Goal: Task Accomplishment & Management: Use online tool/utility

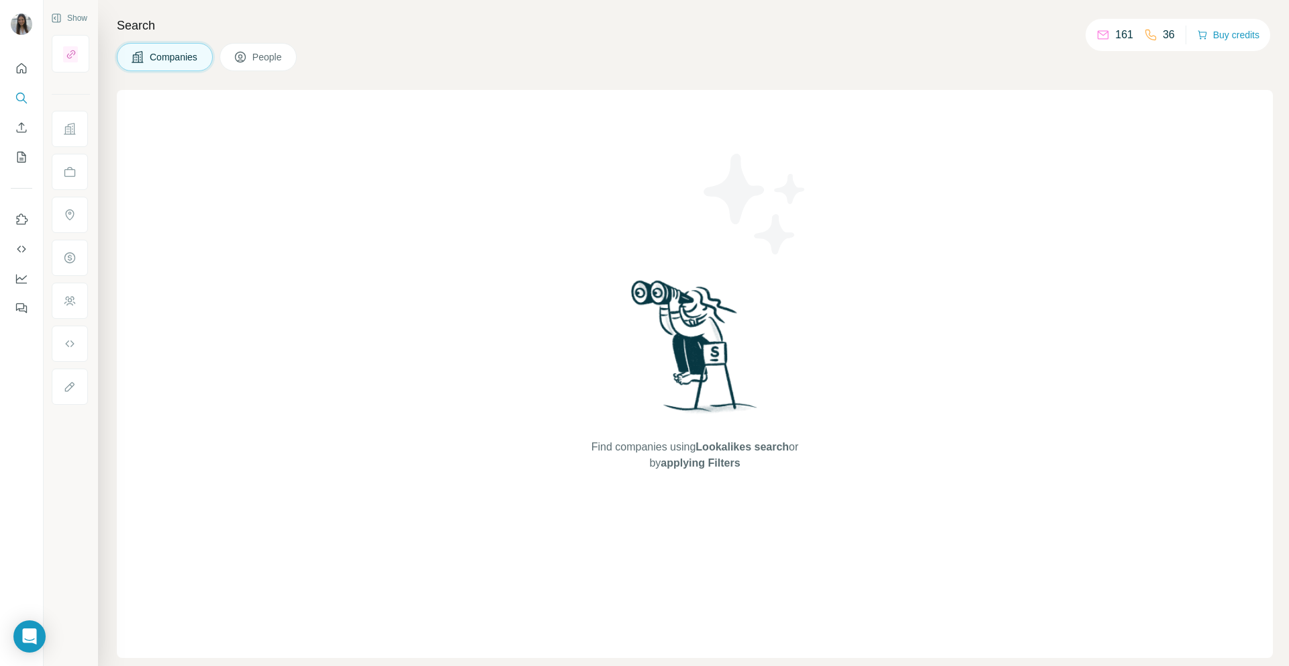
click at [275, 54] on span "People" at bounding box center [267, 56] width 31 height 13
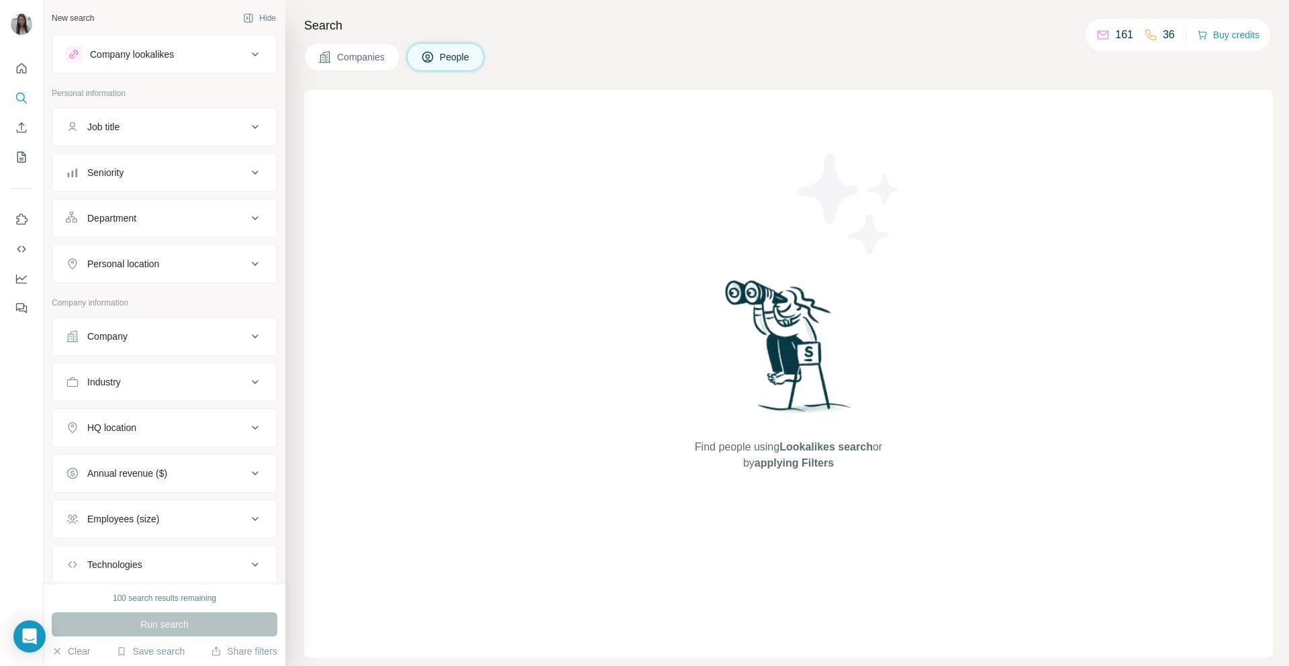
click at [1108, 30] on div "161" at bounding box center [1114, 35] width 37 height 16
click at [1279, 29] on div "Search Companies People Find people using Lookalikes search or by applying Filt…" at bounding box center [787, 333] width 1004 height 666
click at [1240, 38] on button "Buy credits" at bounding box center [1228, 35] width 62 height 19
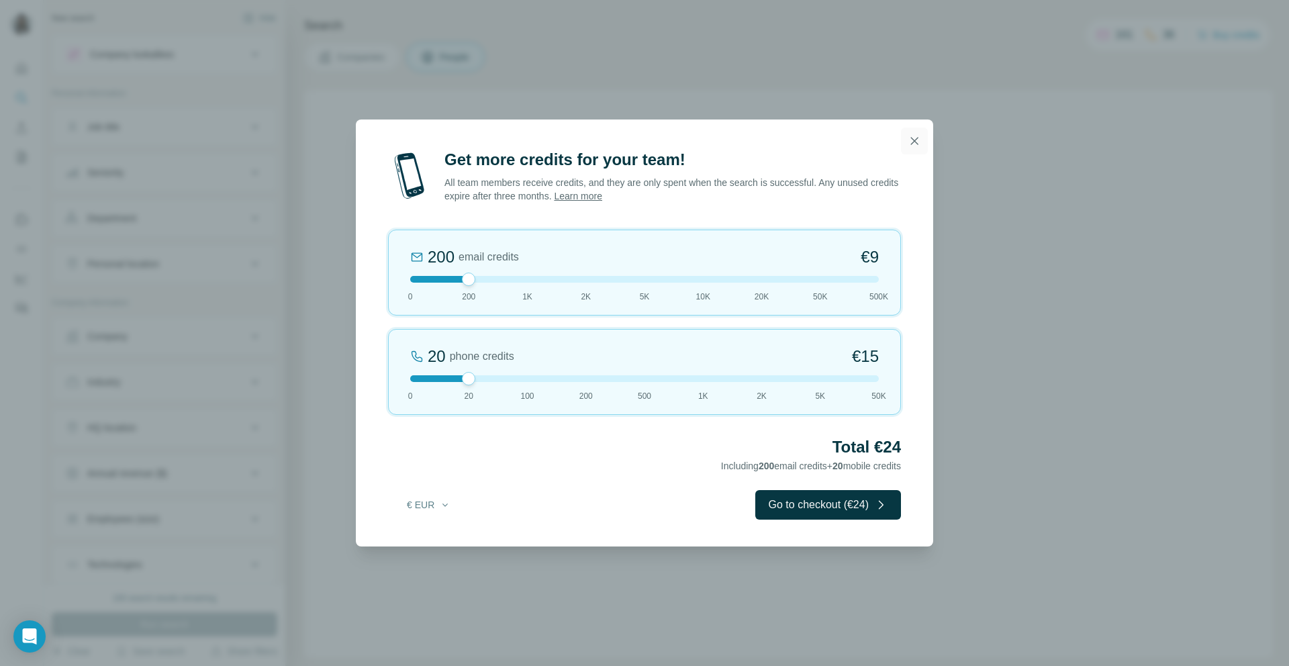
click at [908, 137] on icon "button" at bounding box center [914, 140] width 13 height 13
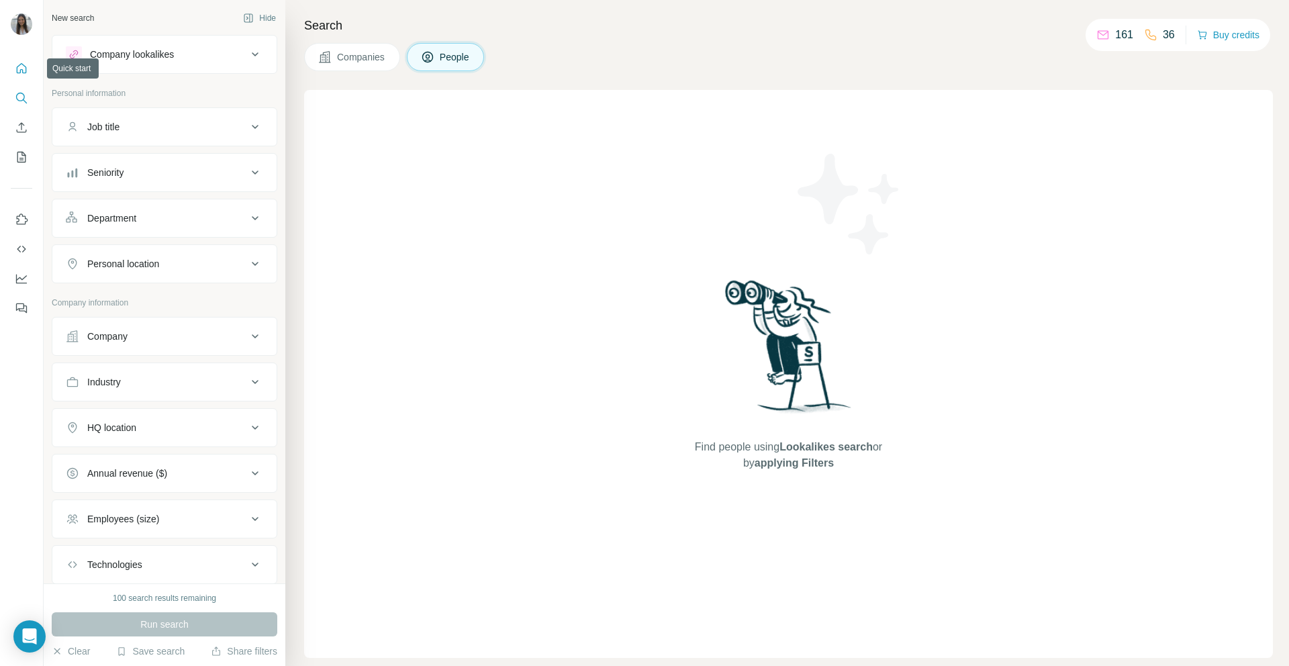
click at [17, 73] on icon "Quick start" at bounding box center [21, 68] width 13 height 13
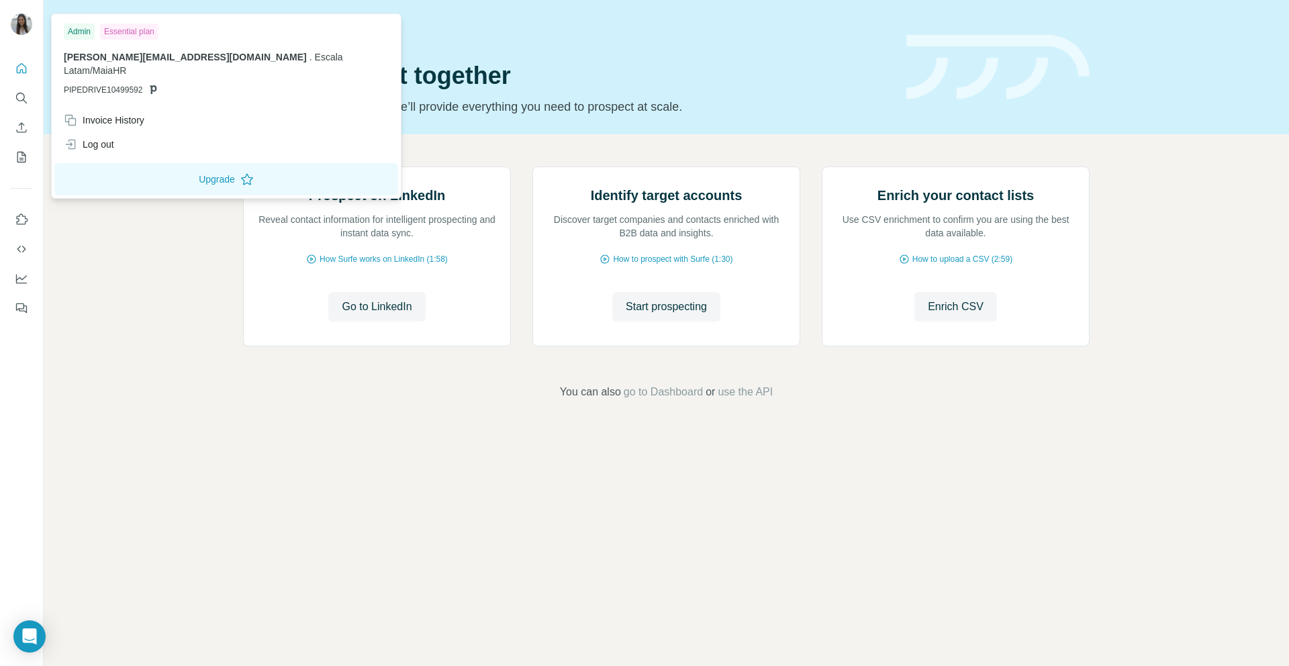
click at [14, 30] on img at bounding box center [21, 23] width 21 height 21
click at [104, 113] on div "Invoice History" at bounding box center [104, 119] width 81 height 13
drag, startPoint x: 92, startPoint y: 444, endPoint x: 95, endPoint y: 316, distance: 127.6
click at [92, 432] on div "Prospect on LinkedIn Reveal contact information for intelligent prospecting and…" at bounding box center [666, 283] width 1245 height 298
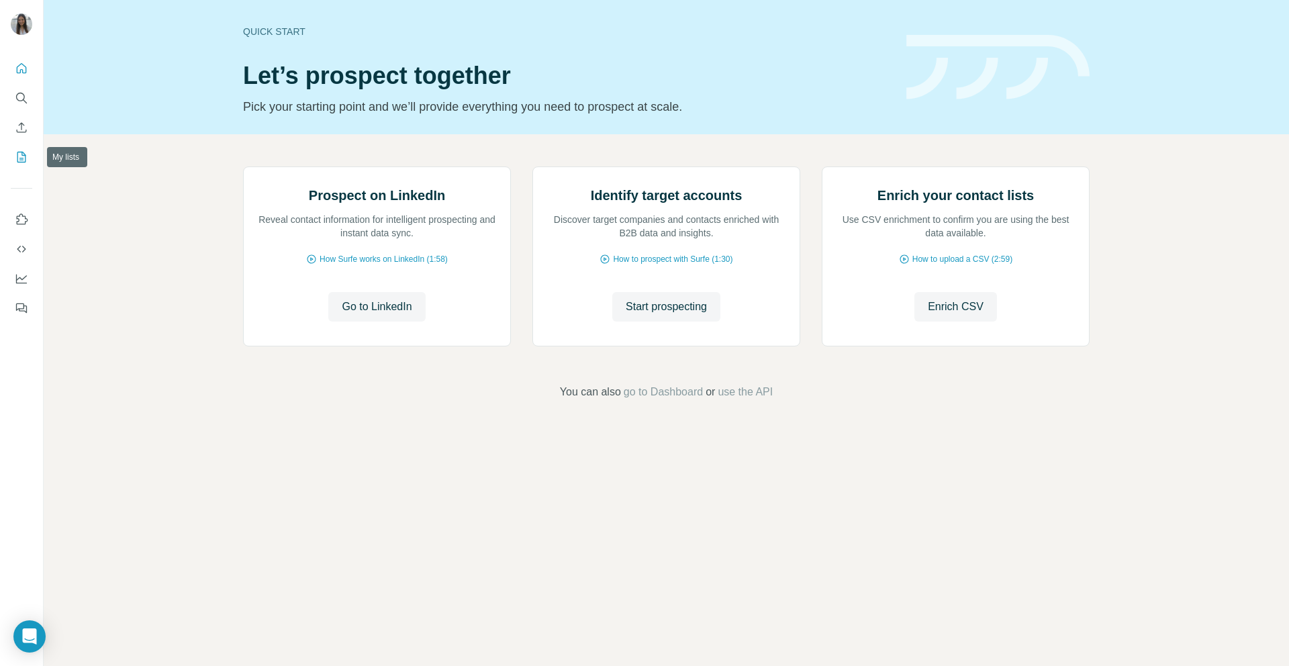
click at [25, 161] on icon "My lists" at bounding box center [21, 157] width 9 height 11
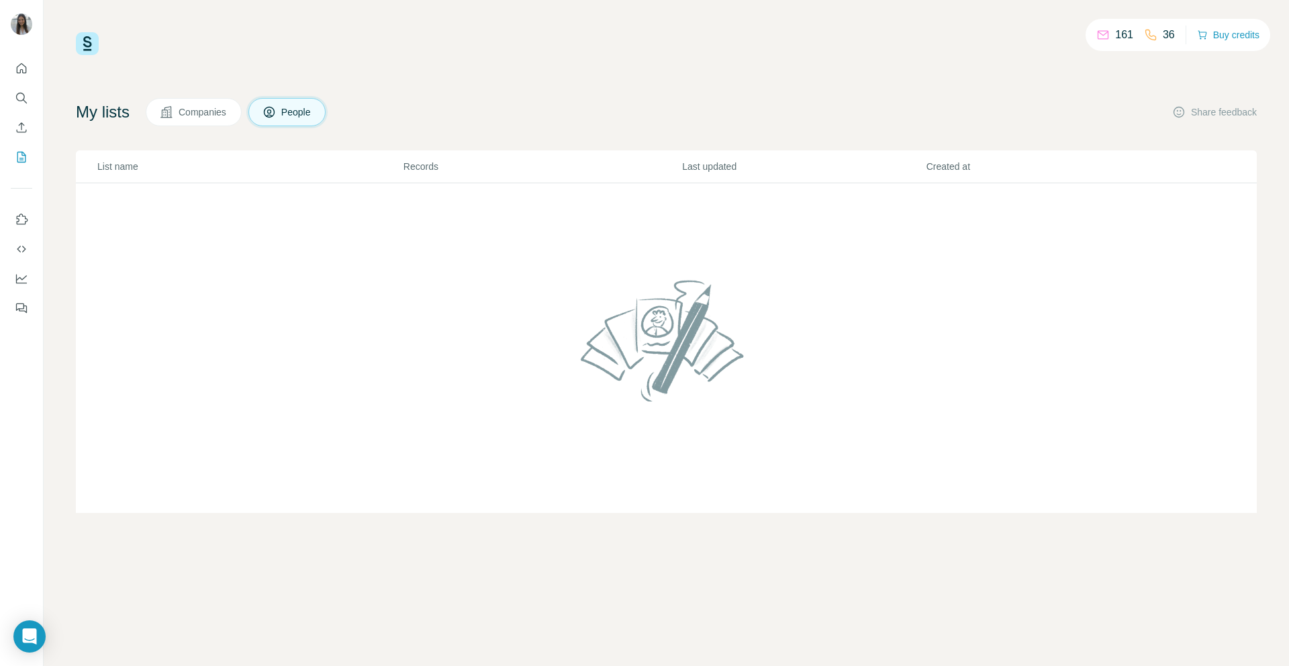
click at [171, 108] on icon at bounding box center [166, 111] width 13 height 13
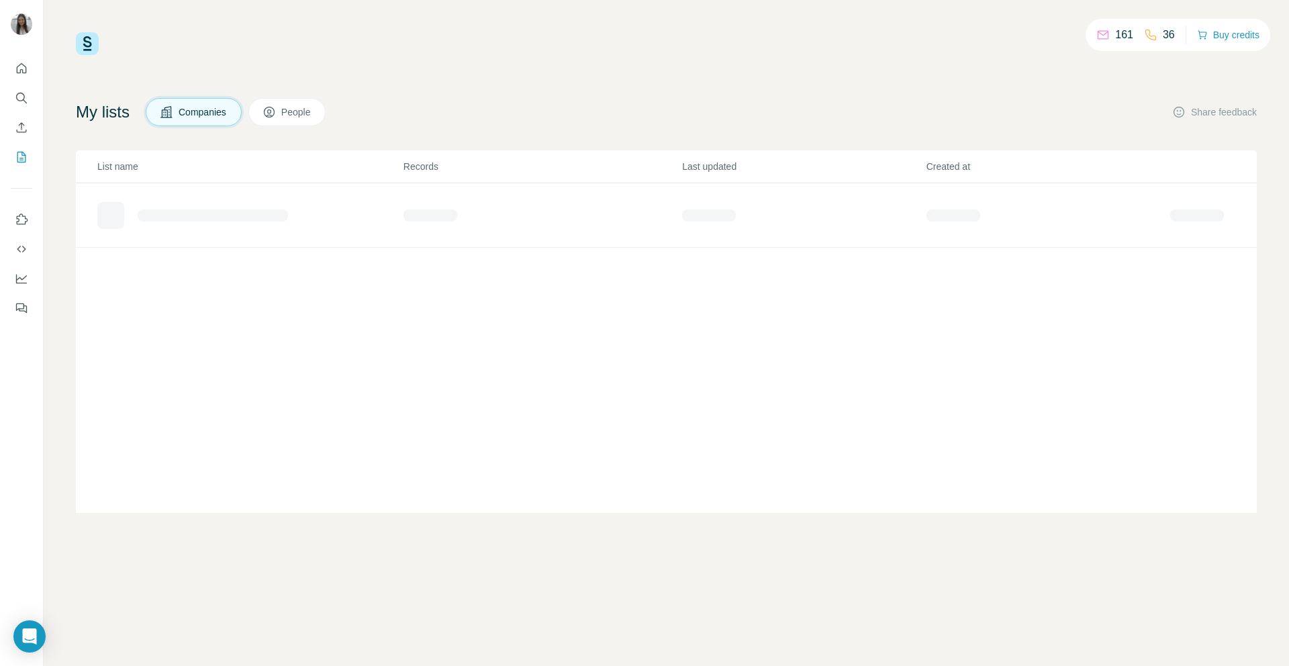
click at [223, 120] on button "Companies" at bounding box center [194, 112] width 96 height 28
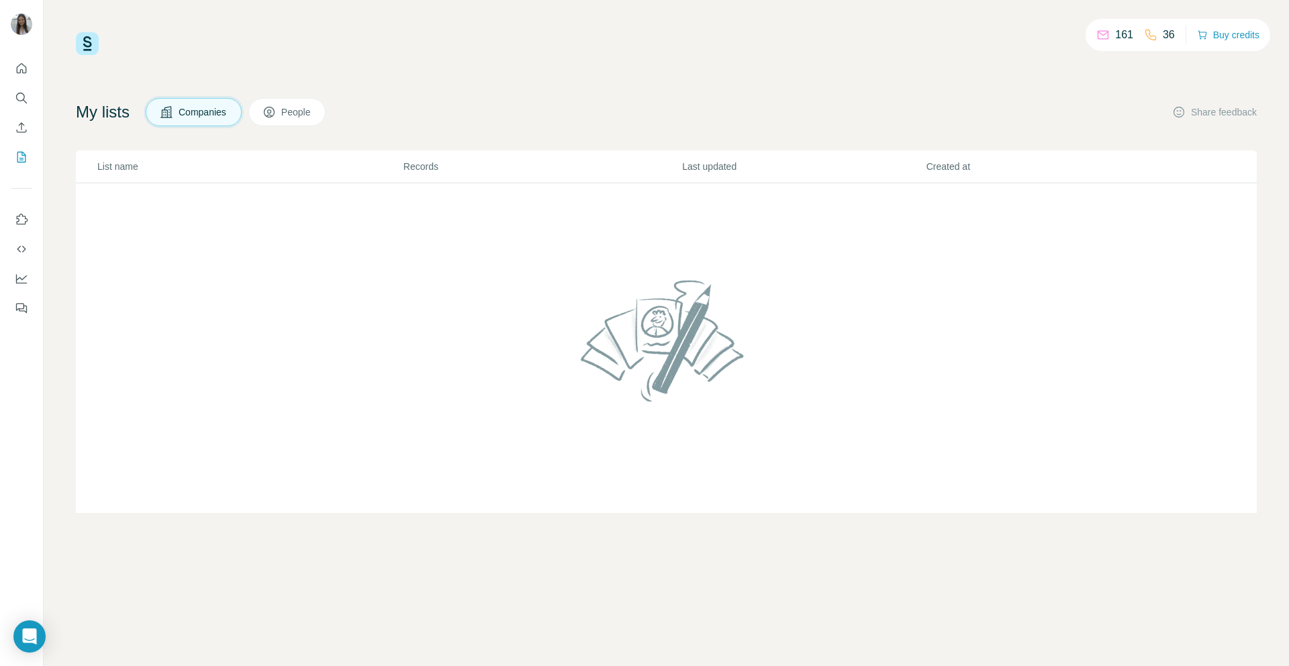
click at [1163, 36] on p "36" at bounding box center [1169, 35] width 12 height 16
click at [1144, 35] on icon at bounding box center [1150, 34] width 13 height 13
click at [1231, 34] on button "Buy credits" at bounding box center [1228, 35] width 62 height 19
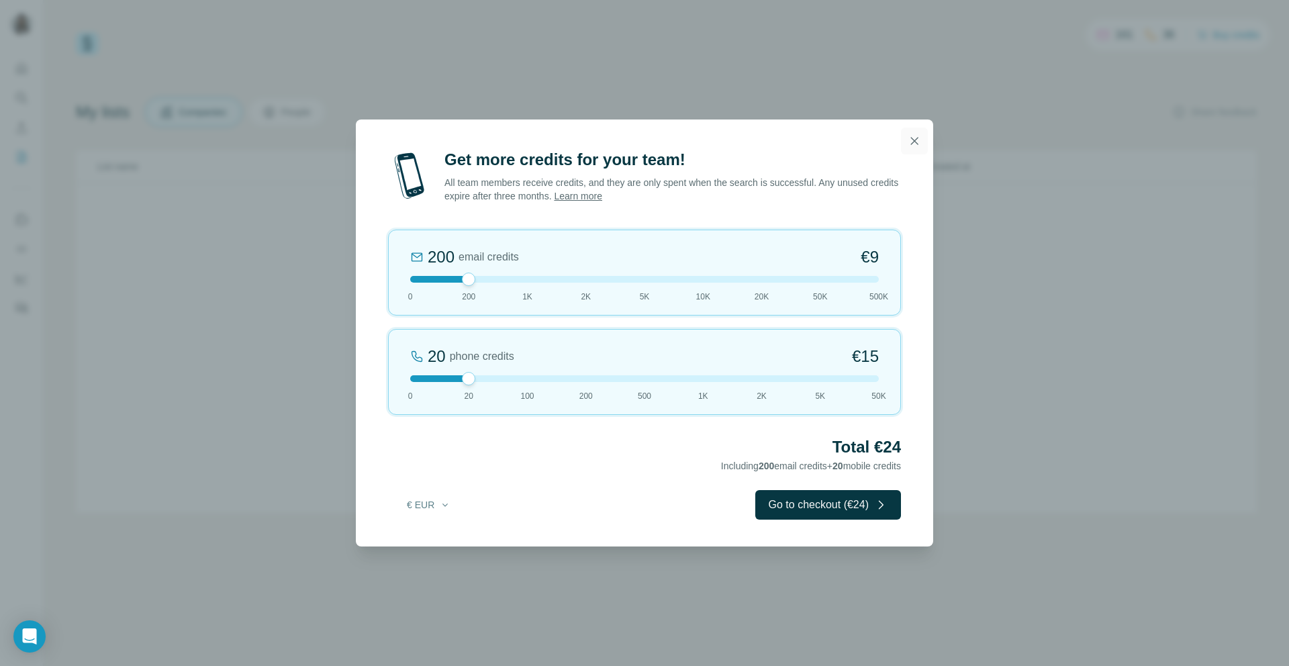
click at [913, 142] on icon "button" at bounding box center [914, 140] width 7 height 7
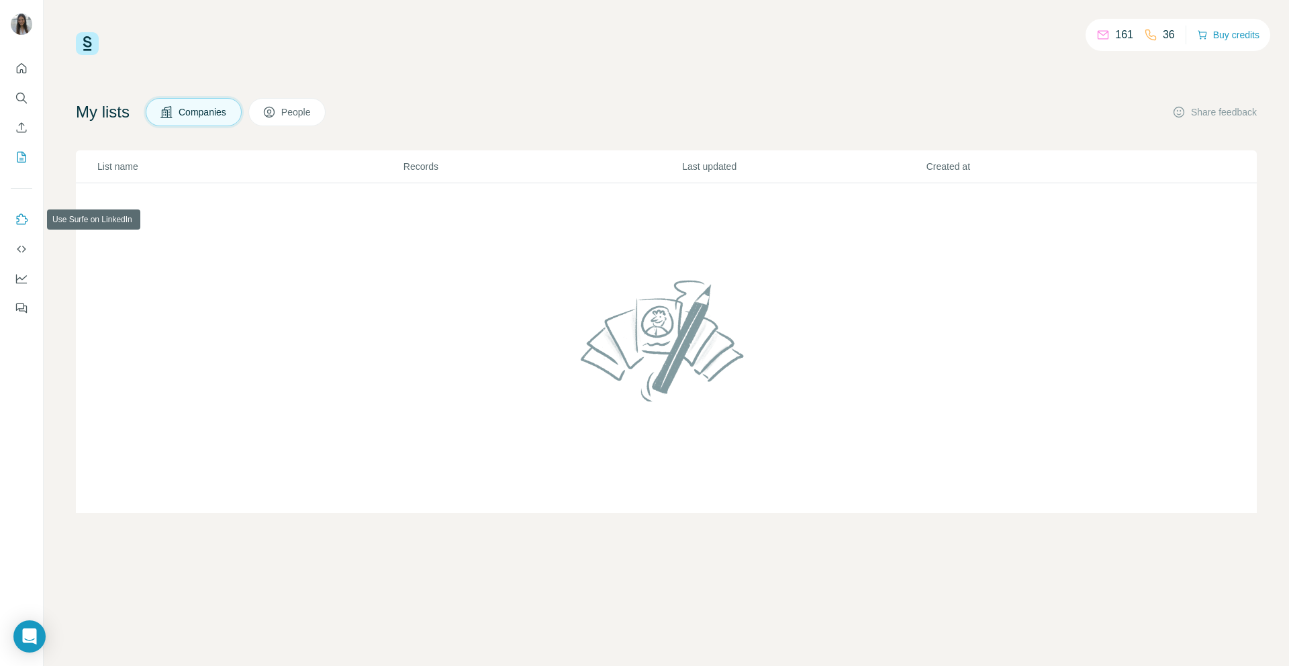
click at [19, 225] on icon "Use Surfe on LinkedIn" at bounding box center [21, 219] width 13 height 13
click at [324, 108] on button "People" at bounding box center [287, 112] width 78 height 28
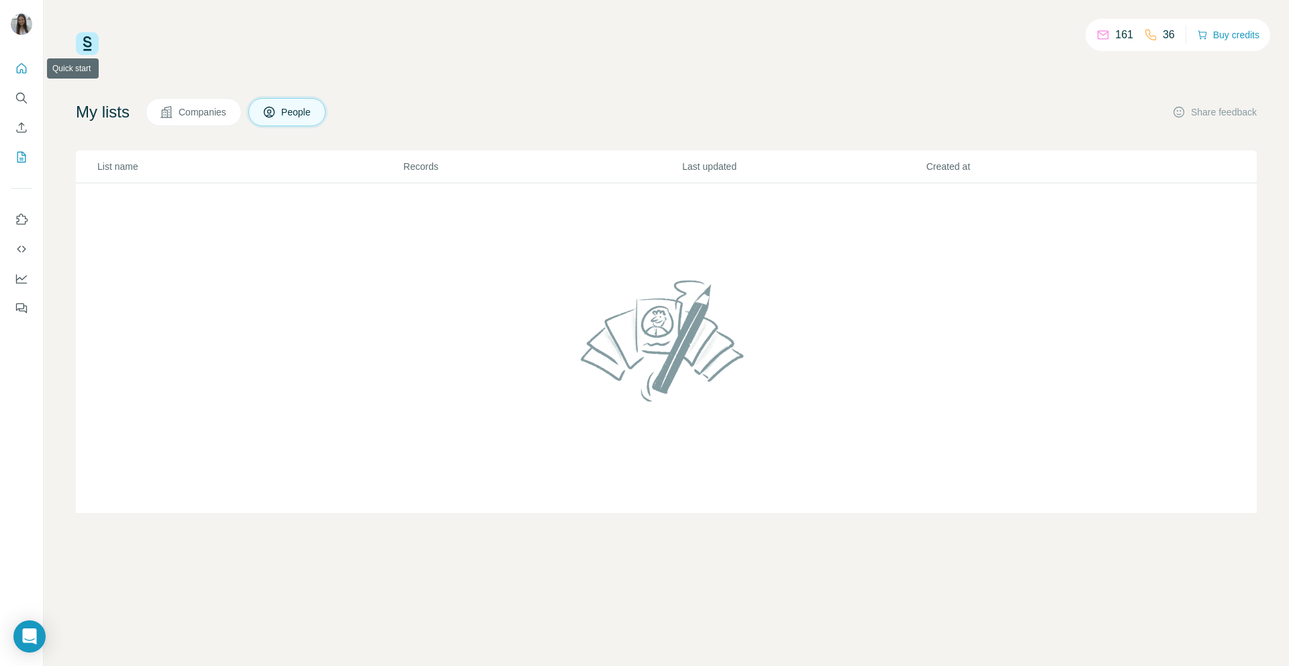
click at [23, 74] on icon "Quick start" at bounding box center [21, 68] width 13 height 13
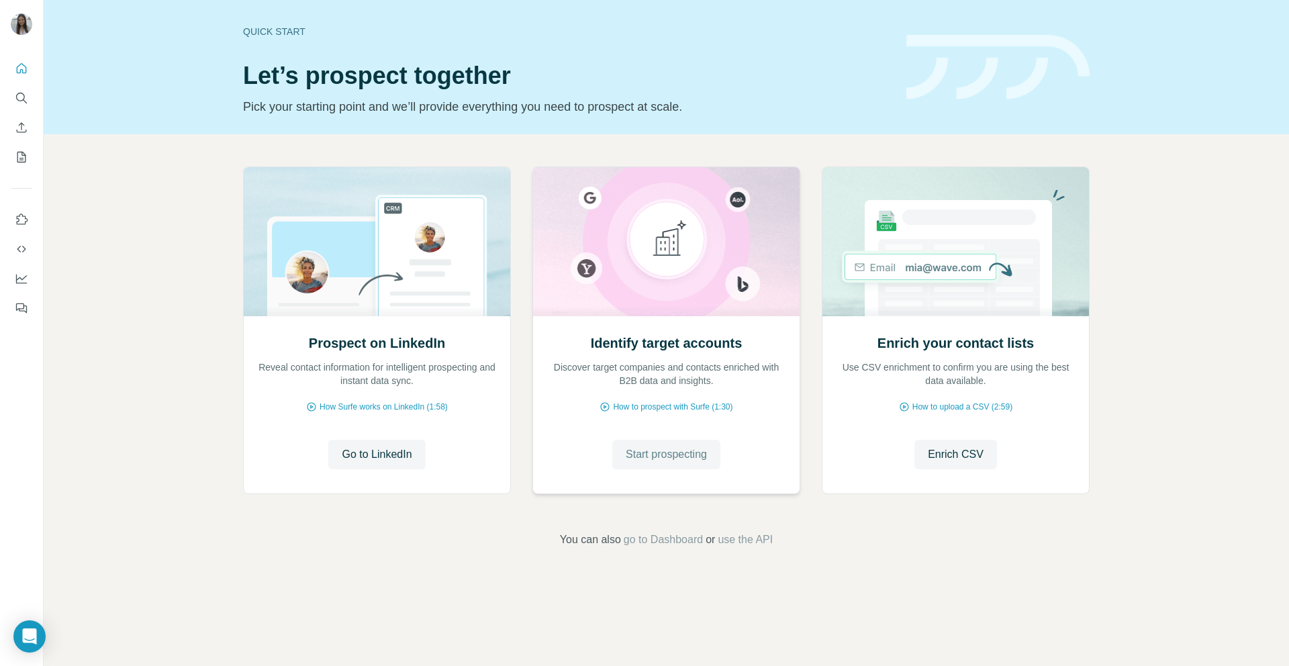
click at [694, 463] on button "Start prospecting" at bounding box center [666, 455] width 108 height 30
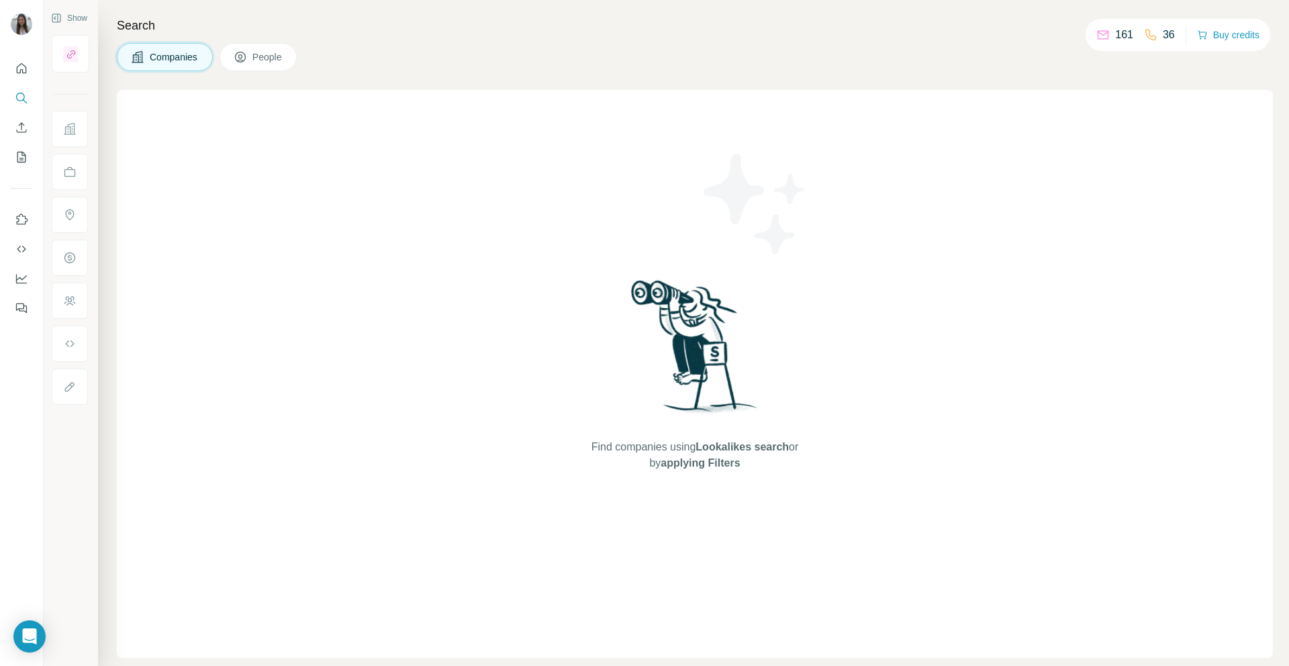
click at [175, 54] on span "Companies" at bounding box center [174, 56] width 49 height 13
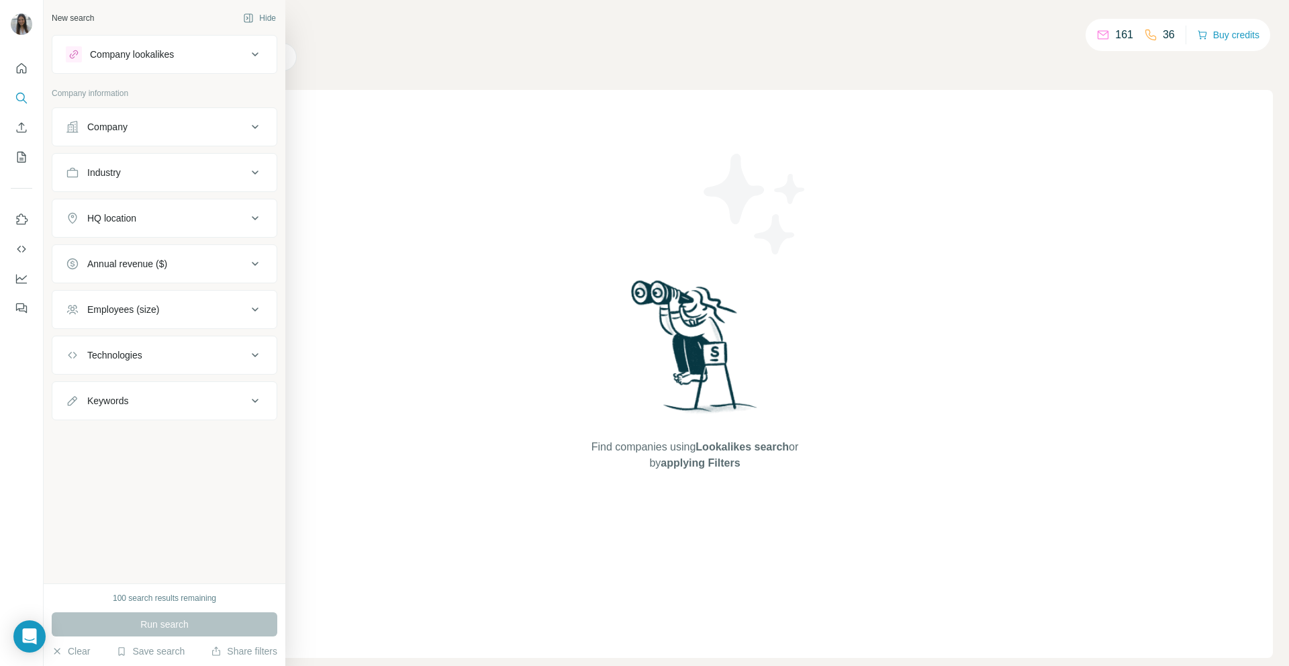
click at [105, 124] on div "Company" at bounding box center [107, 126] width 40 height 13
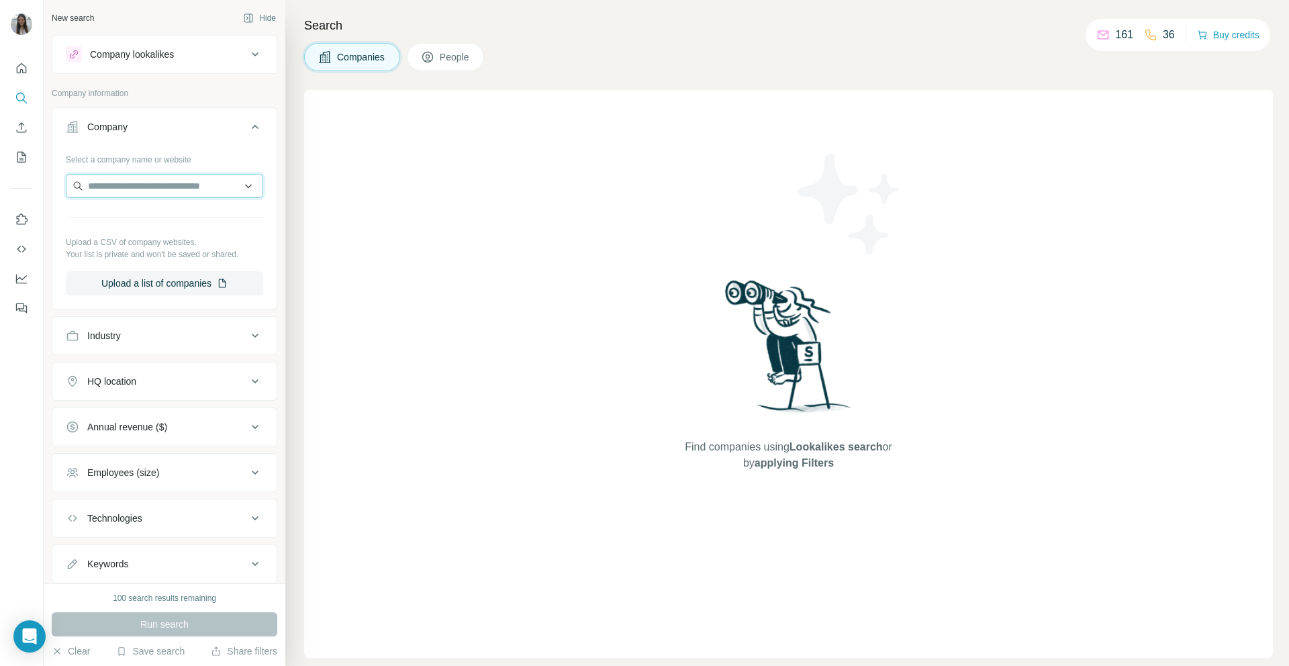
click at [195, 179] on input "text" at bounding box center [164, 186] width 197 height 24
type input "*"
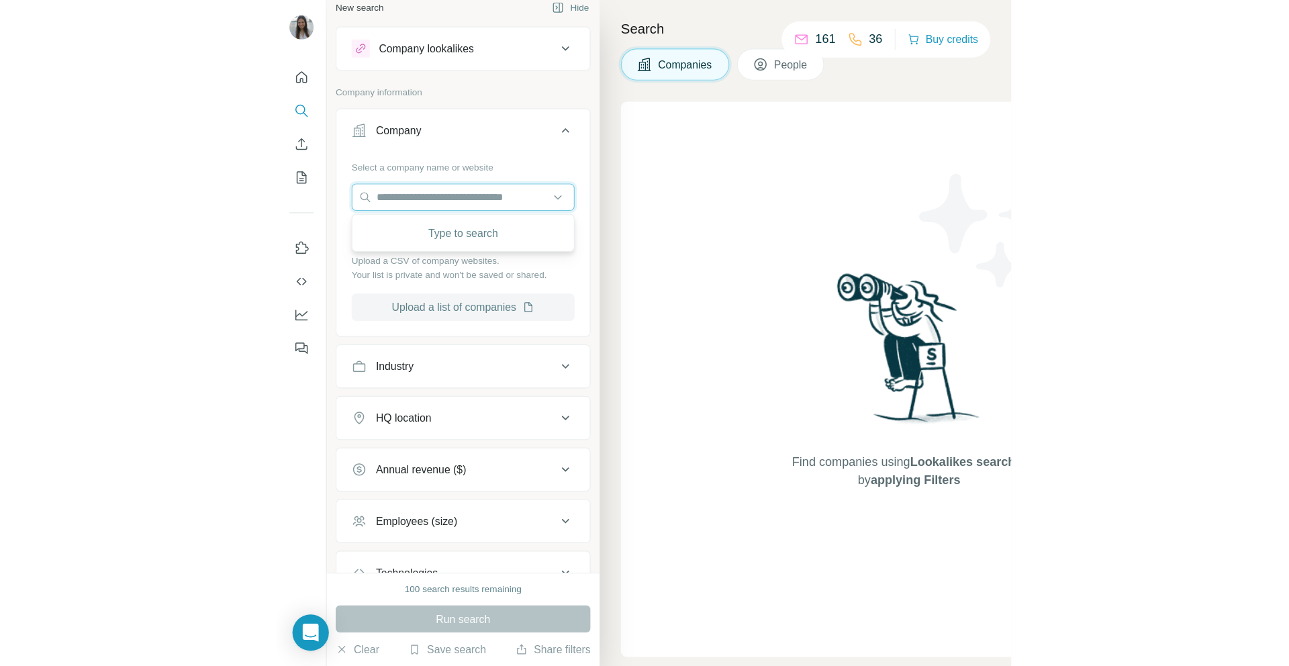
scroll to position [22, 0]
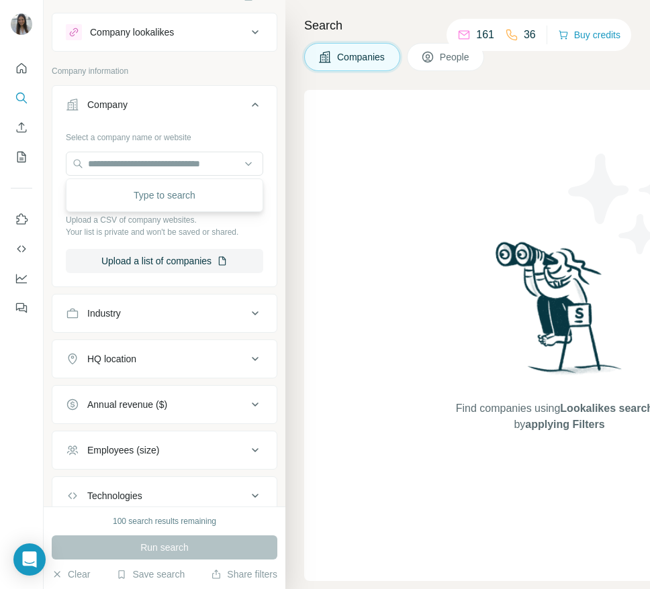
click at [122, 352] on div "HQ location" at bounding box center [111, 358] width 49 height 13
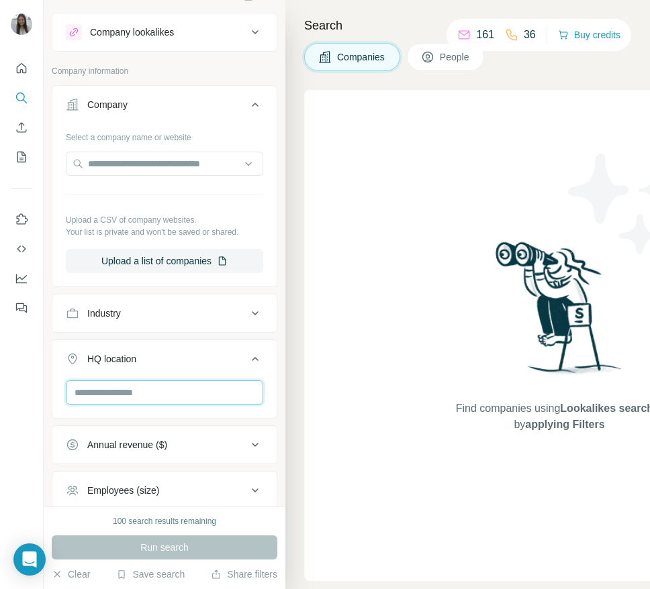
click at [130, 399] on input "text" at bounding box center [164, 393] width 197 height 24
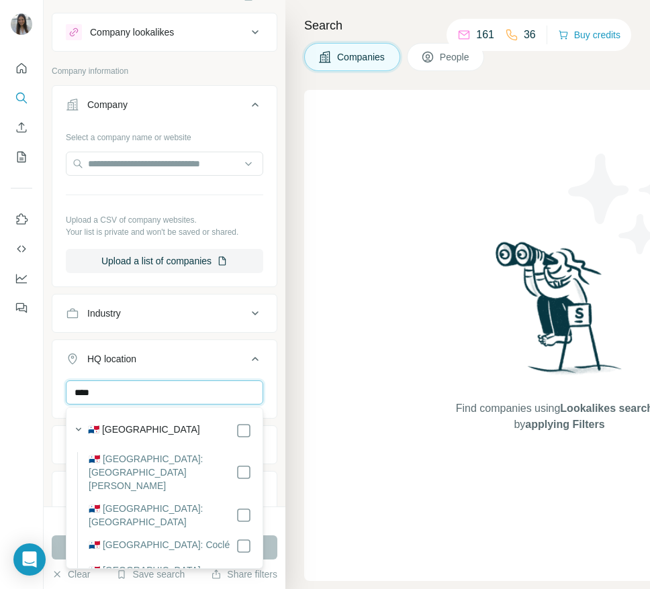
type input "****"
click at [145, 432] on div "🇵🇦 [GEOGRAPHIC_DATA]" at bounding box center [170, 431] width 164 height 16
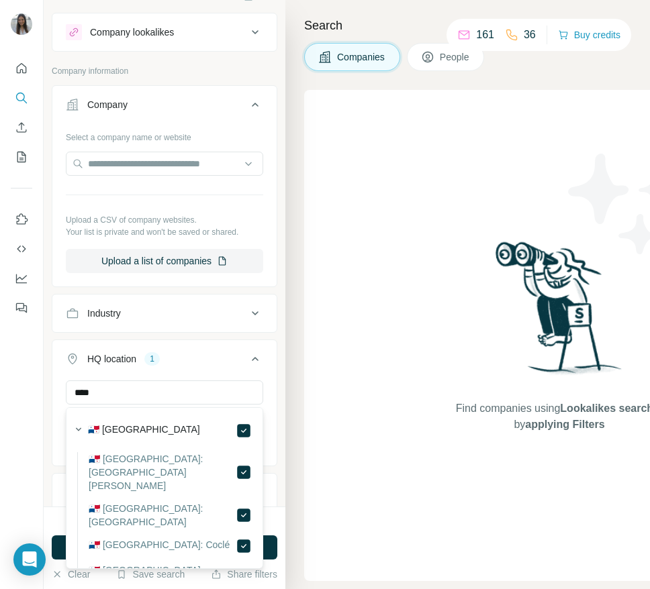
click at [322, 373] on div "Find companies using Lookalikes search or by applying Filters" at bounding box center [559, 335] width 510 height 491
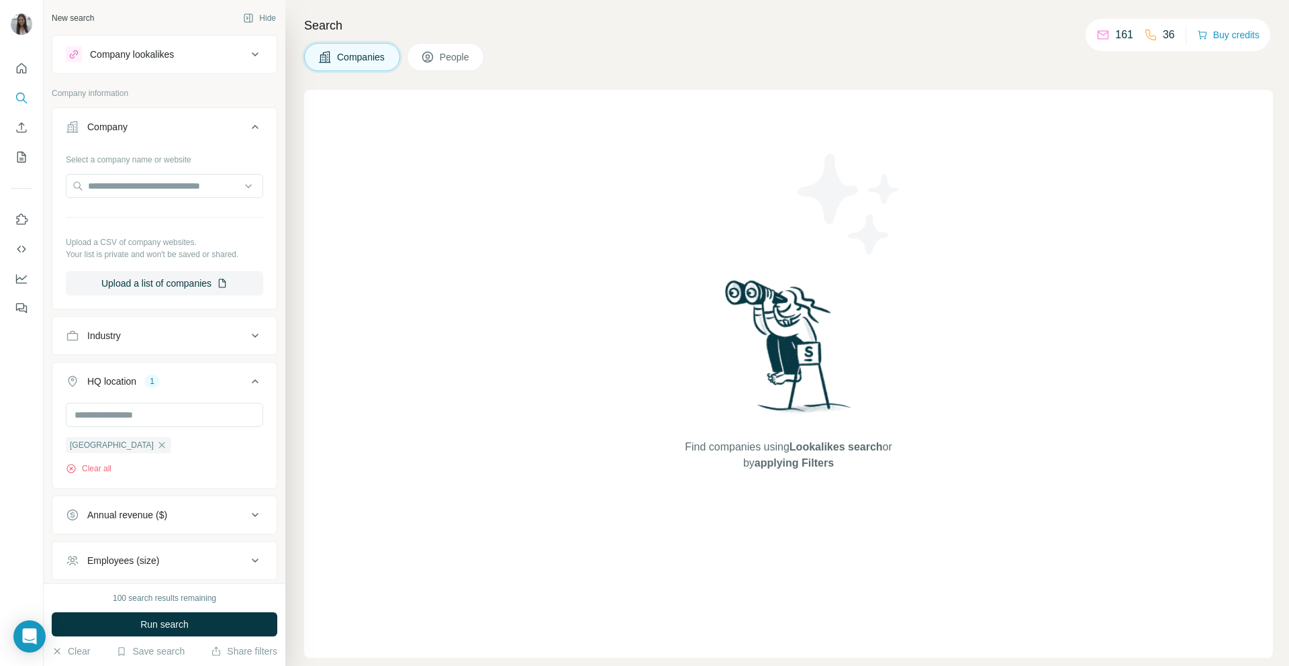
click at [124, 334] on div "Industry" at bounding box center [156, 335] width 181 height 13
click at [160, 377] on div at bounding box center [158, 369] width 166 height 23
click at [166, 360] on div at bounding box center [158, 369] width 166 height 23
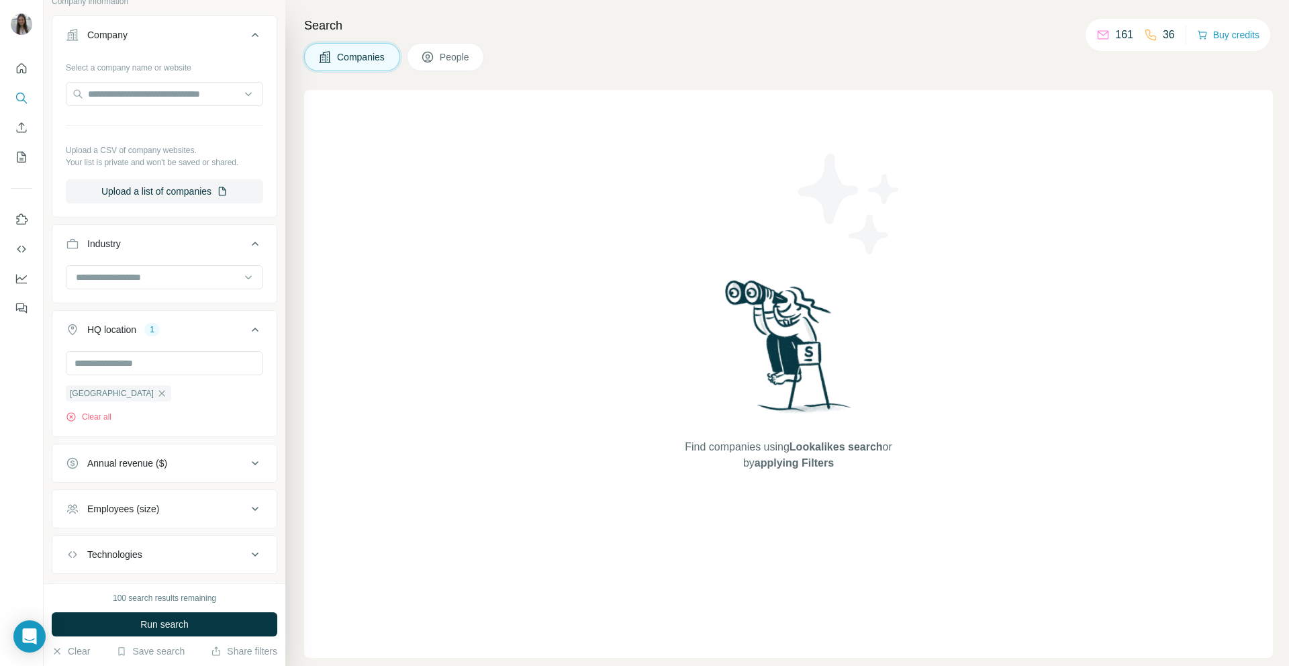
scroll to position [166, 0]
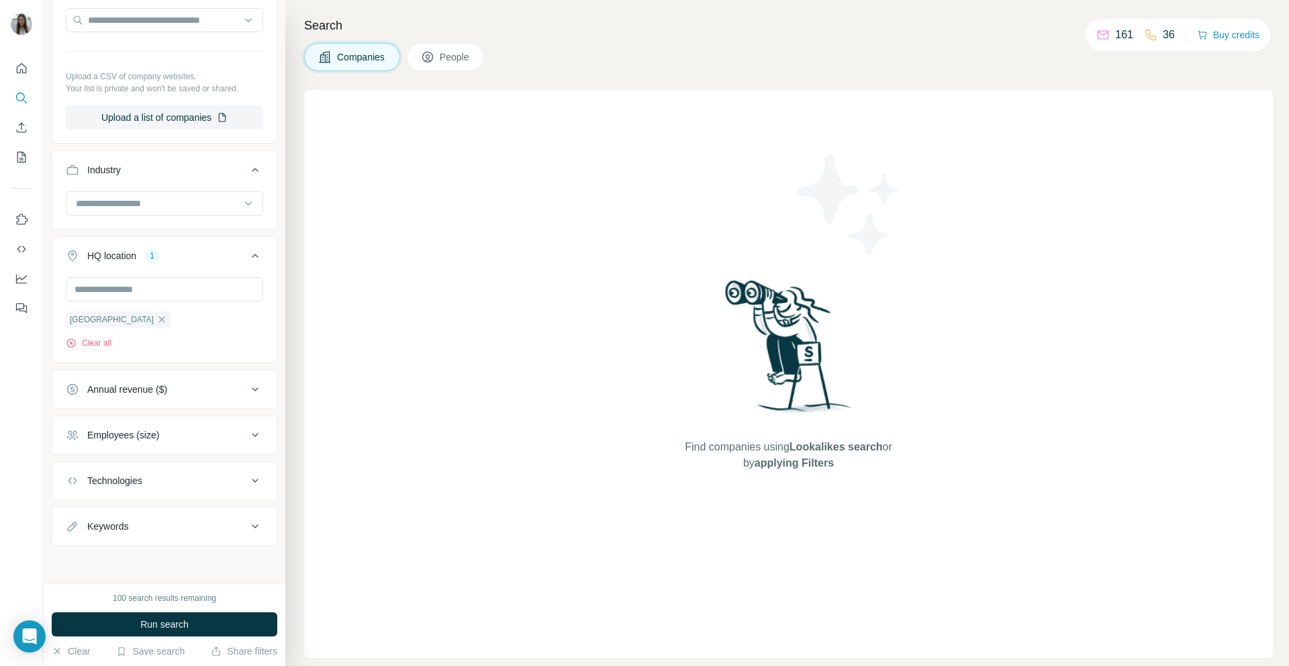
click at [166, 481] on div "Technologies" at bounding box center [156, 480] width 181 height 13
click at [166, 481] on div "Technologies" at bounding box center [156, 479] width 181 height 13
click at [153, 443] on button "Employees (size)" at bounding box center [164, 435] width 224 height 32
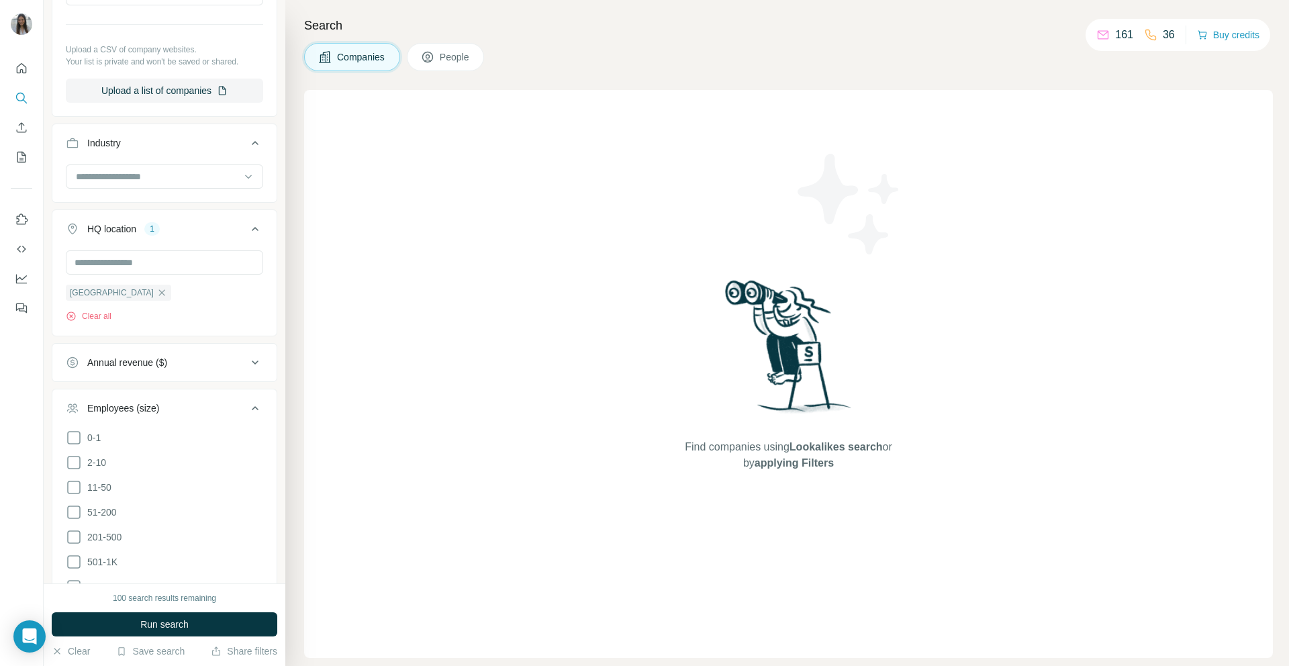
scroll to position [307, 0]
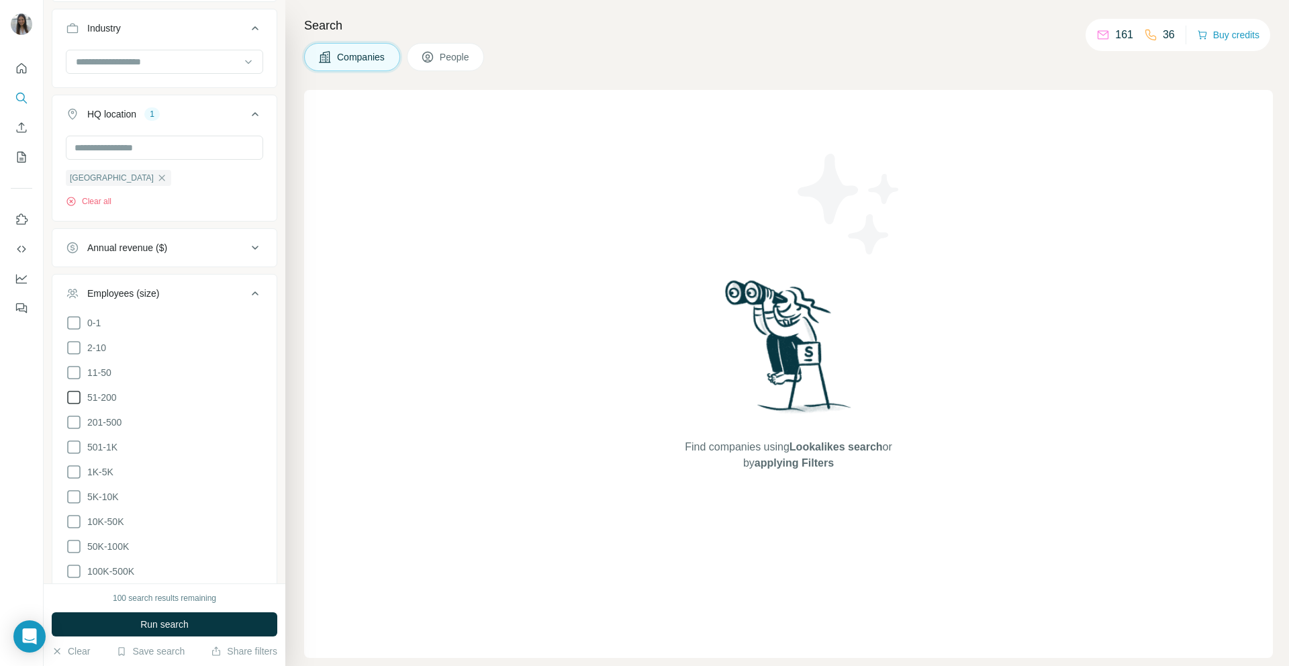
click at [78, 396] on icon at bounding box center [74, 397] width 16 height 16
click at [79, 420] on icon at bounding box center [73, 422] width 13 height 13
click at [79, 444] on icon at bounding box center [74, 447] width 16 height 16
click at [81, 467] on icon at bounding box center [74, 472] width 16 height 16
click at [222, 281] on button "Employees (size) 4" at bounding box center [164, 296] width 224 height 38
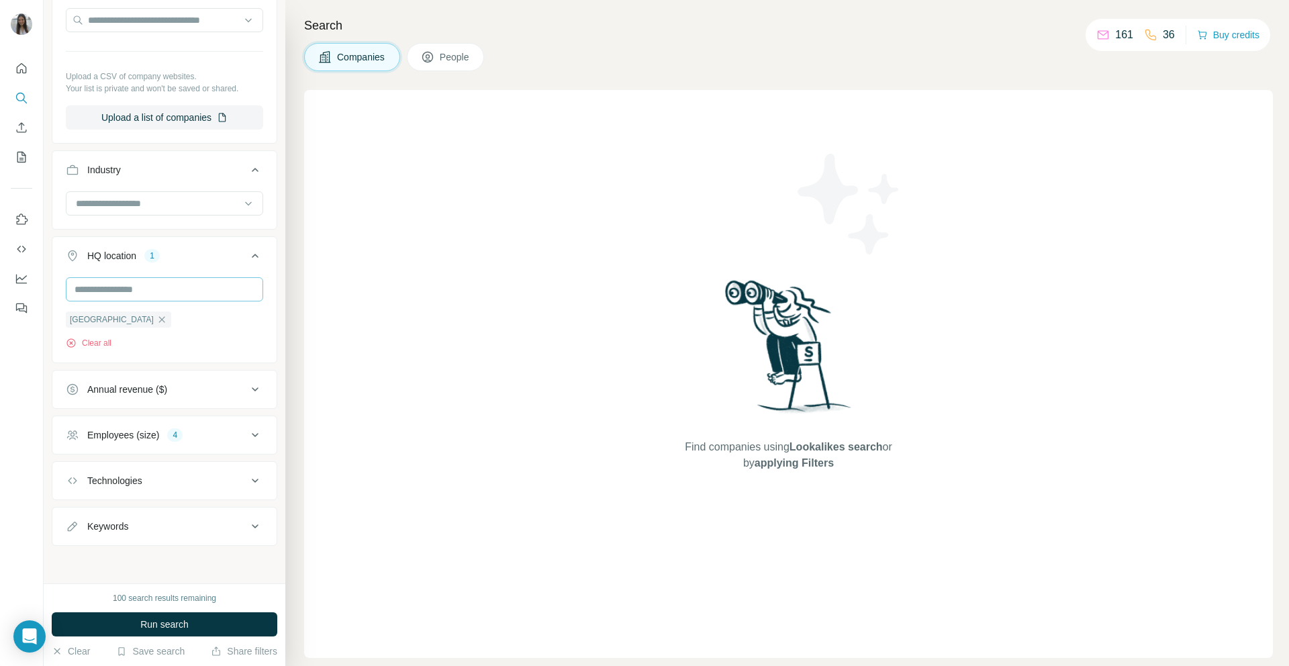
scroll to position [166, 0]
click at [238, 264] on button "HQ location 1" at bounding box center [164, 259] width 224 height 38
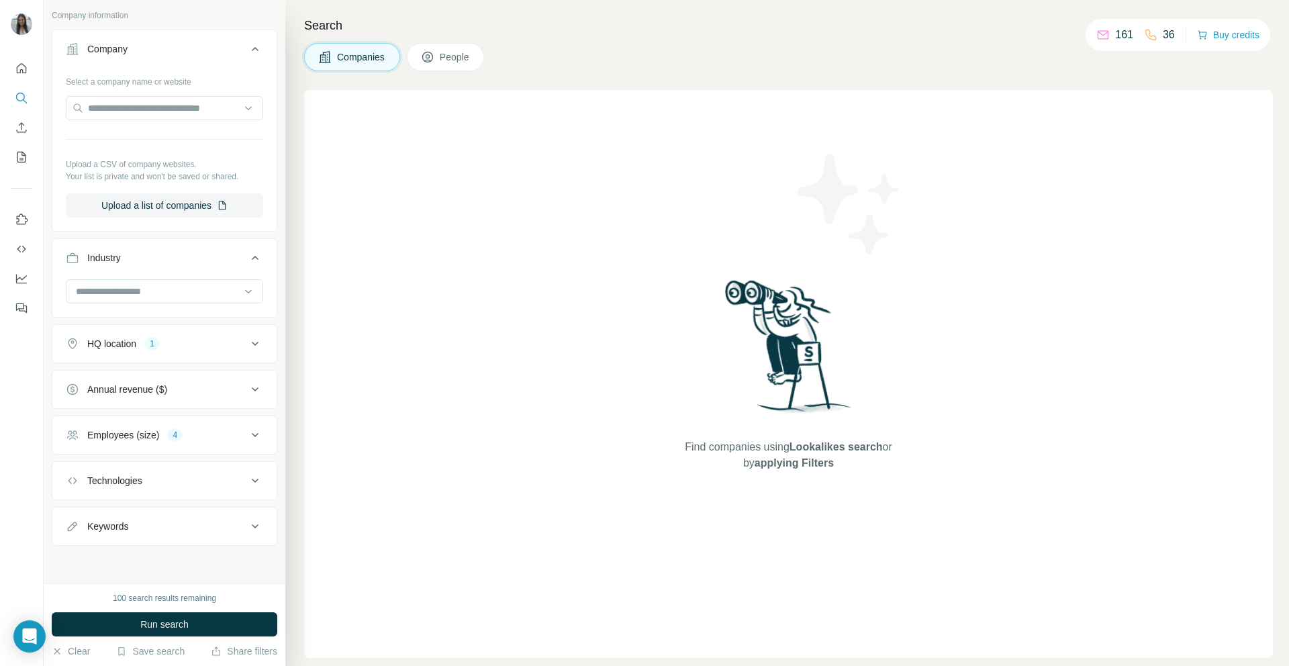
scroll to position [78, 0]
click at [238, 264] on div "Industry" at bounding box center [156, 257] width 181 height 13
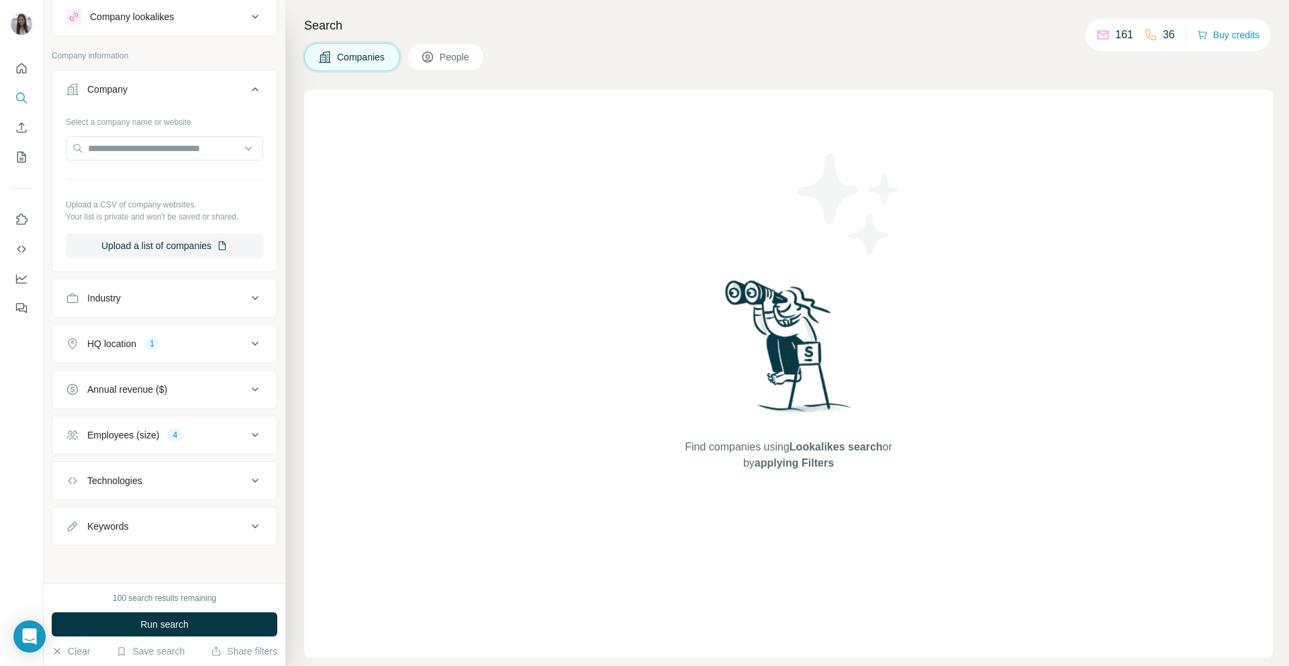
scroll to position [38, 0]
click at [161, 95] on div "Company" at bounding box center [156, 89] width 181 height 13
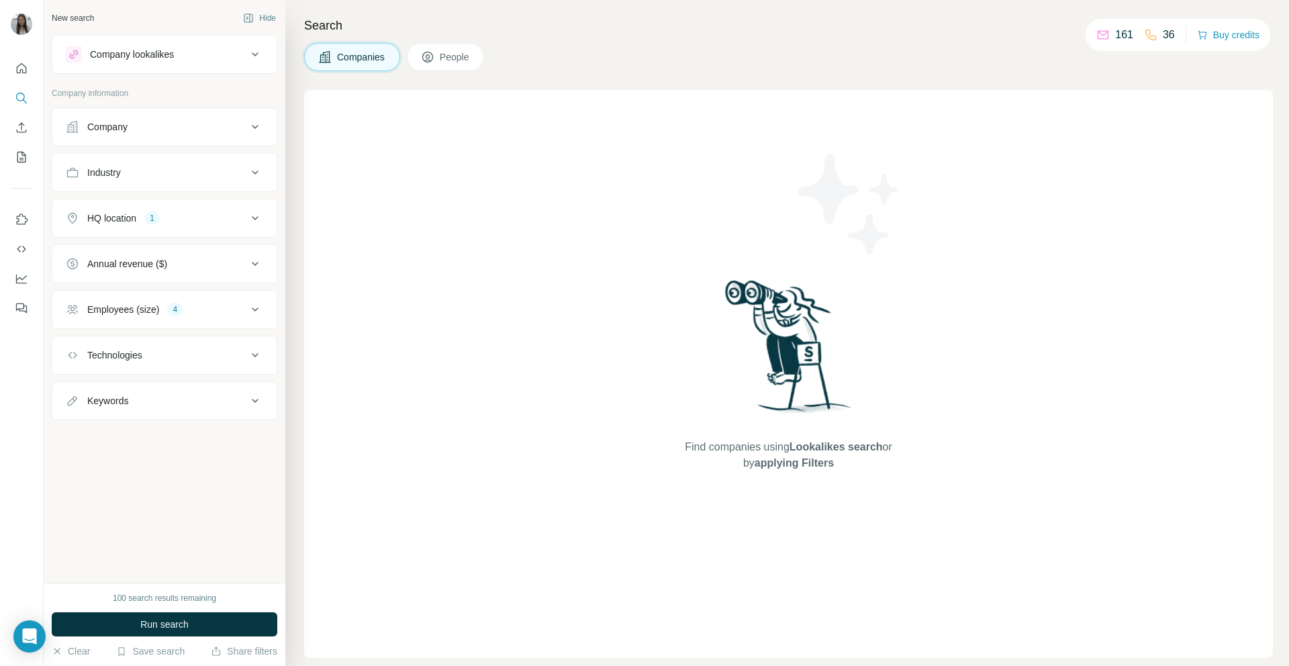
scroll to position [0, 0]
click at [126, 421] on div "New search Hide Company lookalikes Company information Company Industry HQ loca…" at bounding box center [165, 291] width 242 height 583
click at [126, 408] on button "Keywords" at bounding box center [164, 401] width 224 height 32
click at [127, 401] on div "Keywords" at bounding box center [107, 400] width 41 height 13
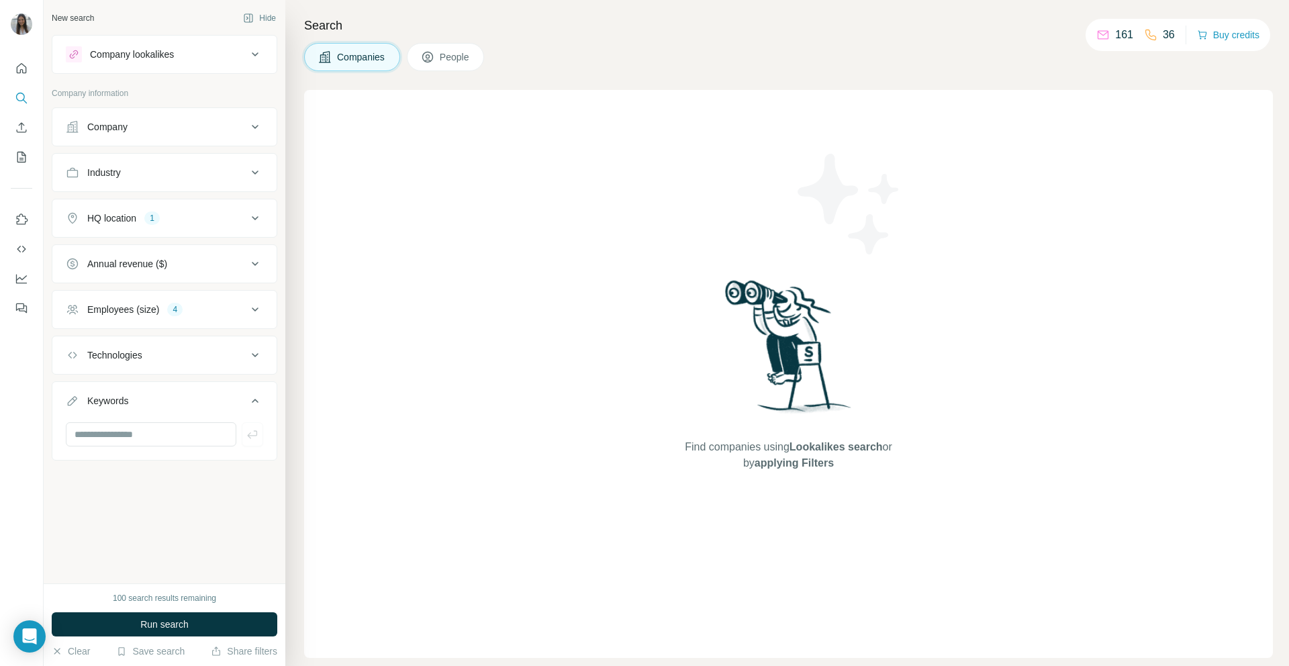
click at [127, 401] on div "Keywords" at bounding box center [107, 400] width 41 height 13
click at [134, 181] on button "Industry" at bounding box center [164, 172] width 224 height 32
click at [134, 181] on button "Industry" at bounding box center [164, 175] width 224 height 38
click at [134, 181] on button "Industry" at bounding box center [164, 172] width 224 height 32
click at [152, 134] on button "Company" at bounding box center [164, 127] width 224 height 32
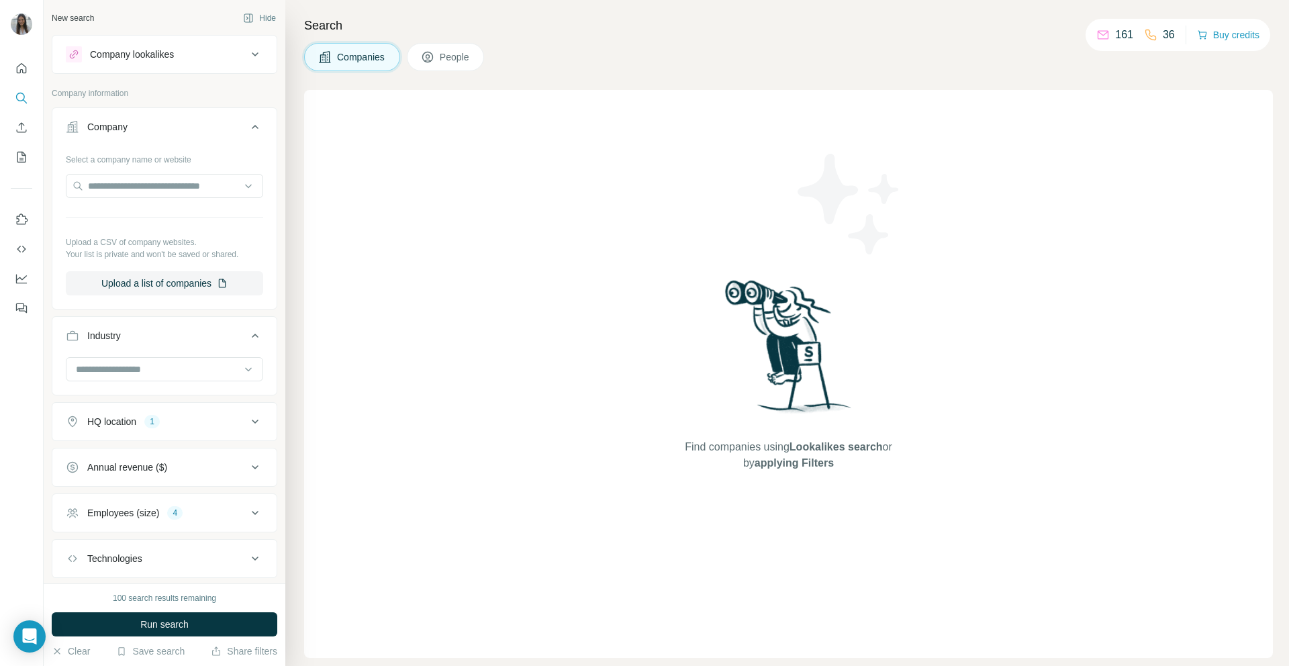
click at [157, 144] on button "Company" at bounding box center [164, 130] width 224 height 38
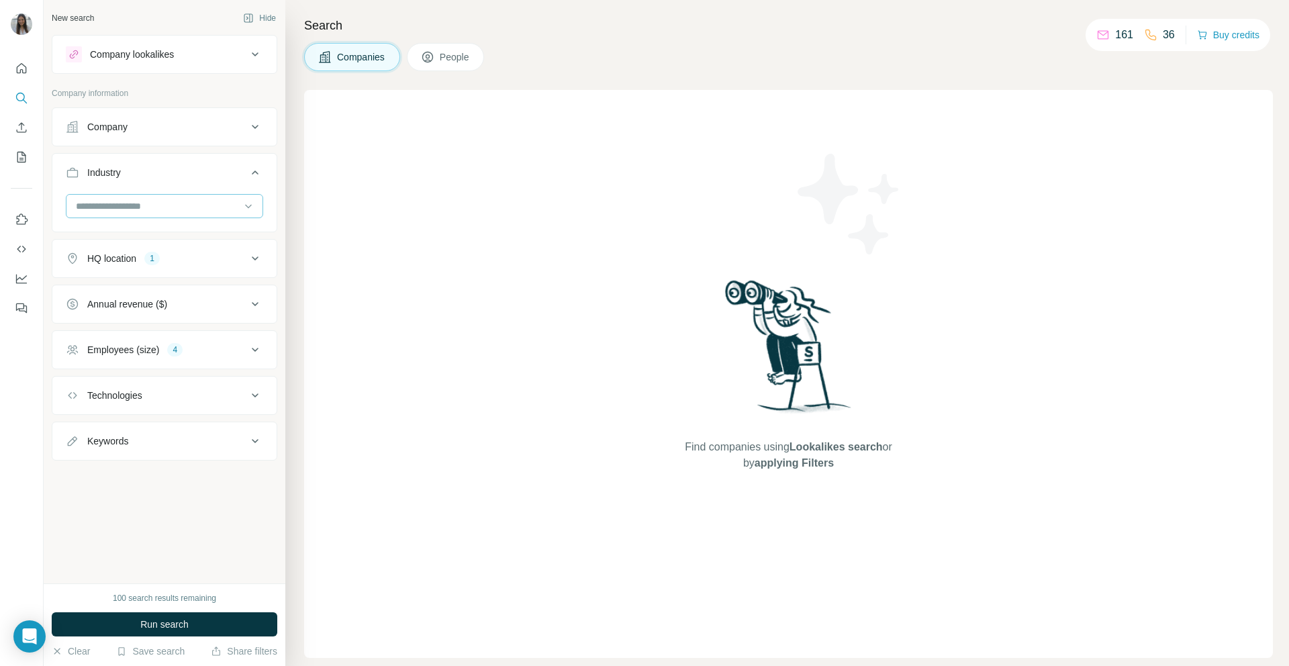
click at [155, 204] on input at bounding box center [158, 206] width 166 height 15
click at [127, 247] on div "Retail" at bounding box center [164, 253] width 175 height 13
click at [130, 202] on input at bounding box center [158, 206] width 166 height 15
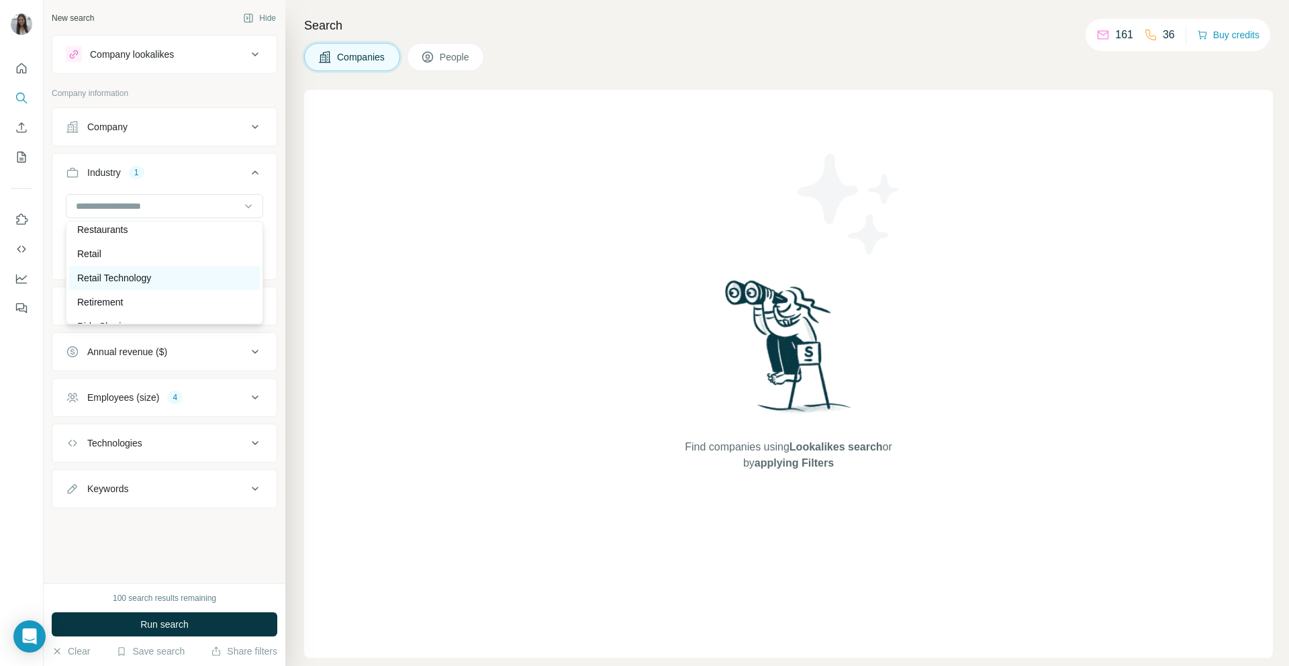
click at [120, 272] on div "Retail Technology" at bounding box center [164, 278] width 191 height 24
click at [121, 216] on div at bounding box center [158, 206] width 166 height 23
type input "*"
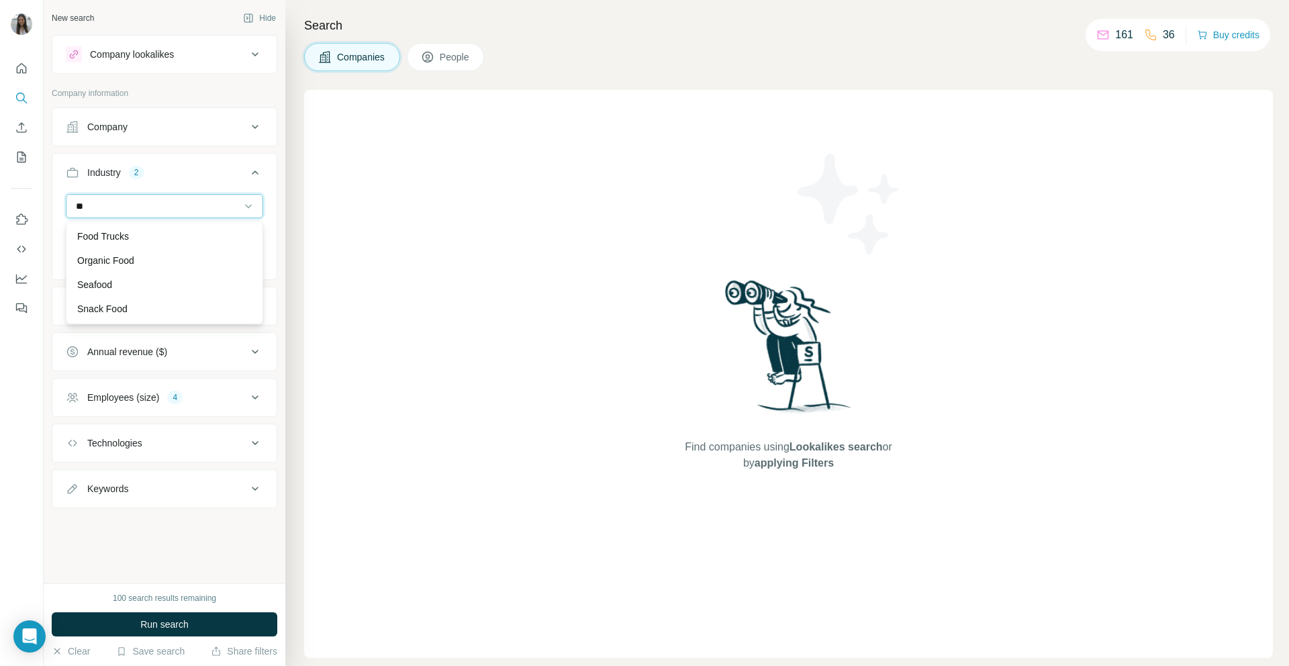
type input "*"
type input "*****"
click at [142, 231] on div "Restaurants" at bounding box center [164, 236] width 175 height 13
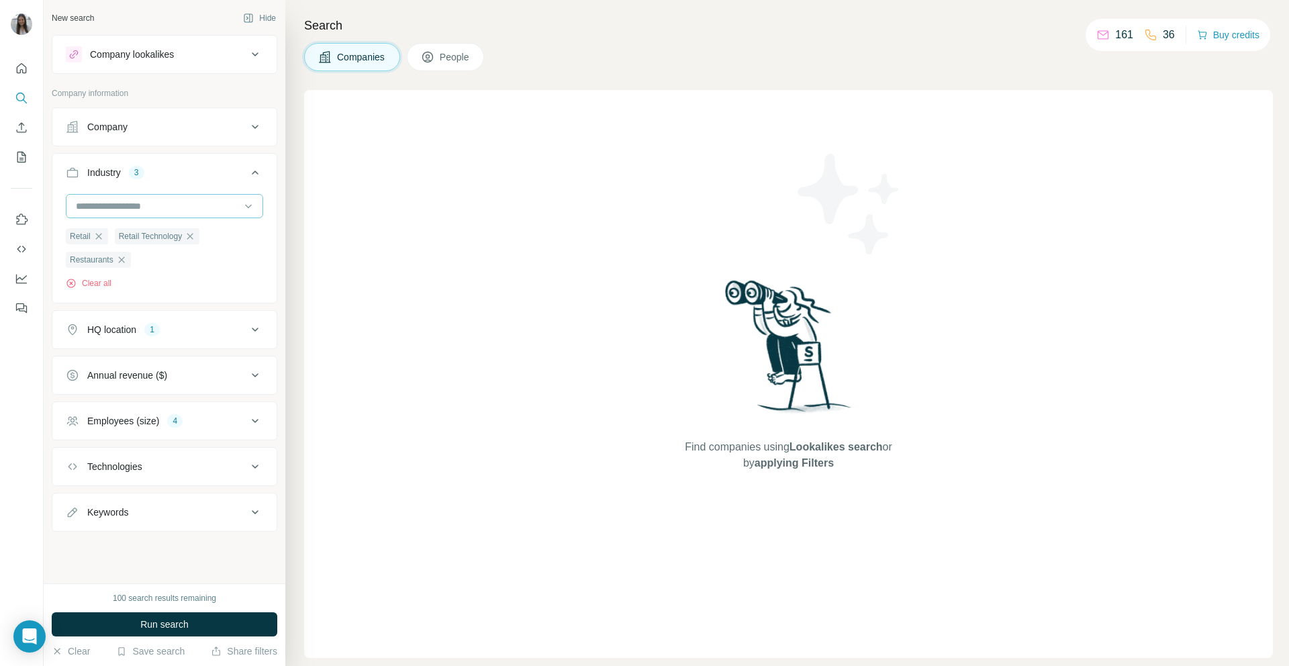
click at [162, 197] on div at bounding box center [158, 206] width 166 height 23
click at [460, 263] on div "Find companies using Lookalikes search or by applying Filters" at bounding box center [788, 374] width 969 height 568
click at [218, 622] on button "Run search" at bounding box center [165, 624] width 226 height 24
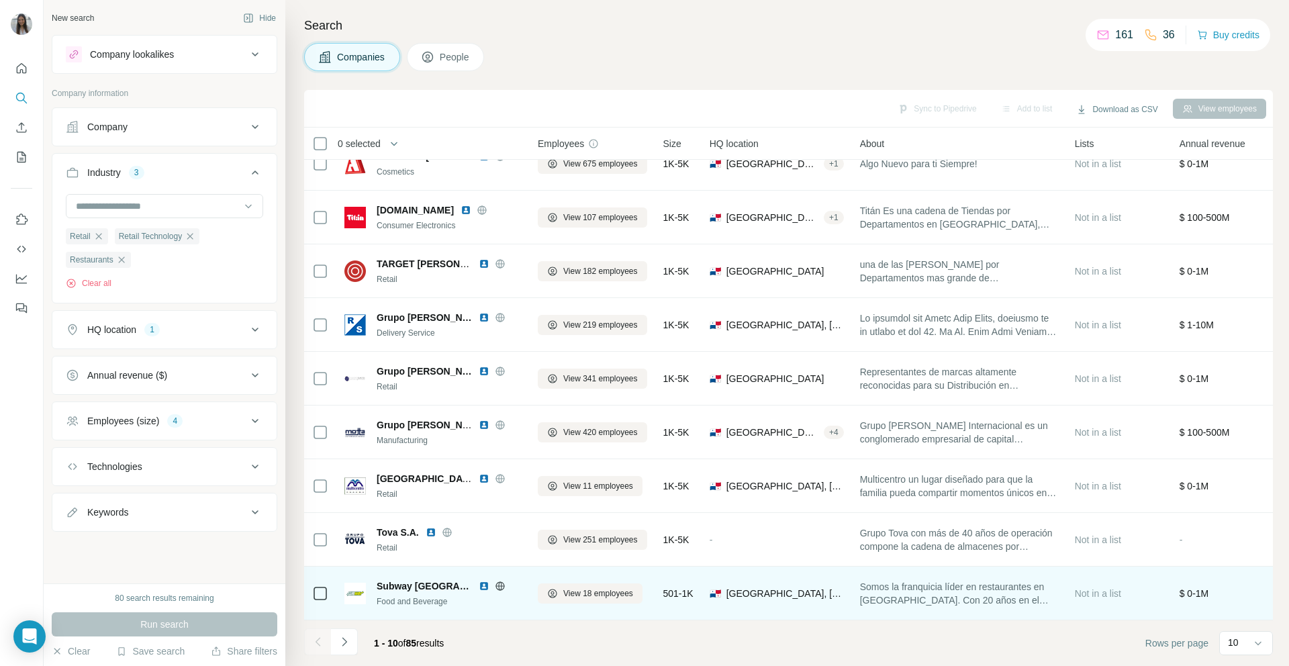
scroll to position [0, 0]
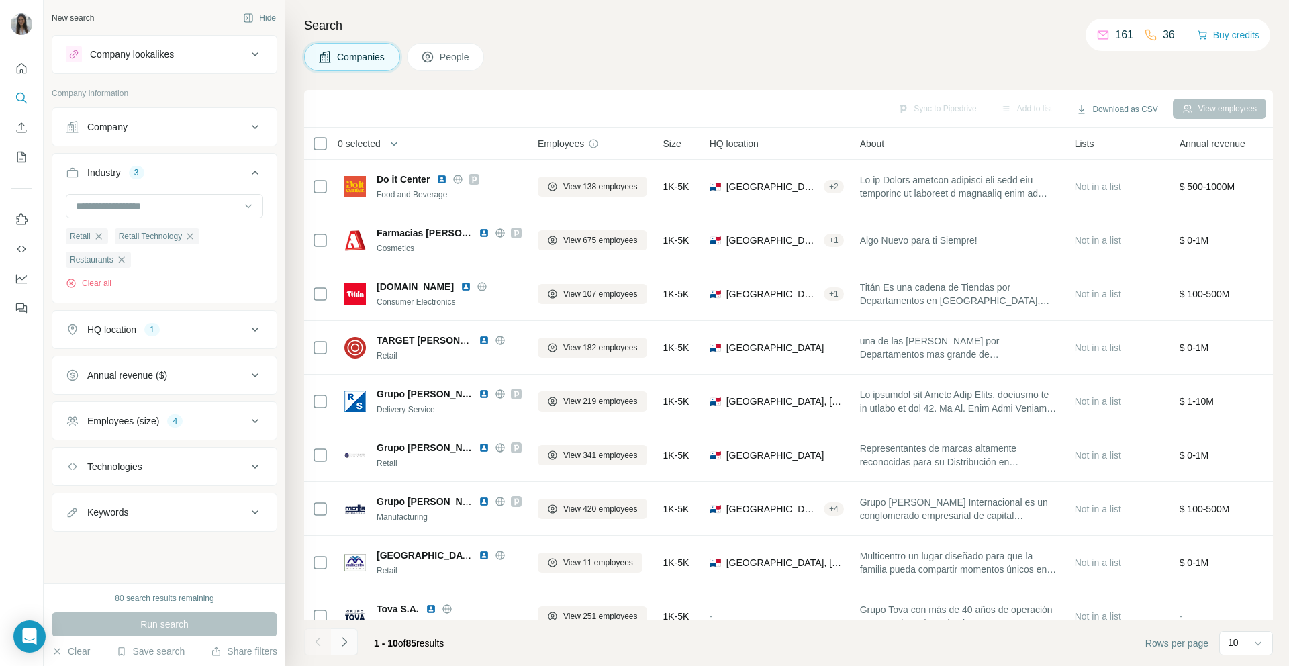
click at [336, 647] on button "Navigate to next page" at bounding box center [344, 641] width 27 height 27
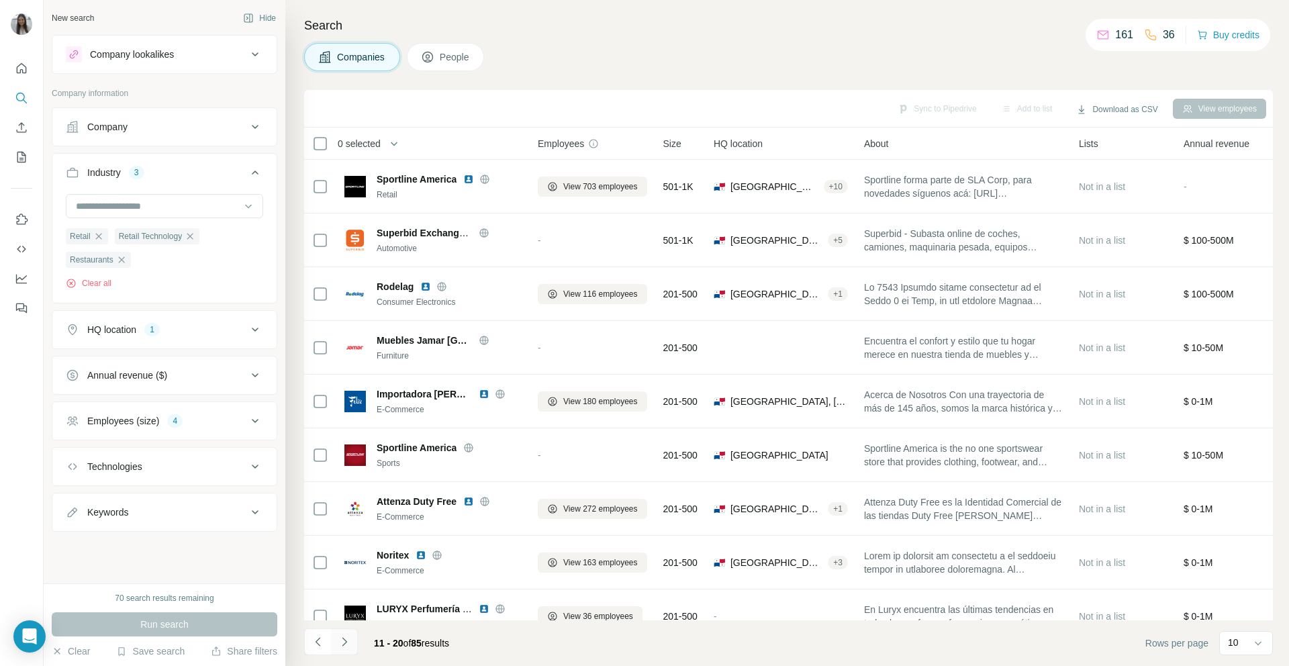
click at [336, 647] on button "Navigate to next page" at bounding box center [344, 641] width 27 height 27
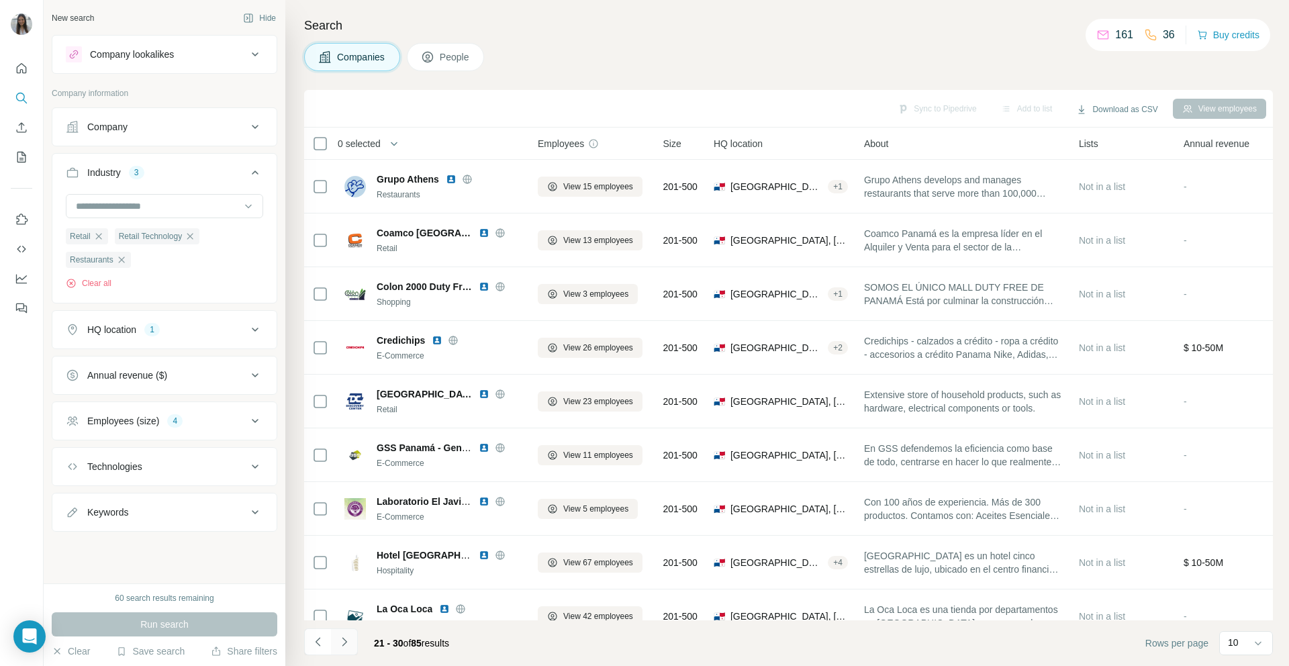
click at [338, 647] on icon "Navigate to next page" at bounding box center [344, 641] width 13 height 13
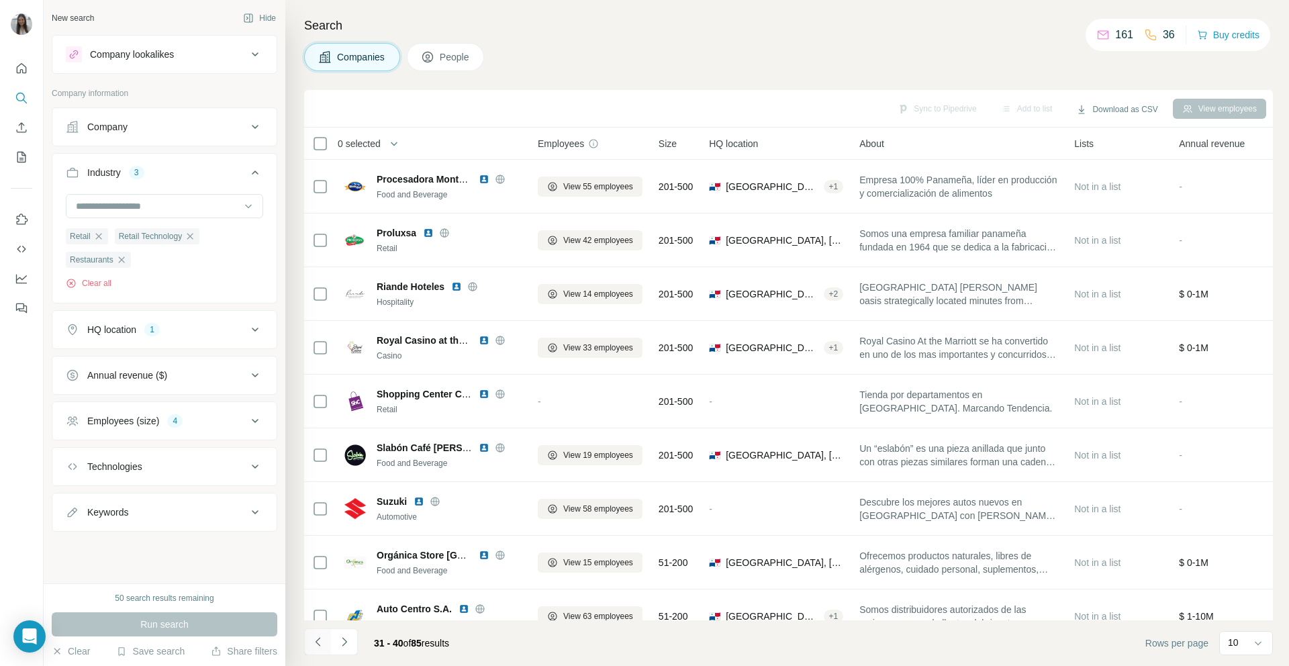
click at [323, 642] on icon "Navigate to previous page" at bounding box center [318, 641] width 13 height 13
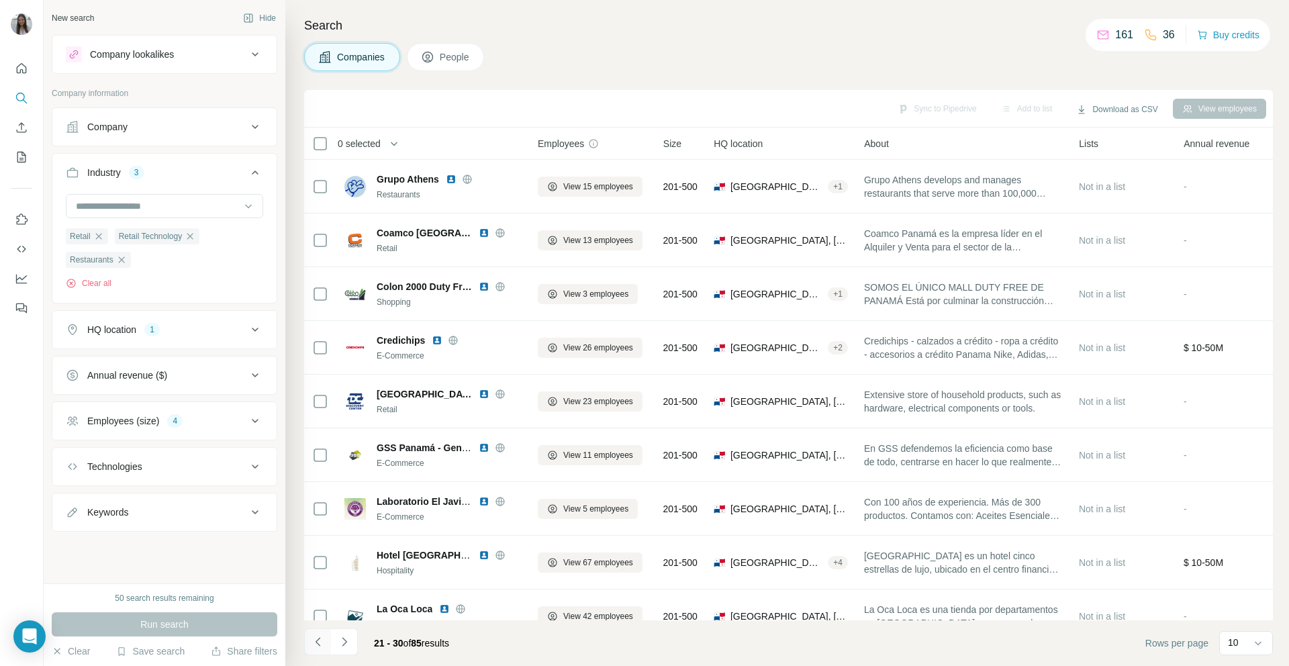
click at [323, 642] on icon "Navigate to previous page" at bounding box center [318, 641] width 13 height 13
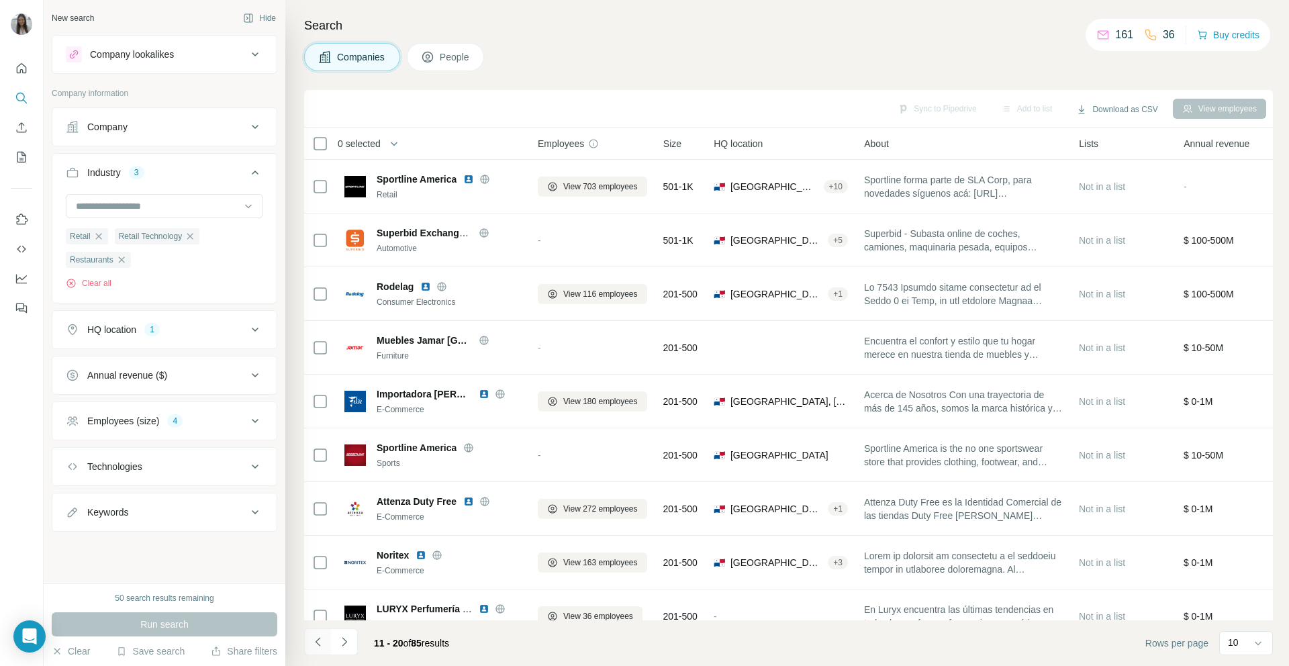
click at [323, 642] on icon "Navigate to previous page" at bounding box center [318, 641] width 13 height 13
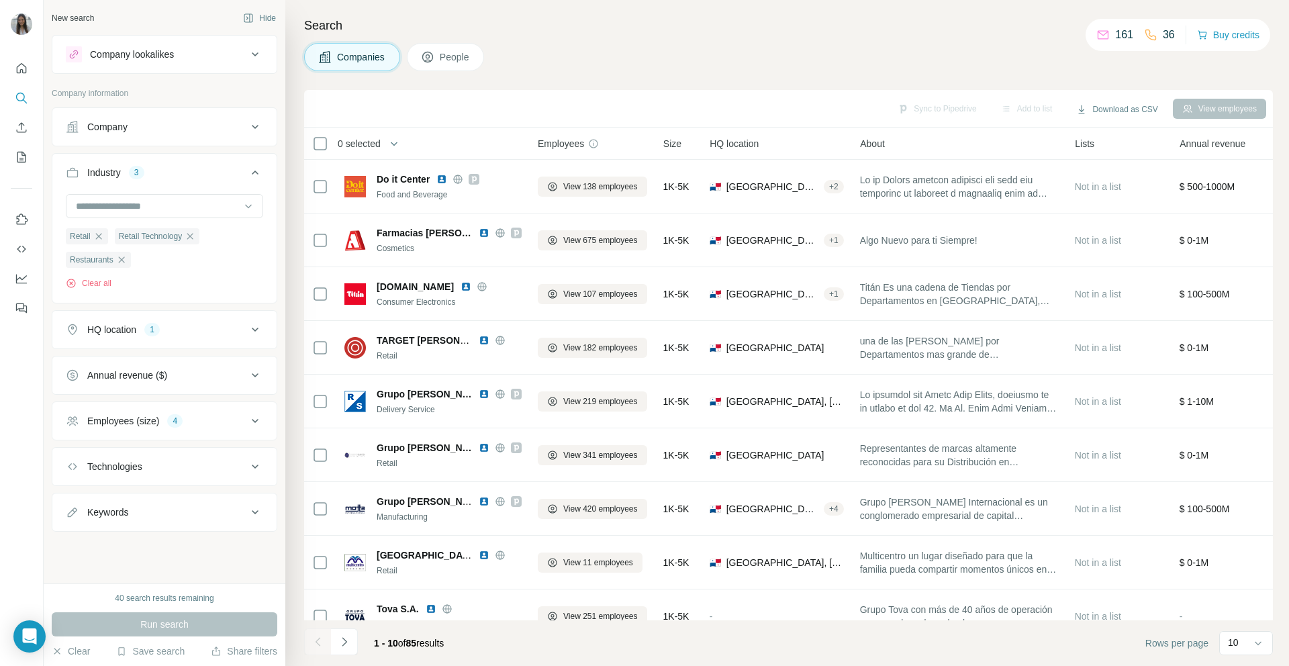
click at [323, 642] on div at bounding box center [317, 641] width 27 height 27
click at [346, 641] on icon "Navigate to next page" at bounding box center [344, 641] width 5 height 9
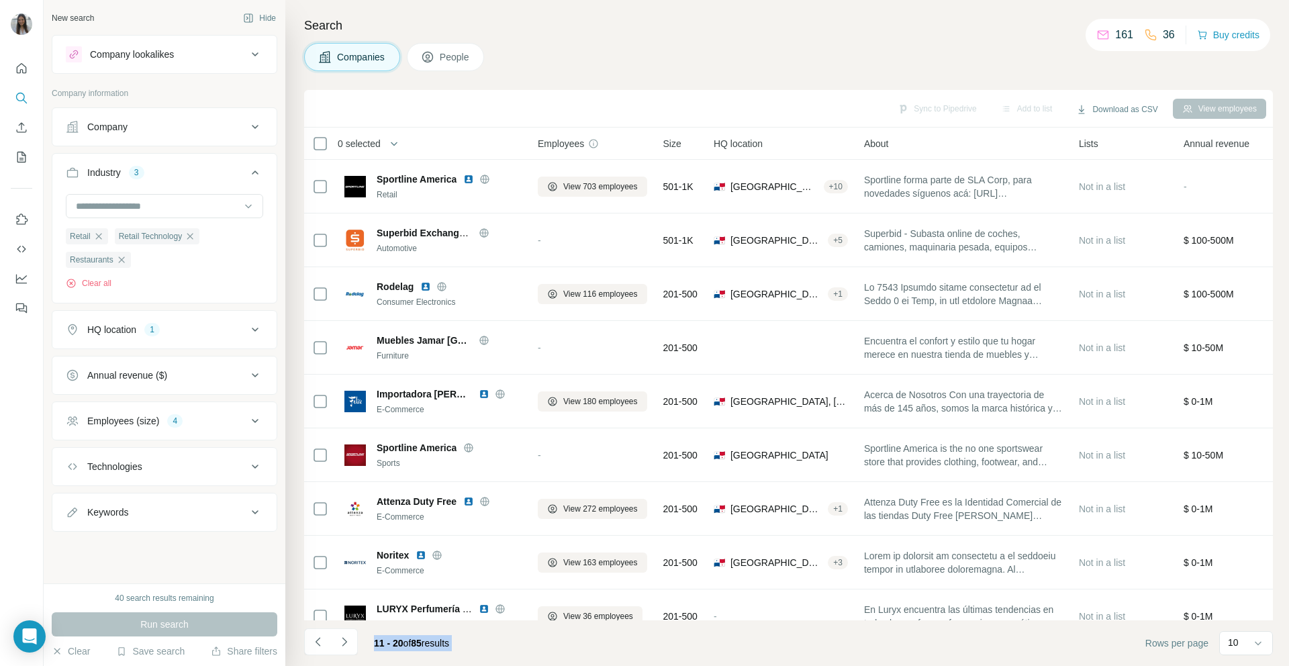
click at [310, 642] on button "Navigate to previous page" at bounding box center [317, 641] width 27 height 27
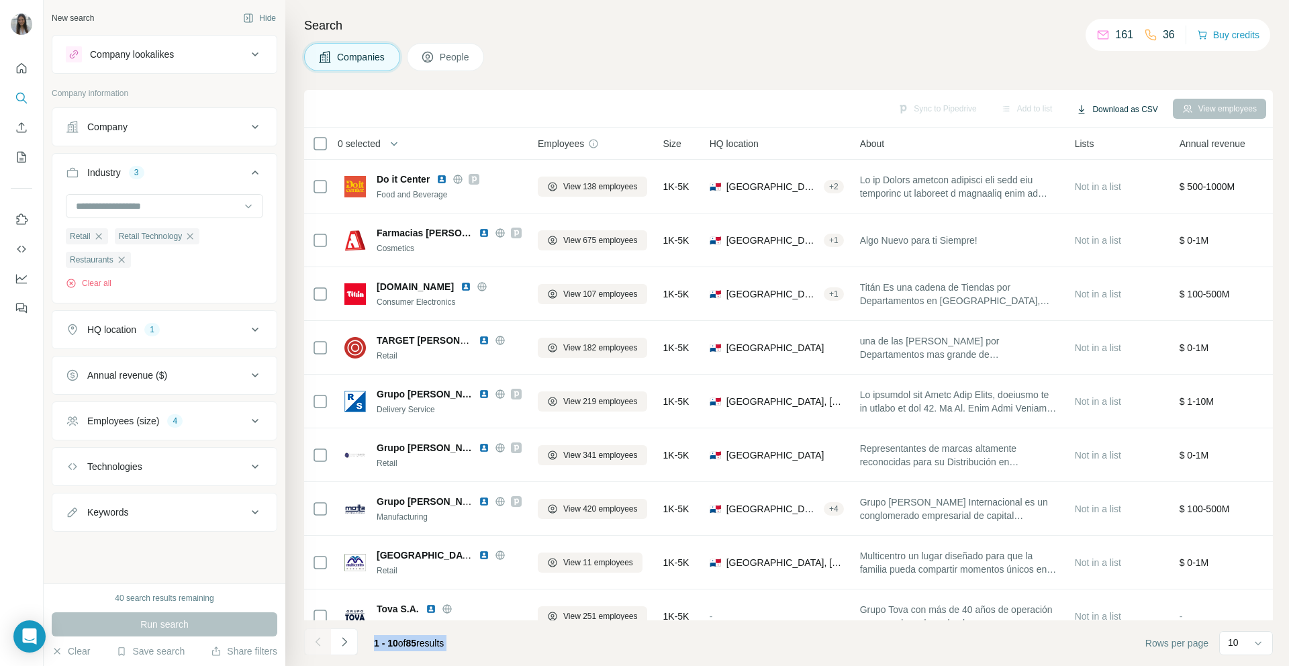
click at [1131, 103] on button "Download as CSV" at bounding box center [1117, 109] width 100 height 20
click at [1131, 150] on div "All viewed companies (40)" at bounding box center [1126, 162] width 126 height 24
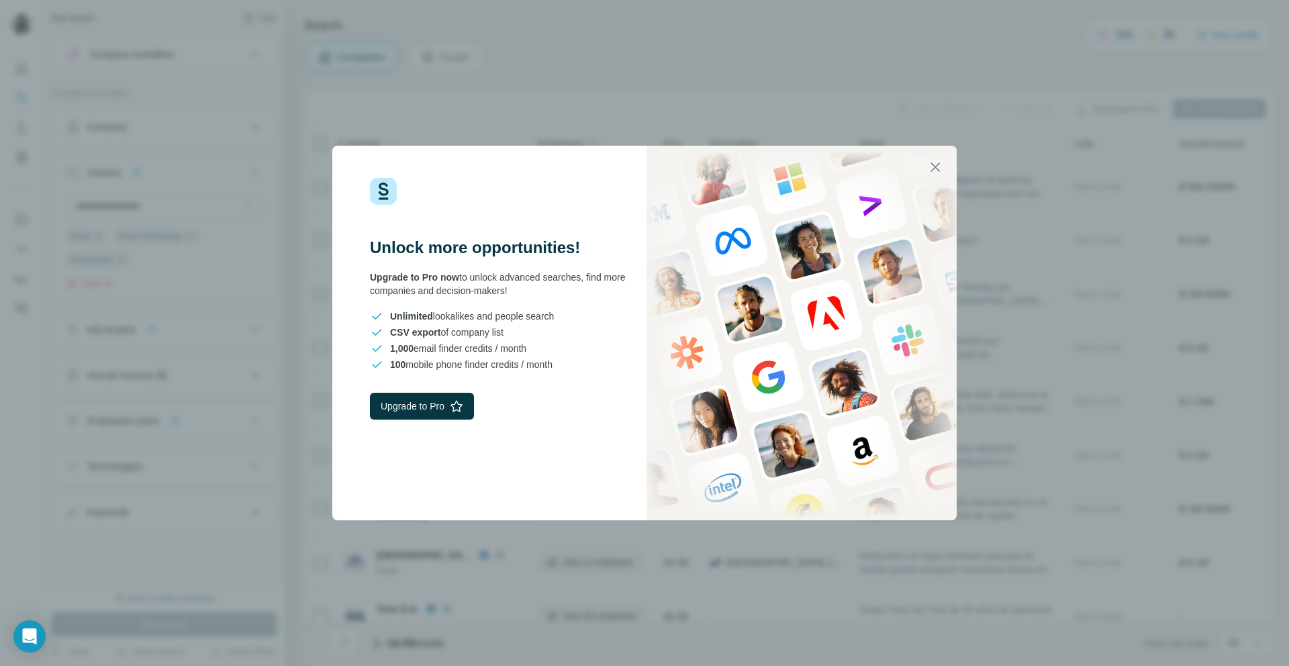
click at [974, 133] on div "Unlock more opportunities! Upgrade to Pro now to unlock advanced searches, find…" at bounding box center [644, 333] width 1289 height 666
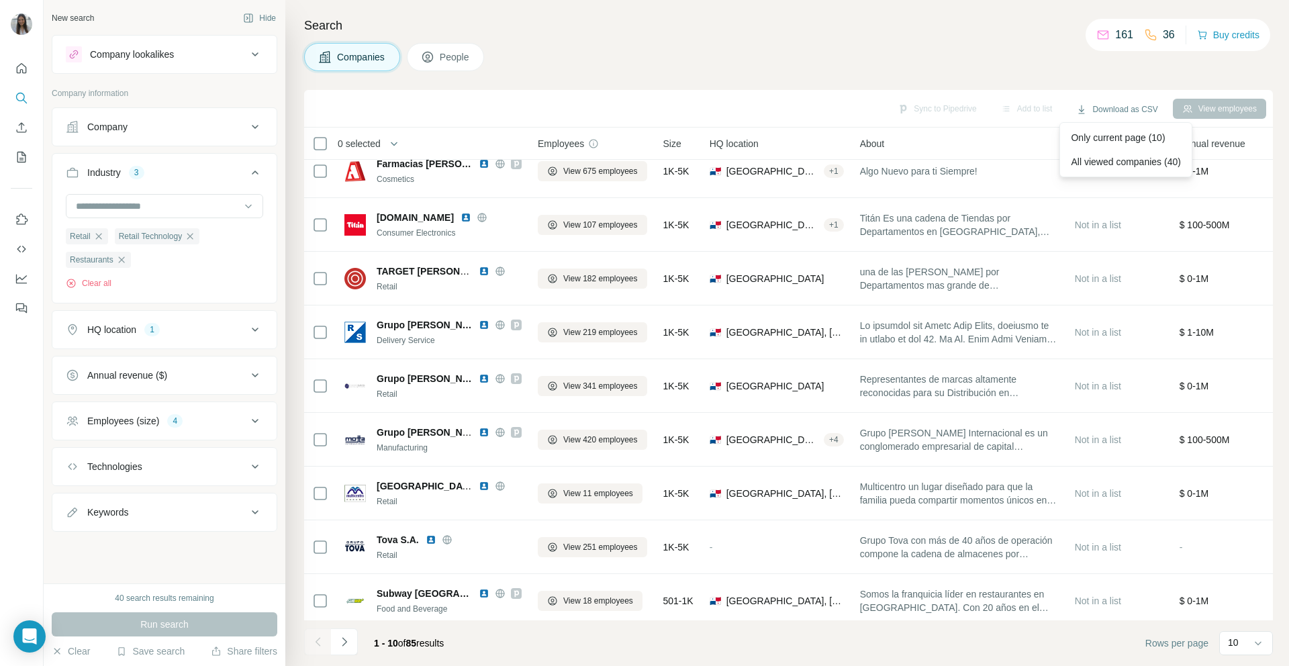
scroll to position [77, 0]
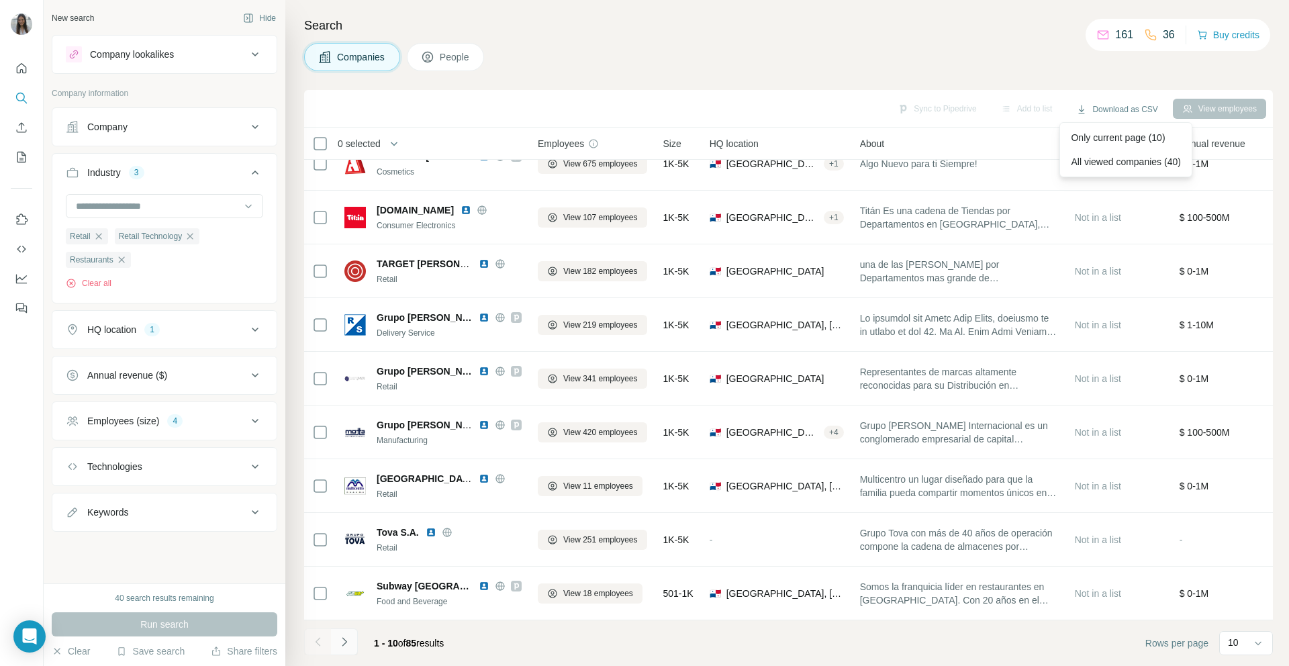
click at [347, 646] on icon "Navigate to next page" at bounding box center [344, 641] width 13 height 13
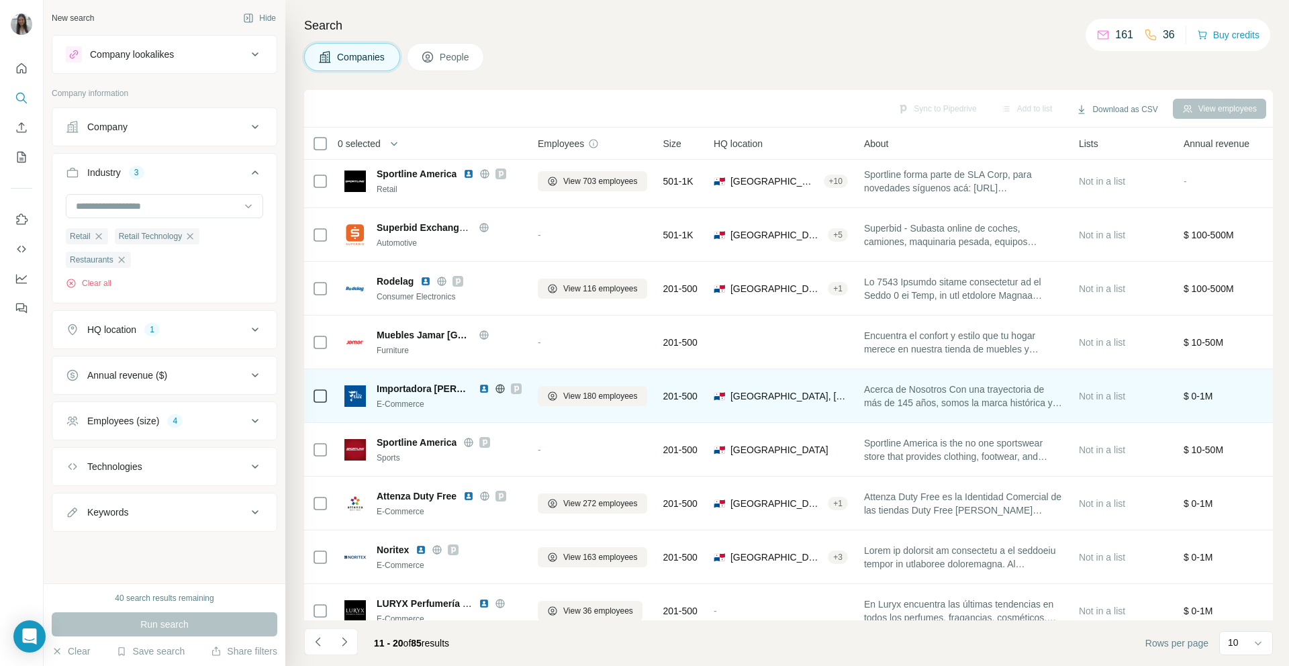
scroll to position [0, 0]
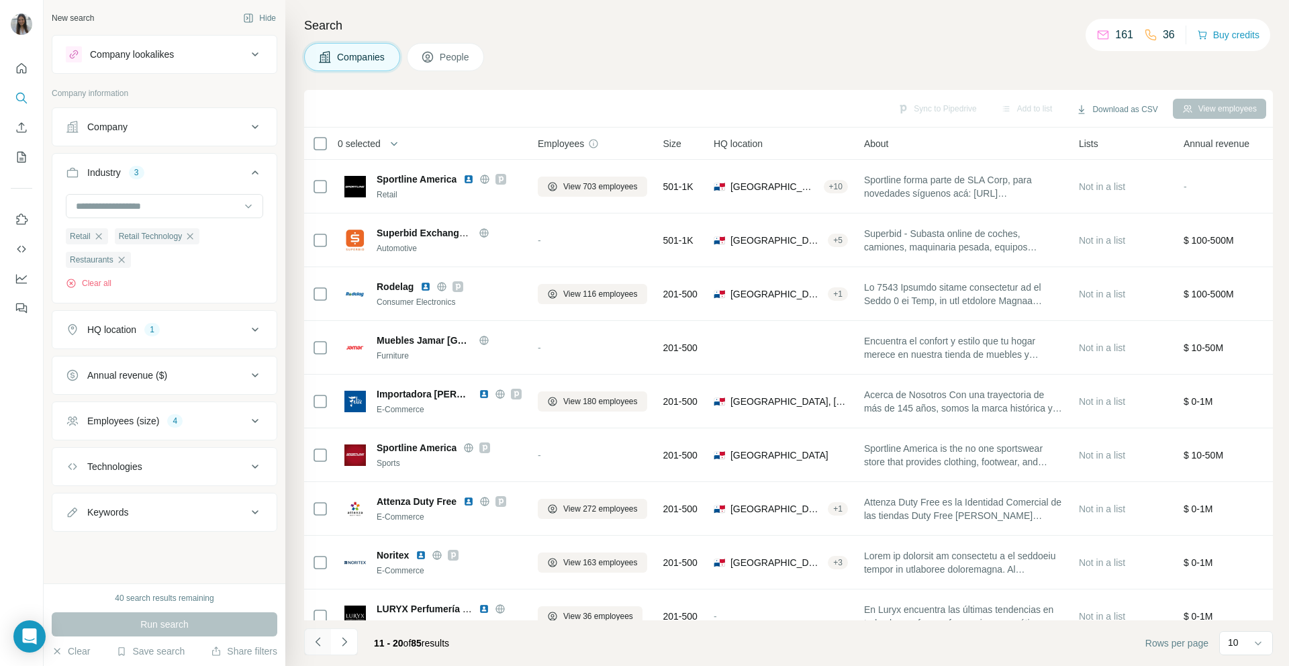
click at [322, 639] on icon "Navigate to previous page" at bounding box center [318, 641] width 13 height 13
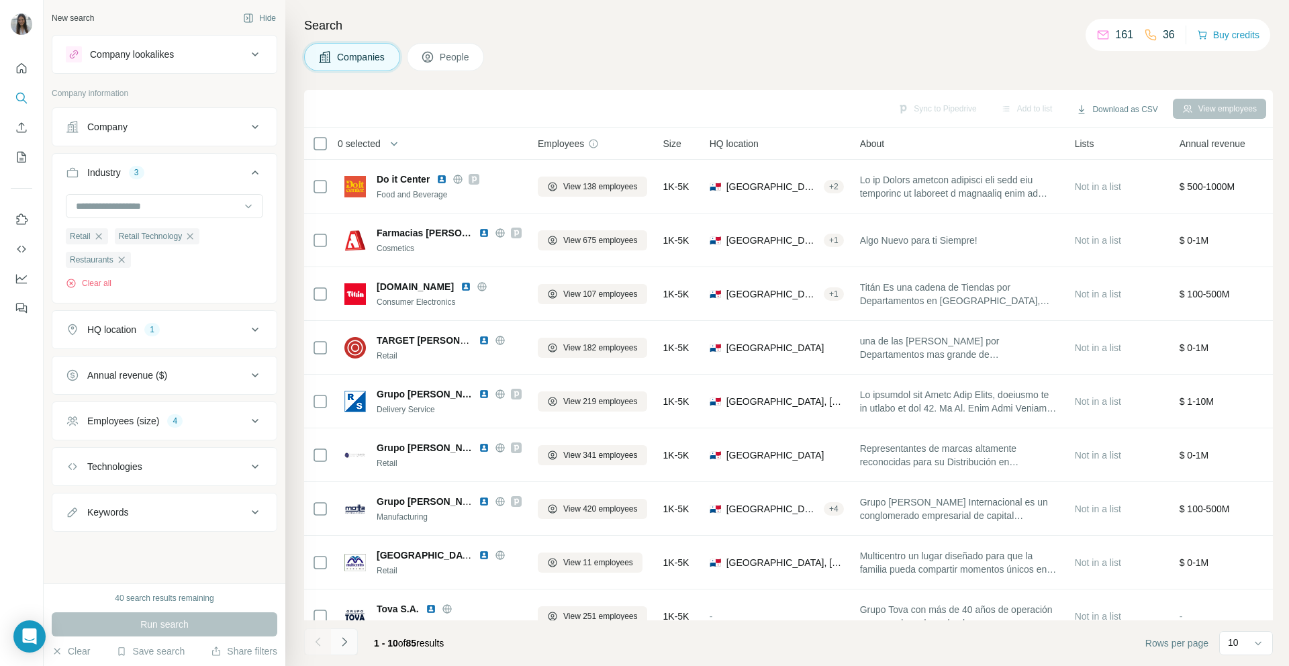
click at [352, 642] on button "Navigate to next page" at bounding box center [344, 641] width 27 height 27
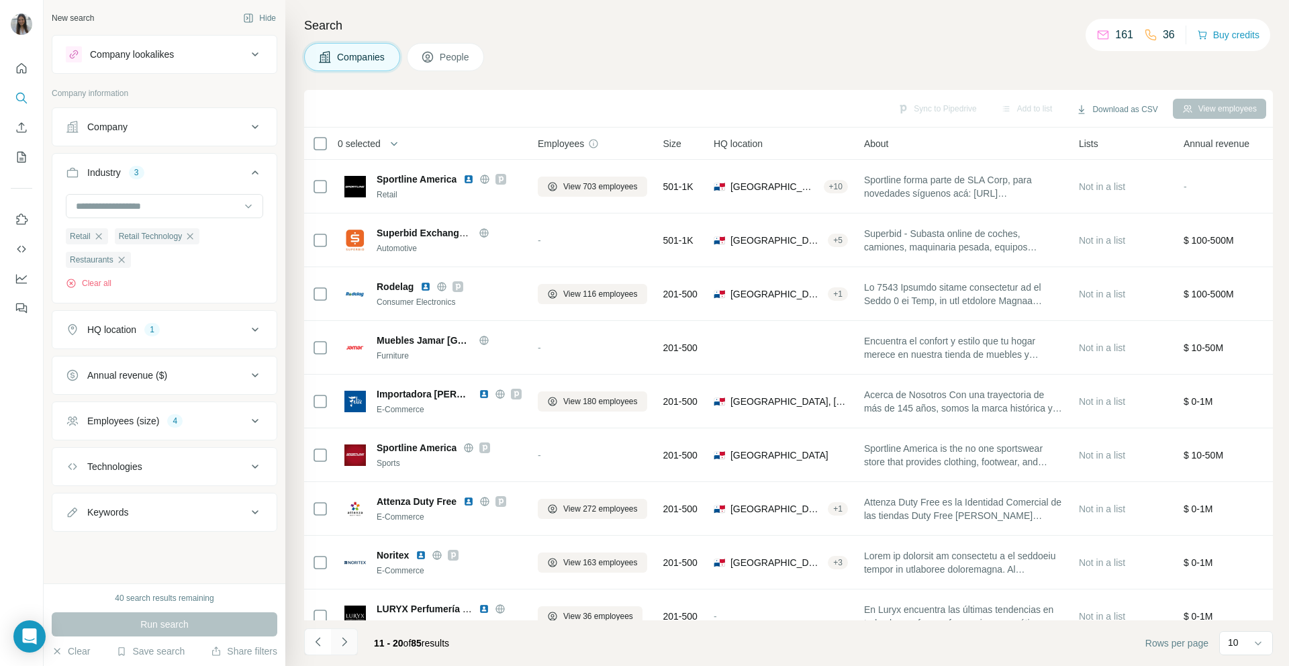
click at [352, 642] on button "Navigate to next page" at bounding box center [344, 641] width 27 height 27
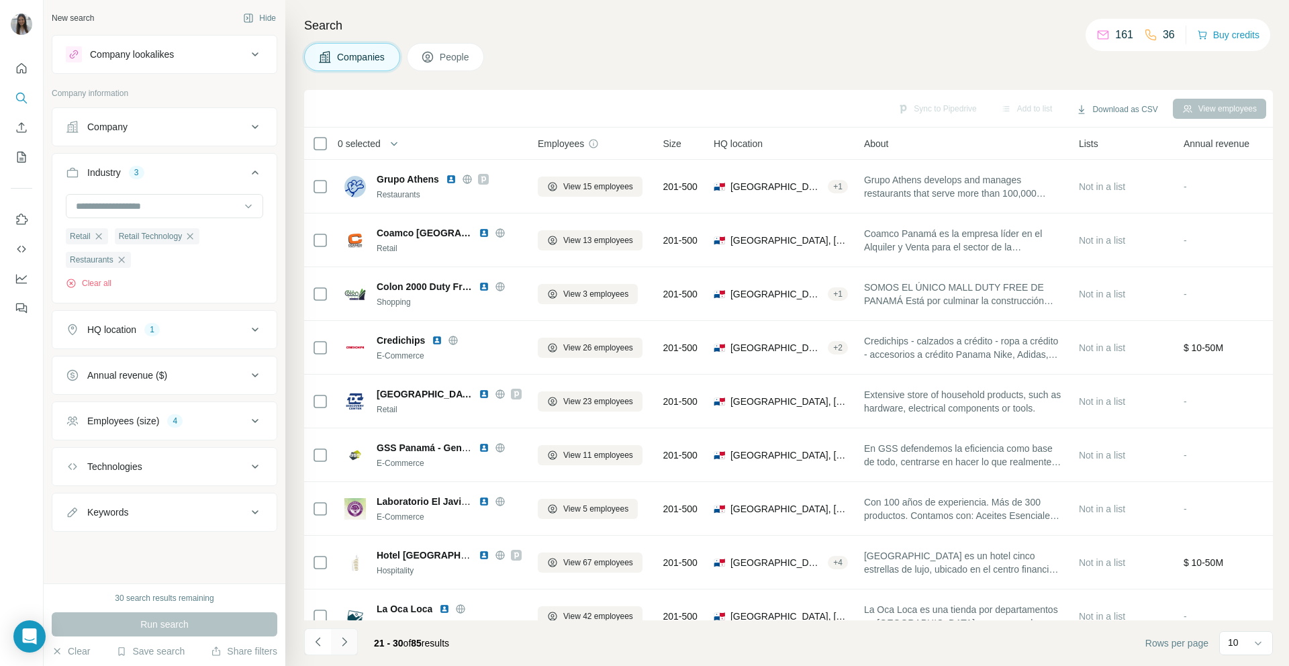
click at [349, 642] on icon "Navigate to next page" at bounding box center [344, 641] width 13 height 13
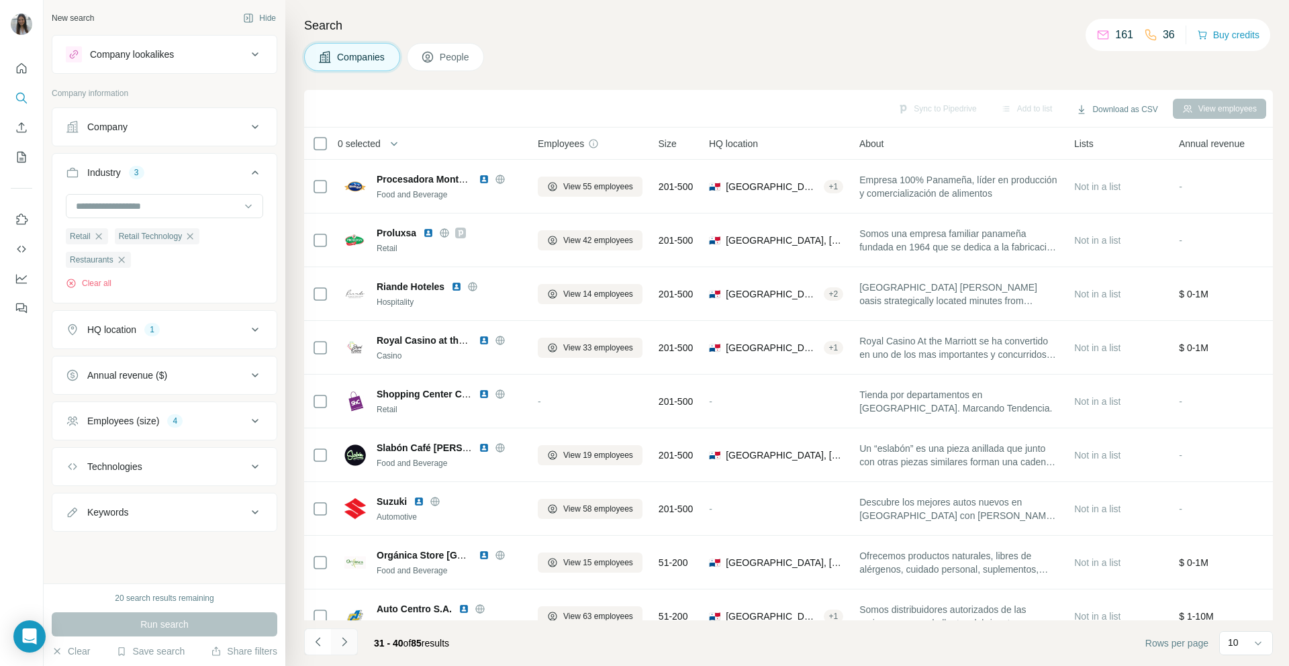
click at [349, 643] on icon "Navigate to next page" at bounding box center [344, 641] width 13 height 13
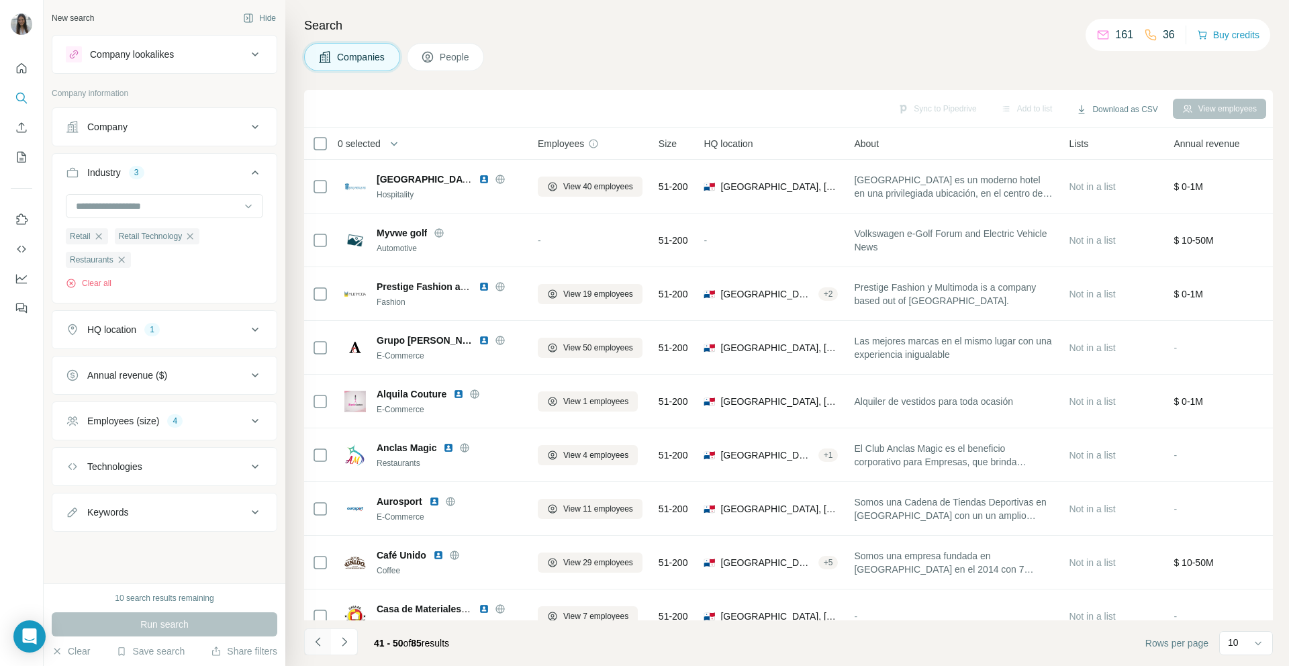
click at [316, 647] on icon "Navigate to previous page" at bounding box center [318, 641] width 13 height 13
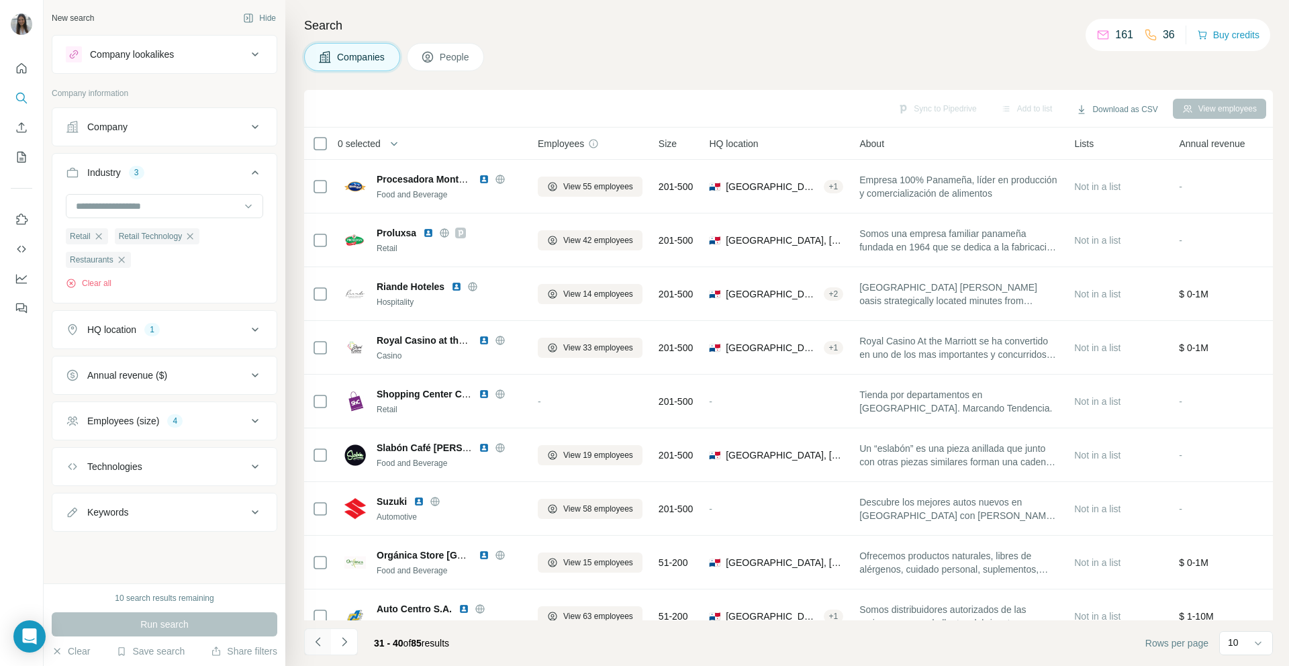
click at [316, 647] on icon "Navigate to previous page" at bounding box center [318, 641] width 13 height 13
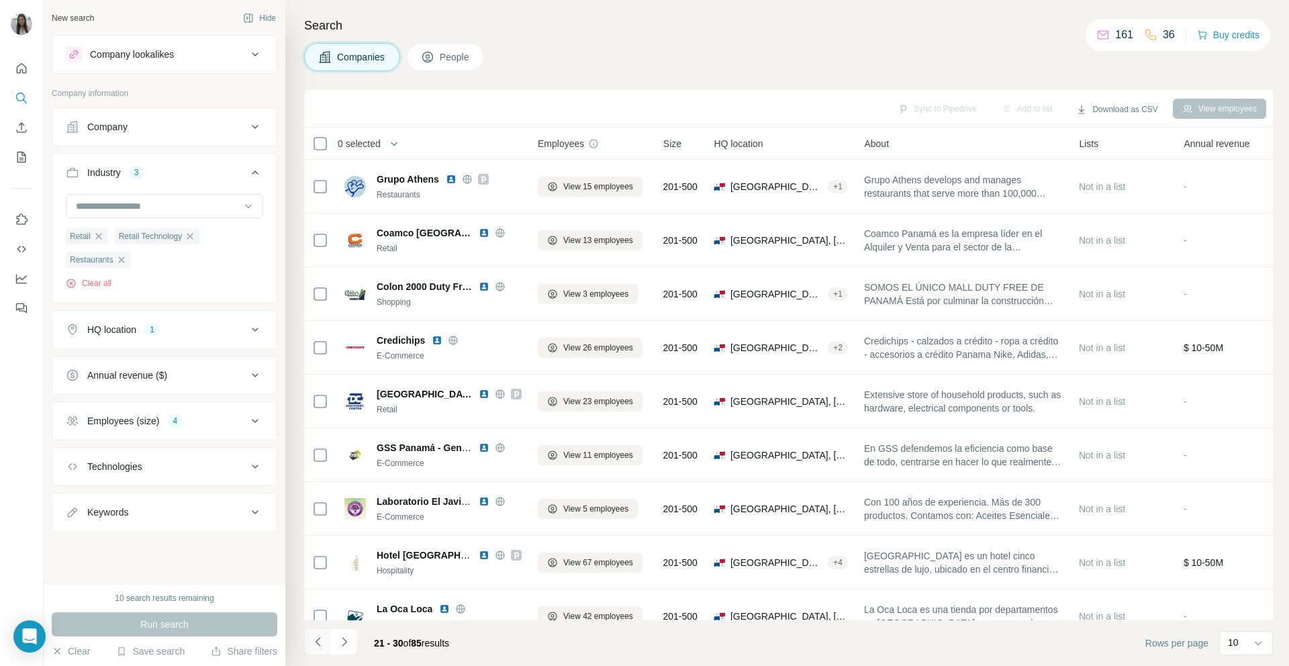
click at [315, 647] on icon "Navigate to previous page" at bounding box center [318, 641] width 13 height 13
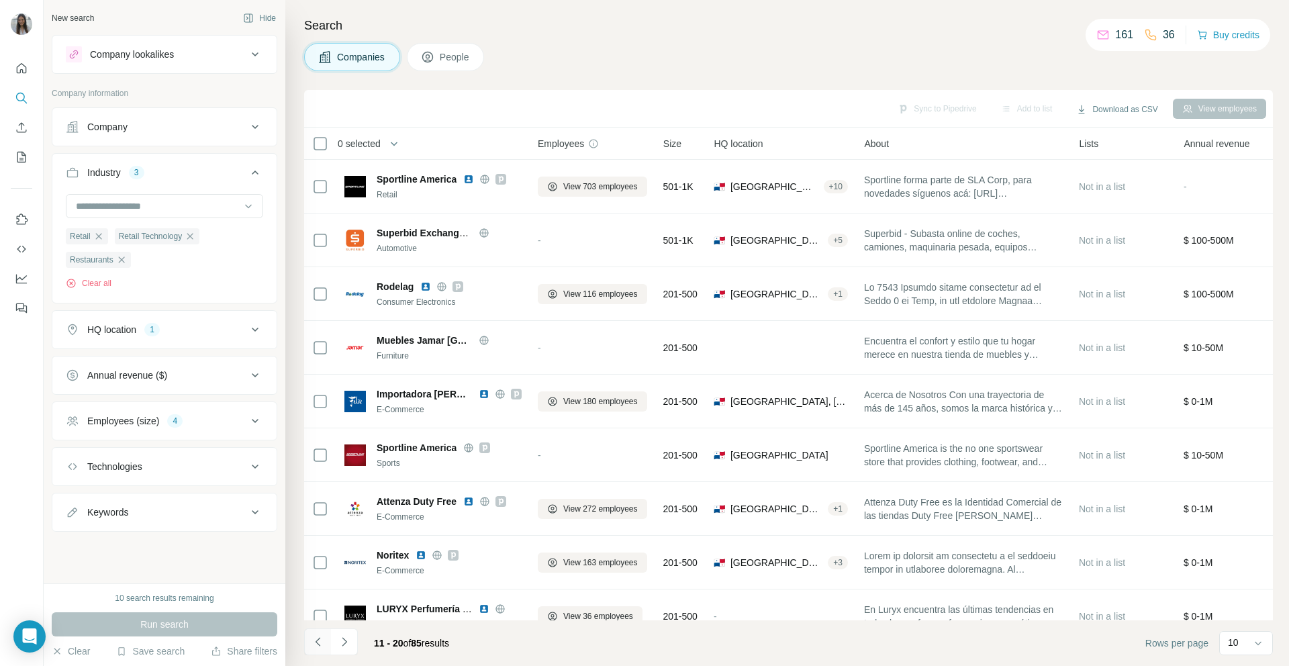
click at [315, 647] on icon "Navigate to previous page" at bounding box center [318, 641] width 13 height 13
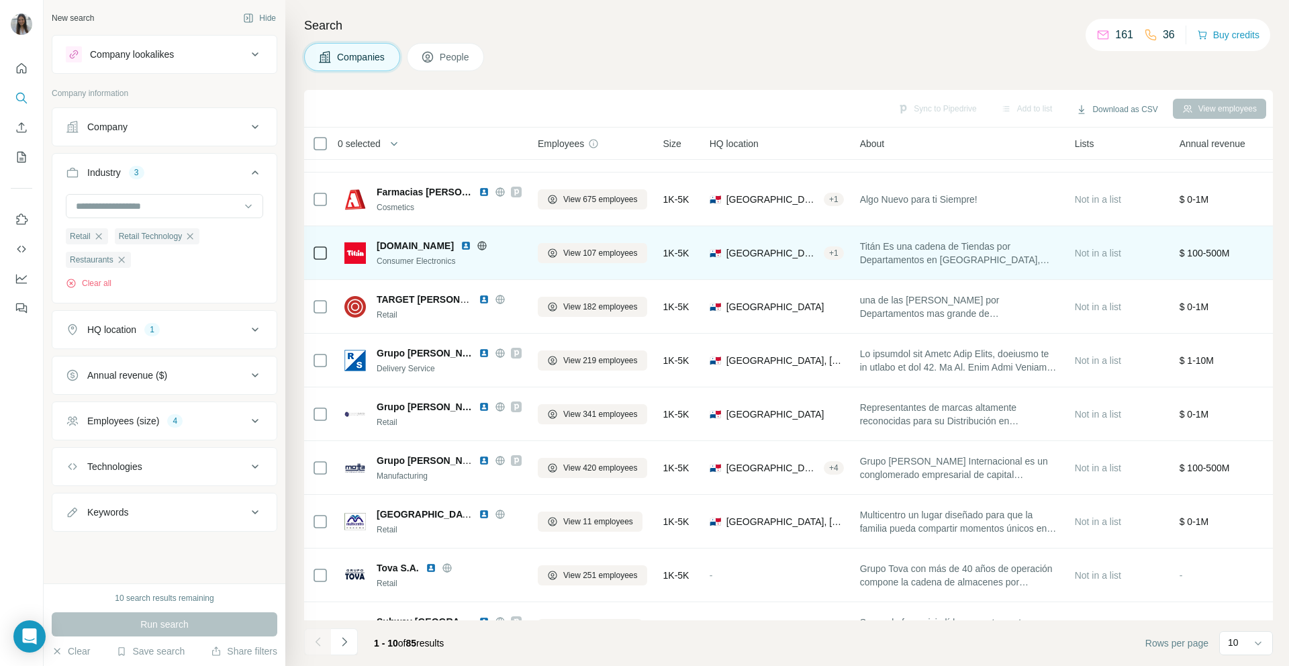
scroll to position [77, 0]
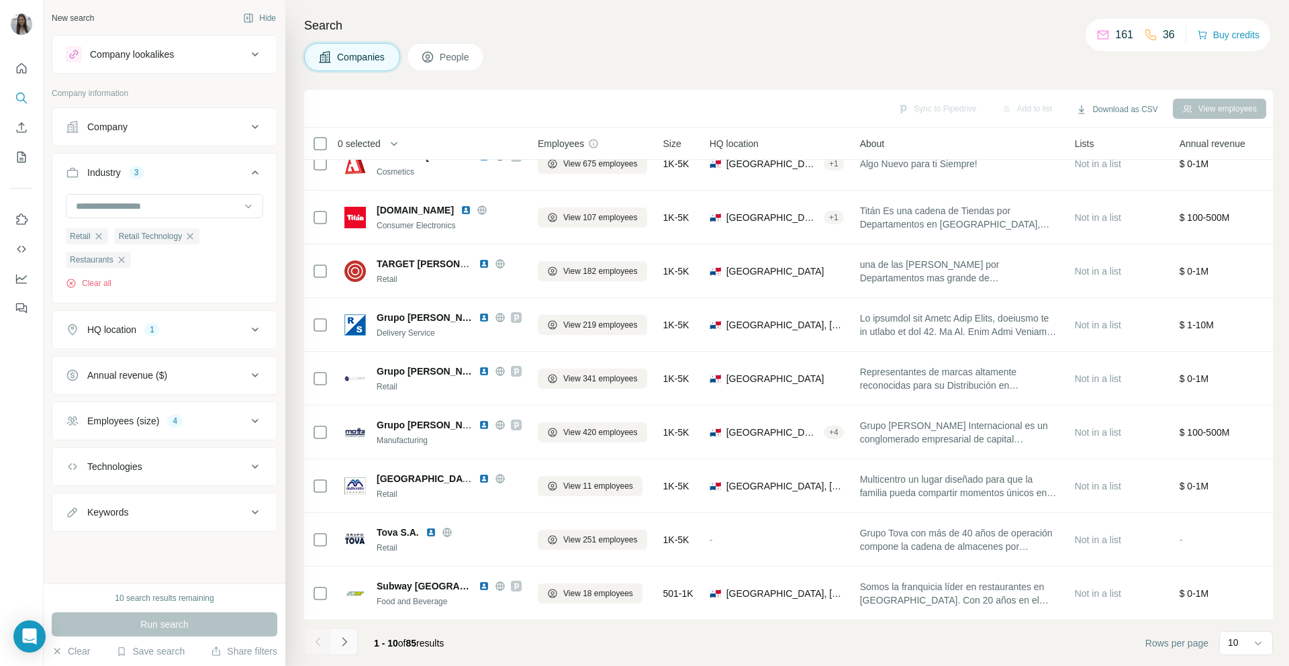
click at [350, 644] on button "Navigate to next page" at bounding box center [344, 641] width 27 height 27
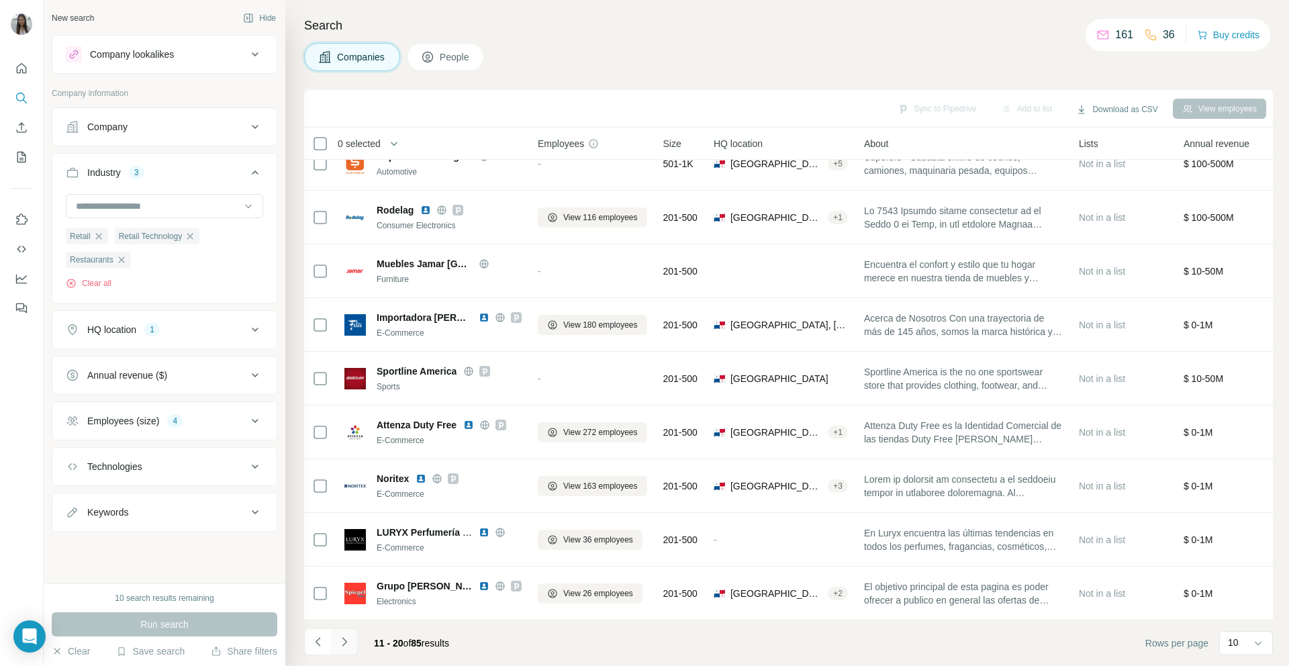
click at [347, 651] on button "Navigate to next page" at bounding box center [344, 641] width 27 height 27
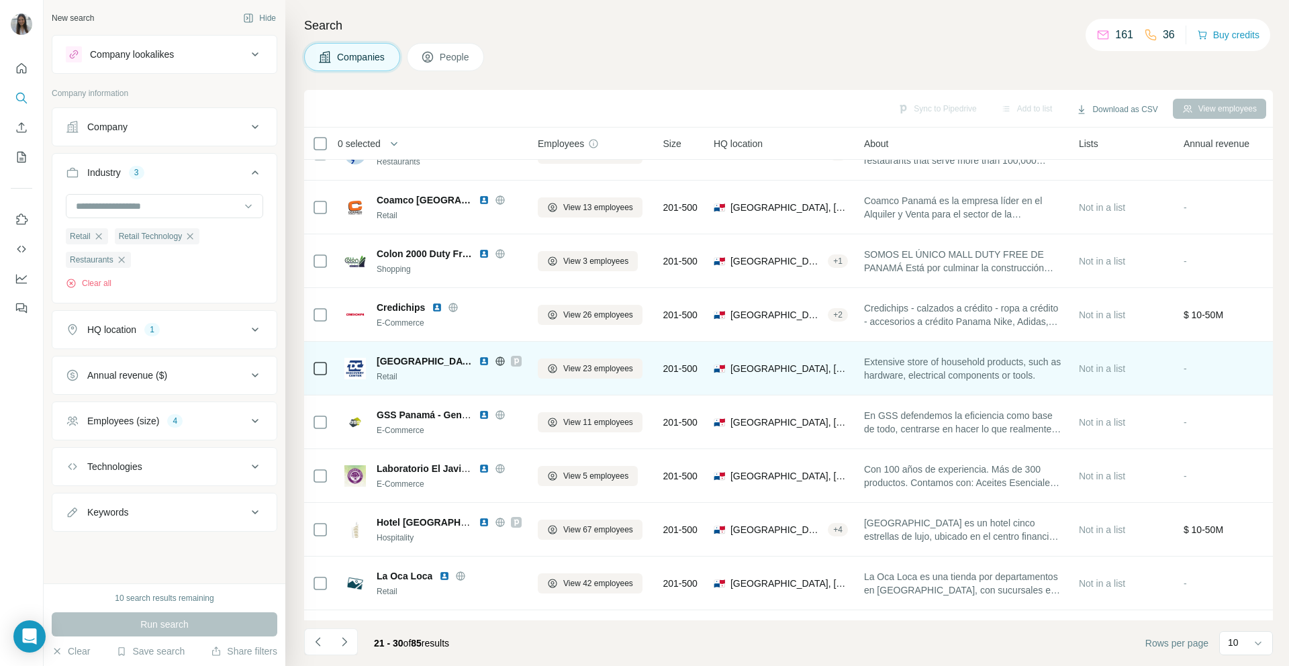
scroll to position [0, 0]
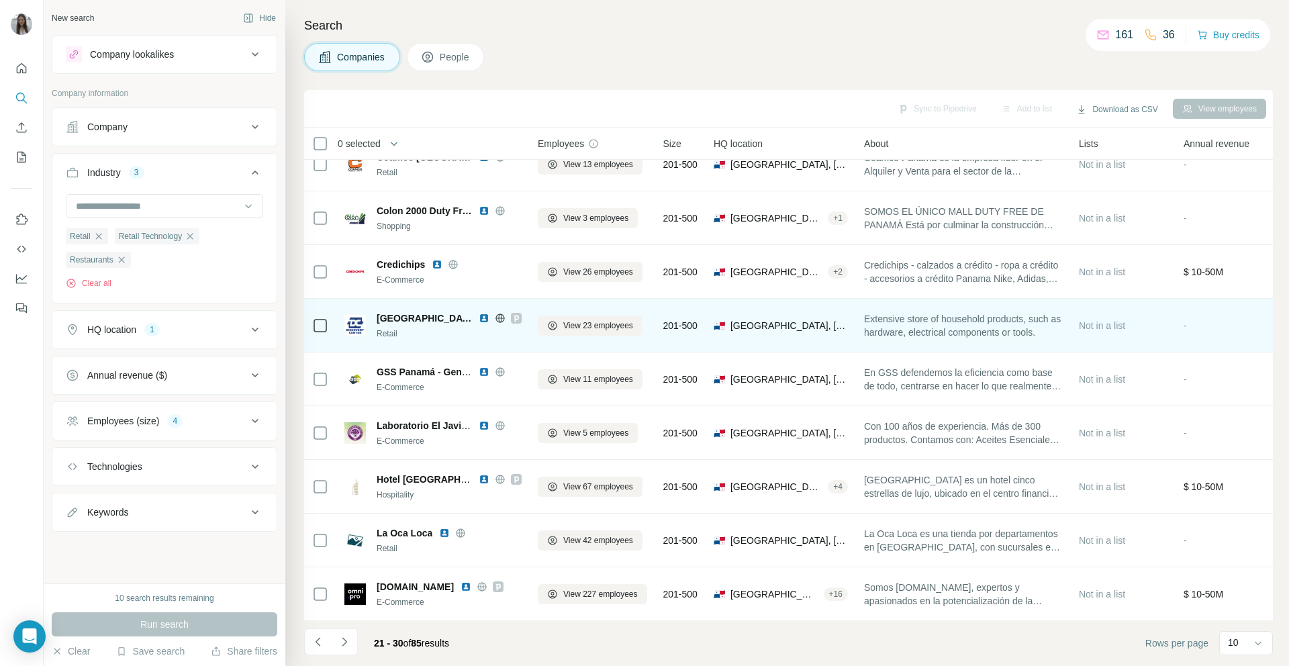
scroll to position [77, 0]
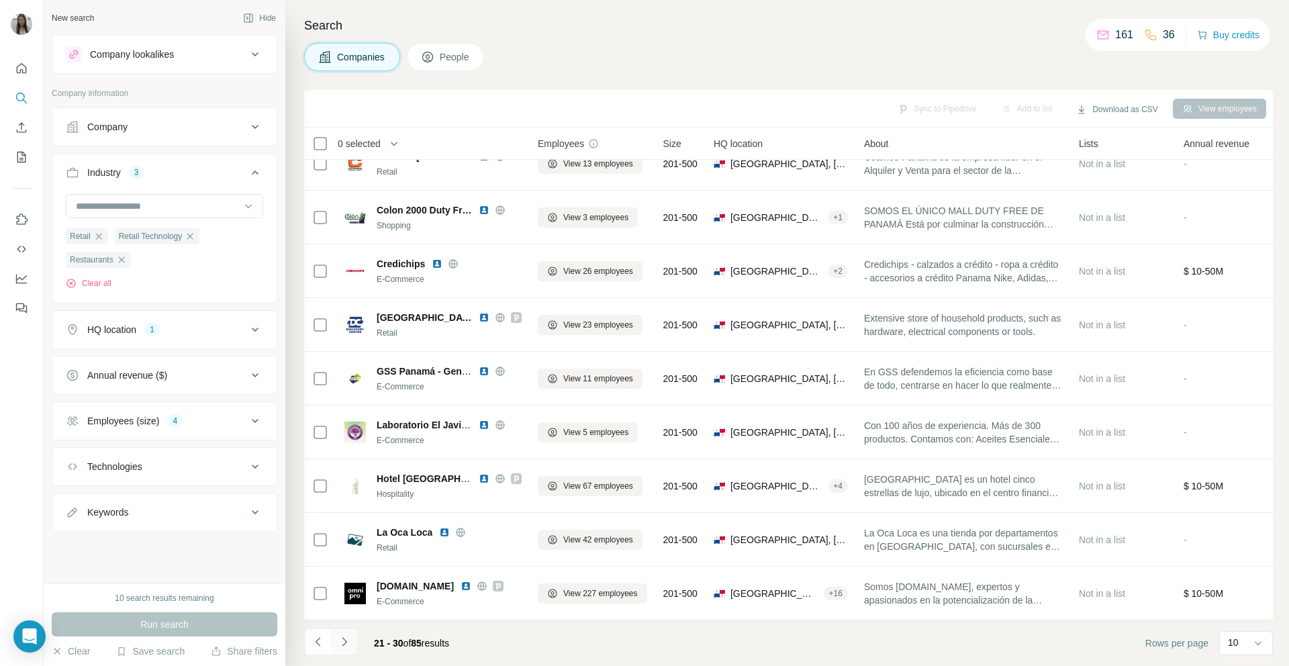
click at [342, 641] on icon "Navigate to next page" at bounding box center [344, 641] width 13 height 13
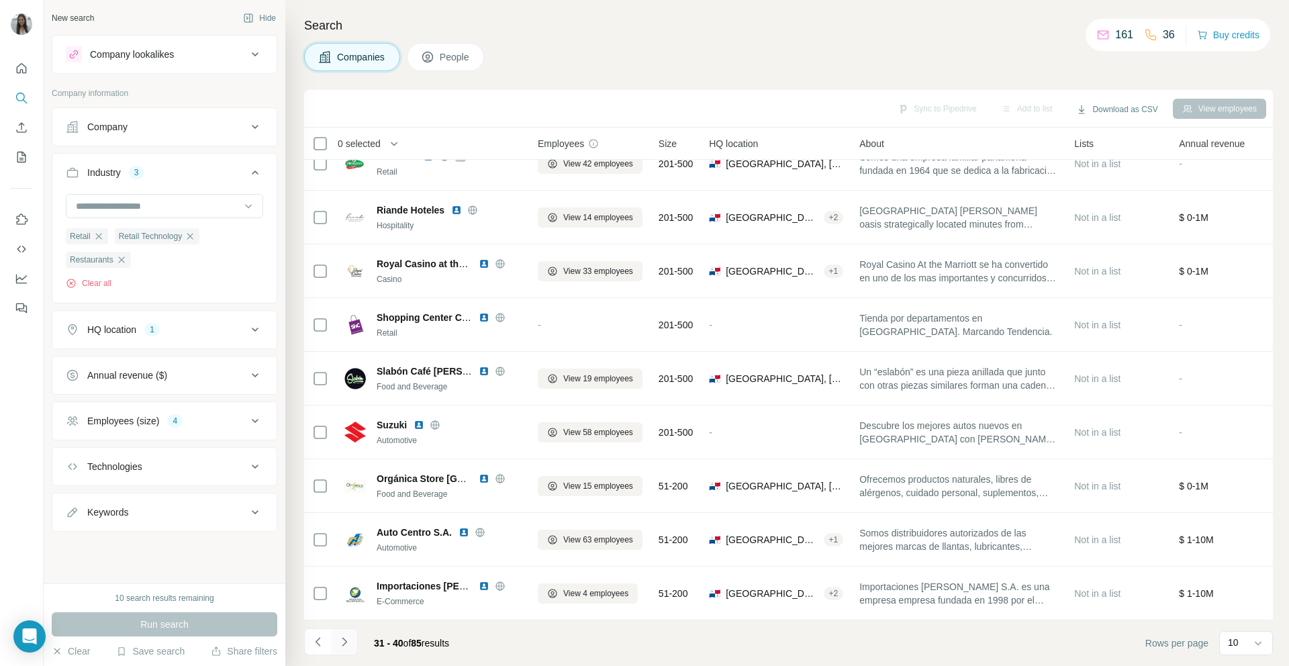
click at [348, 640] on icon "Navigate to next page" at bounding box center [344, 641] width 13 height 13
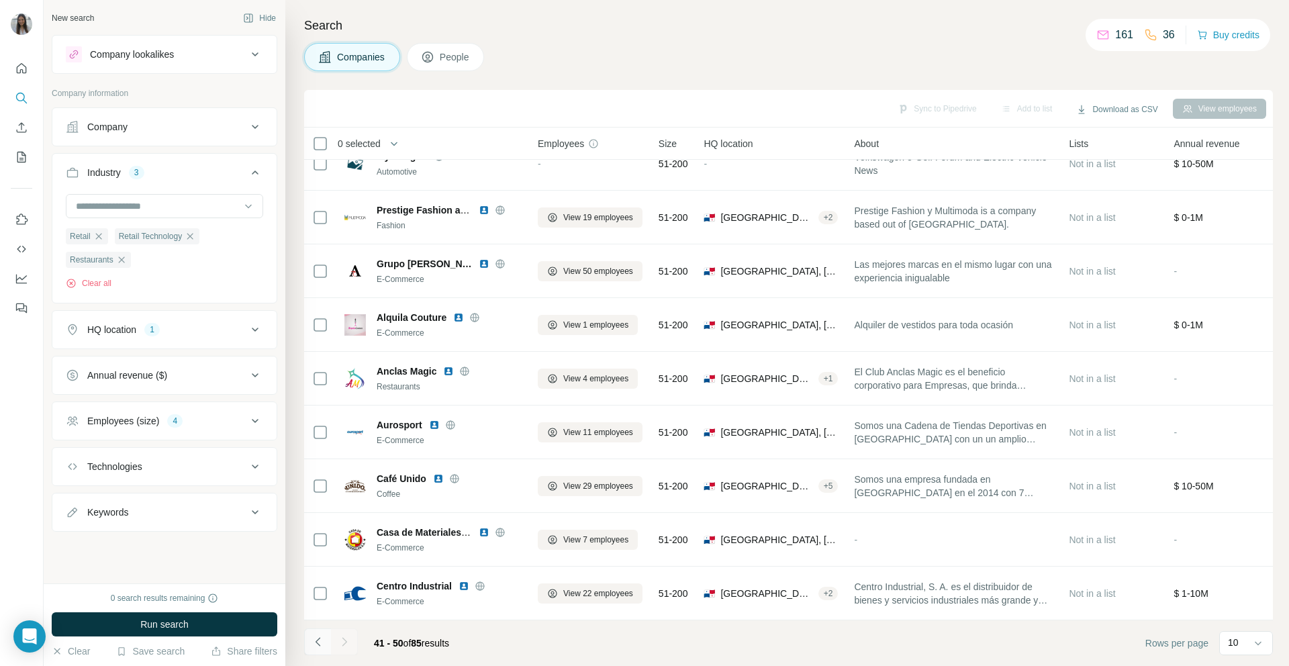
click at [312, 650] on button "Navigate to previous page" at bounding box center [317, 641] width 27 height 27
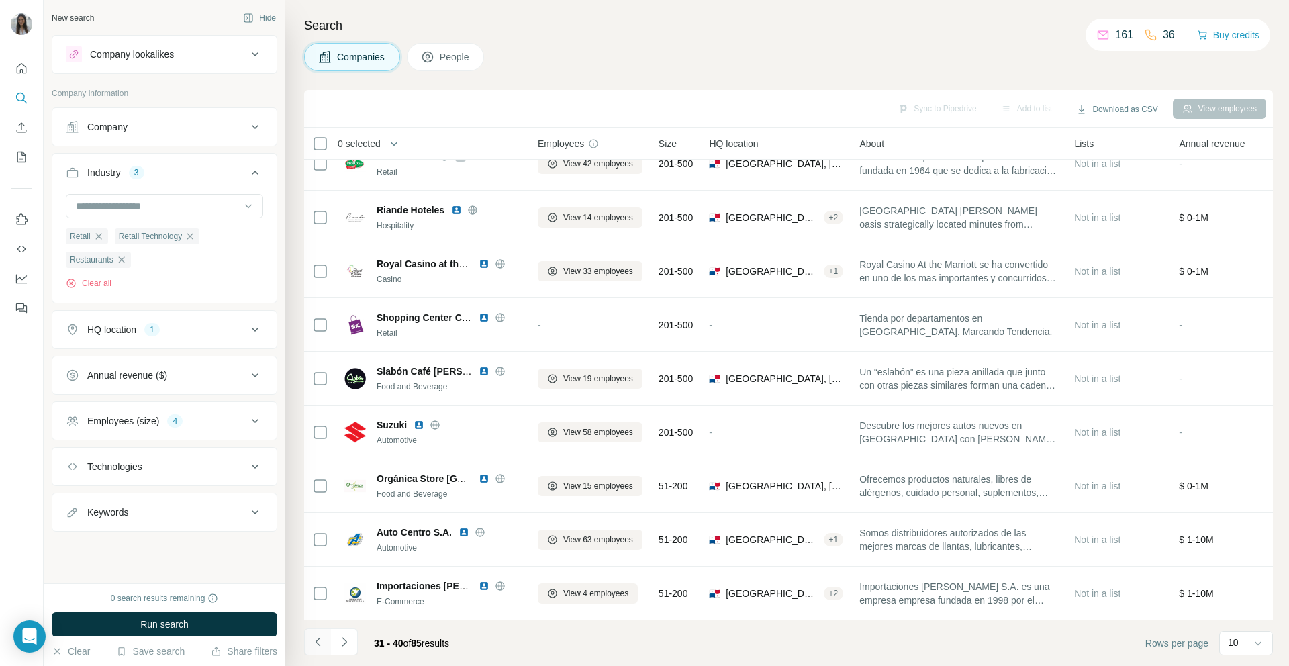
click at [312, 649] on button "Navigate to previous page" at bounding box center [317, 641] width 27 height 27
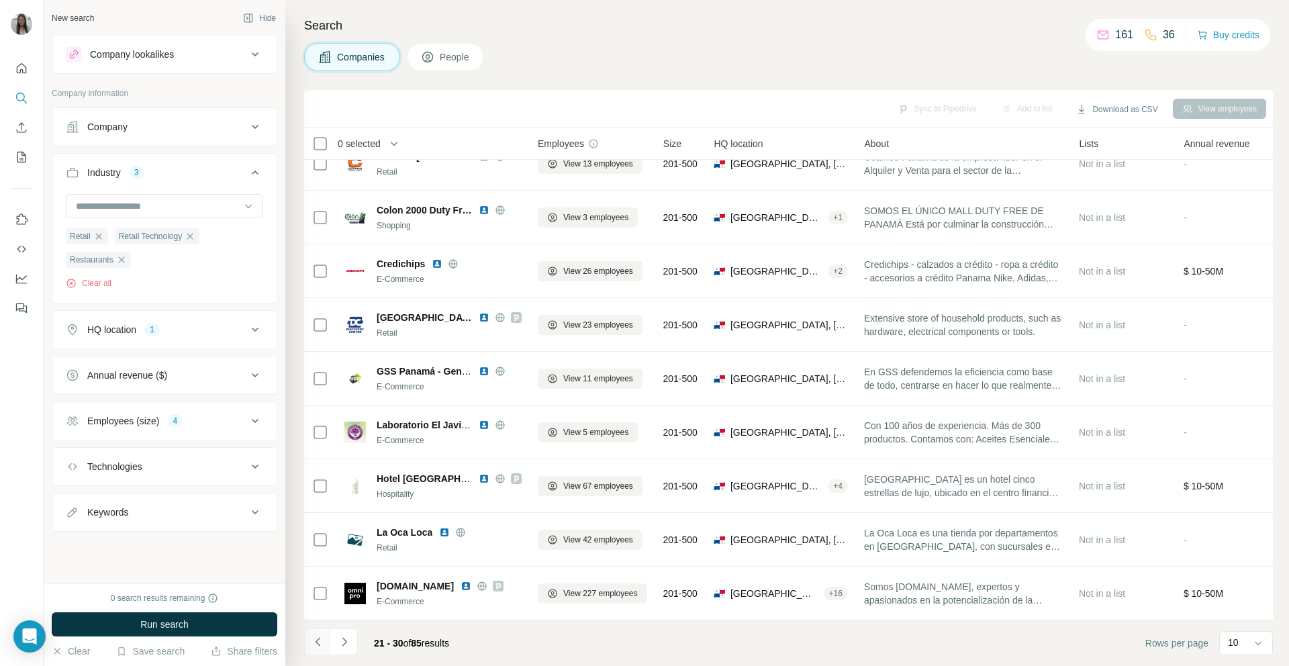
click at [314, 649] on button "Navigate to previous page" at bounding box center [317, 641] width 27 height 27
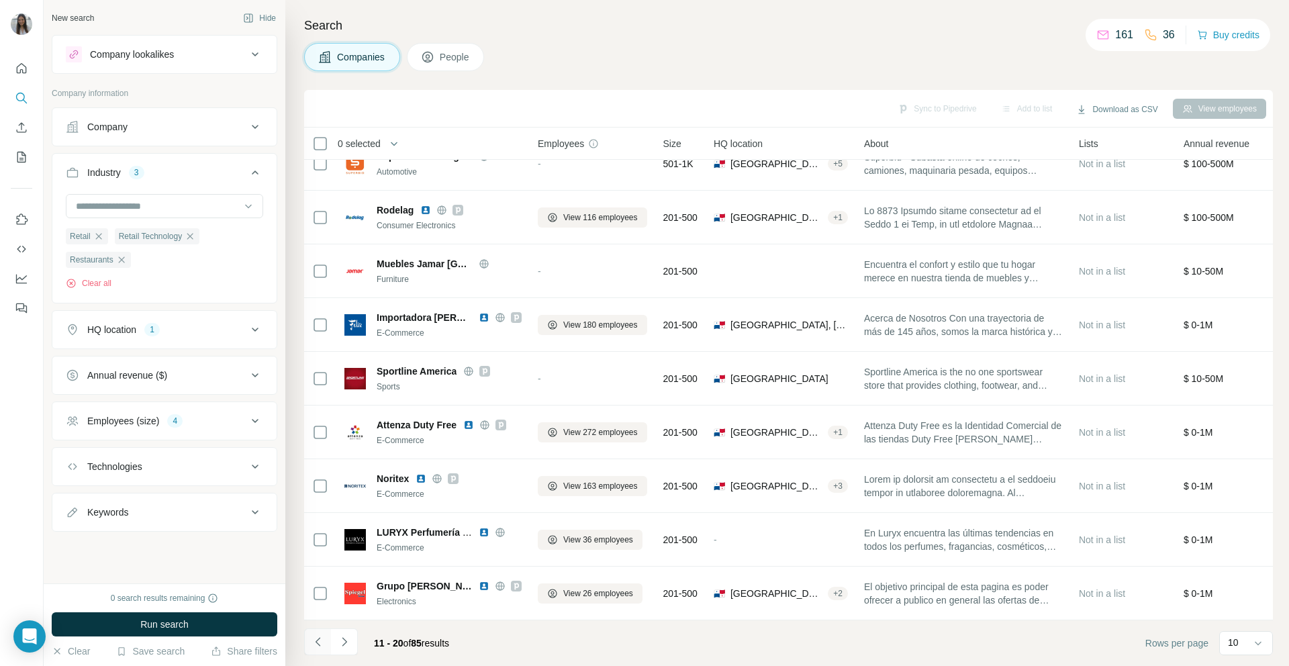
click at [325, 648] on button "Navigate to previous page" at bounding box center [317, 641] width 27 height 27
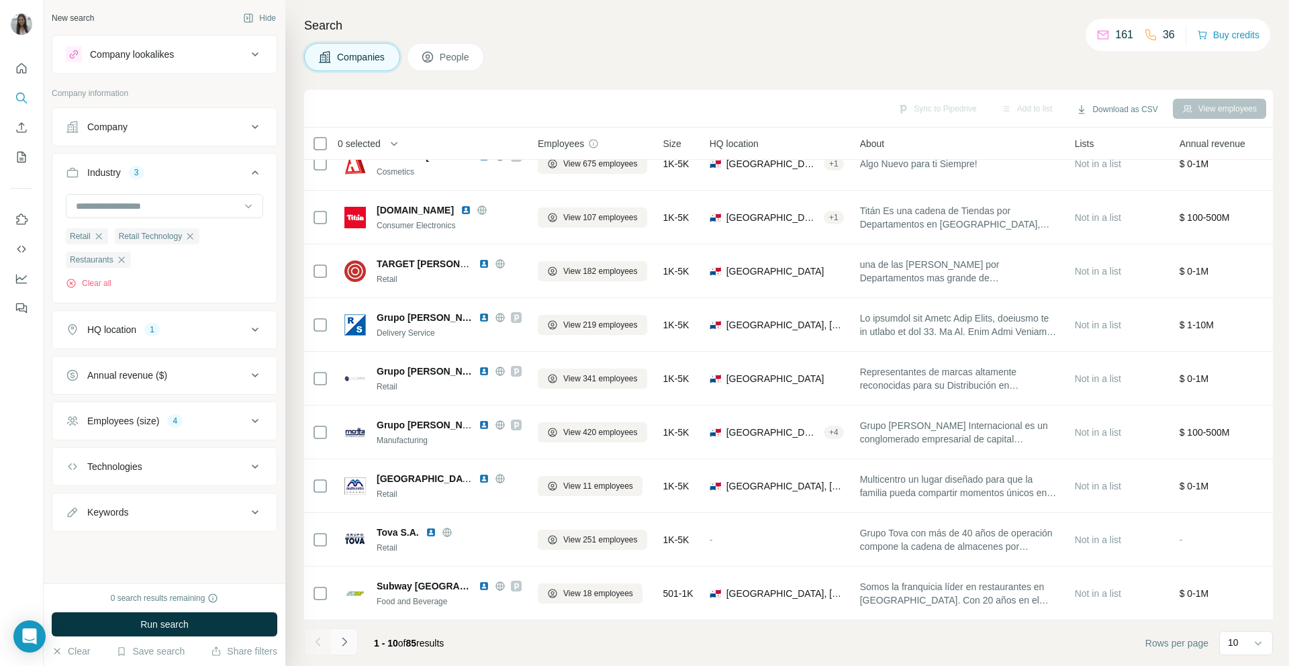
click at [343, 645] on icon "Navigate to next page" at bounding box center [344, 641] width 5 height 9
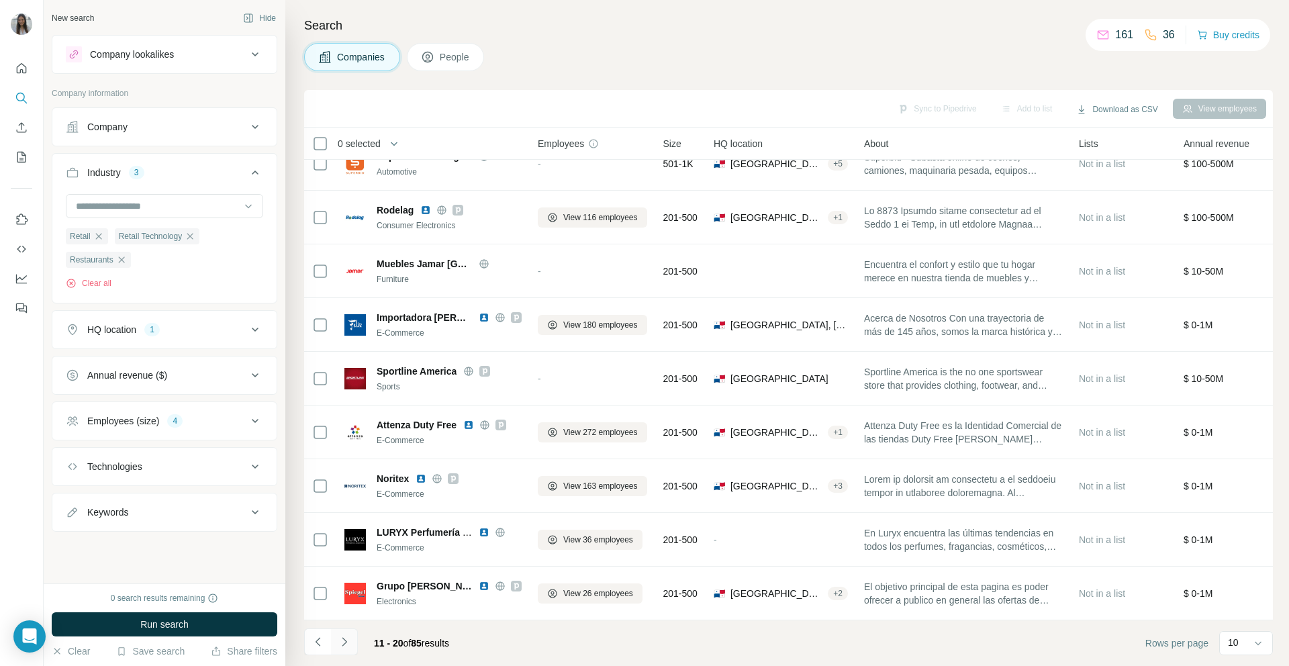
click at [339, 636] on icon "Navigate to next page" at bounding box center [344, 641] width 13 height 13
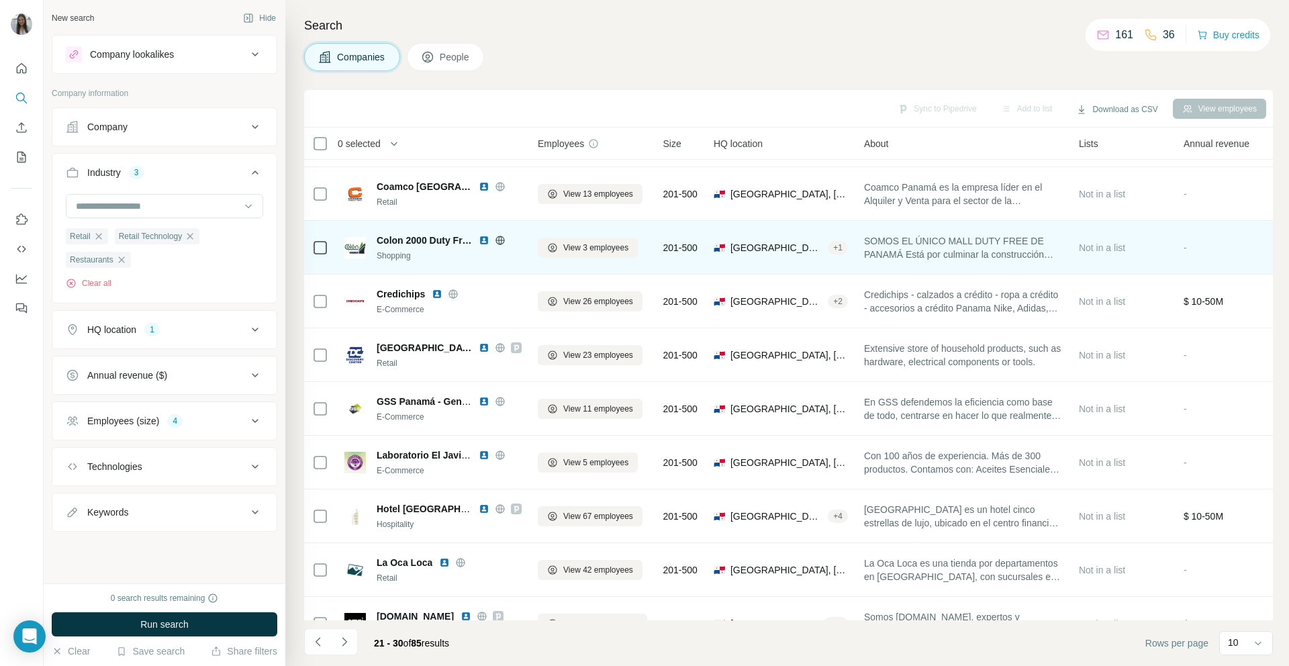
scroll to position [0, 0]
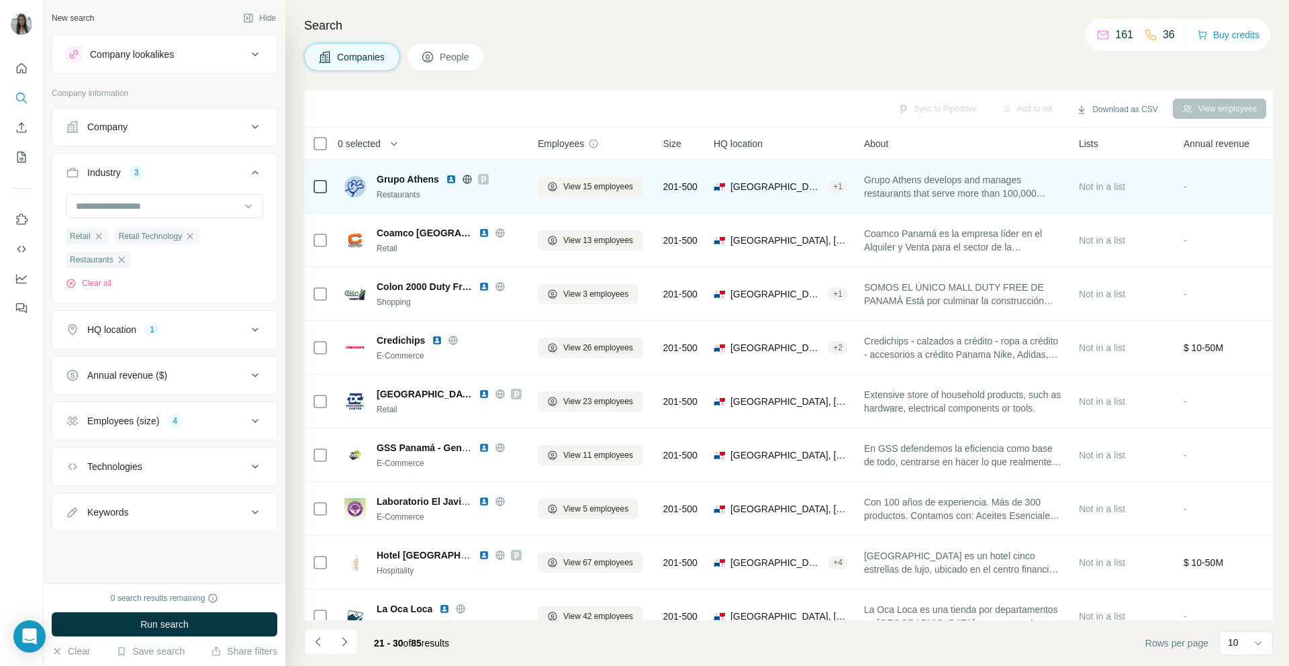
click at [450, 178] on img at bounding box center [451, 179] width 11 height 11
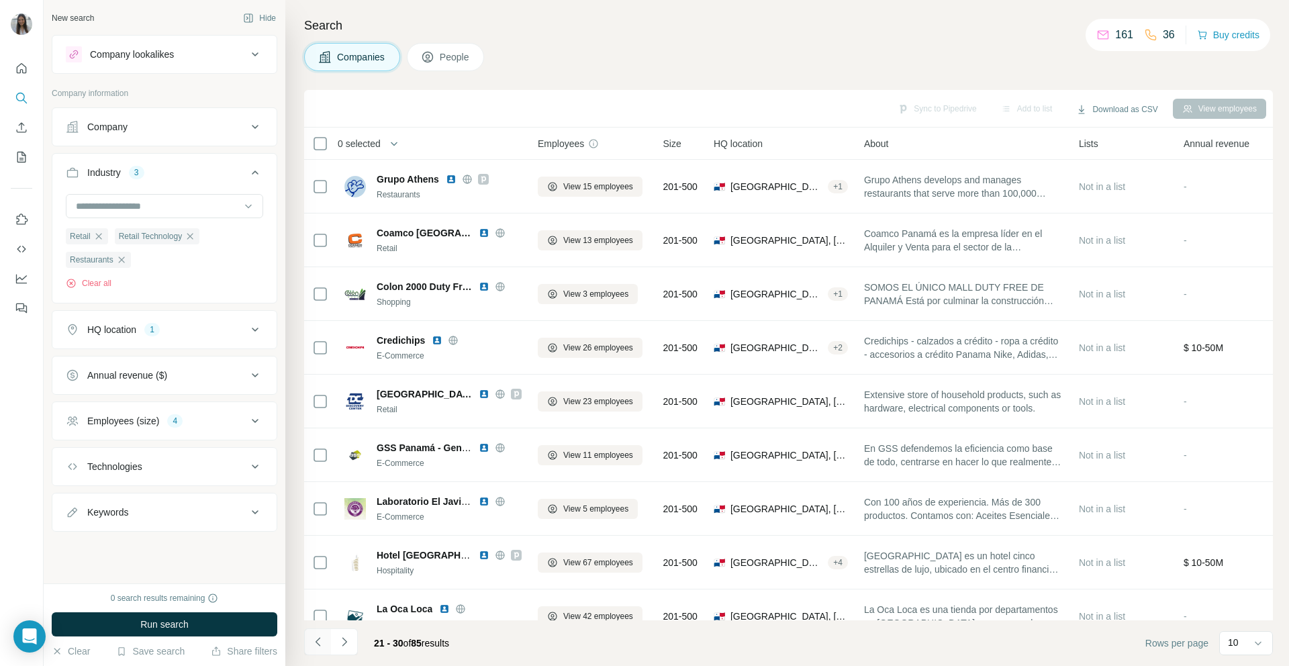
click at [325, 643] on button "Navigate to previous page" at bounding box center [317, 641] width 27 height 27
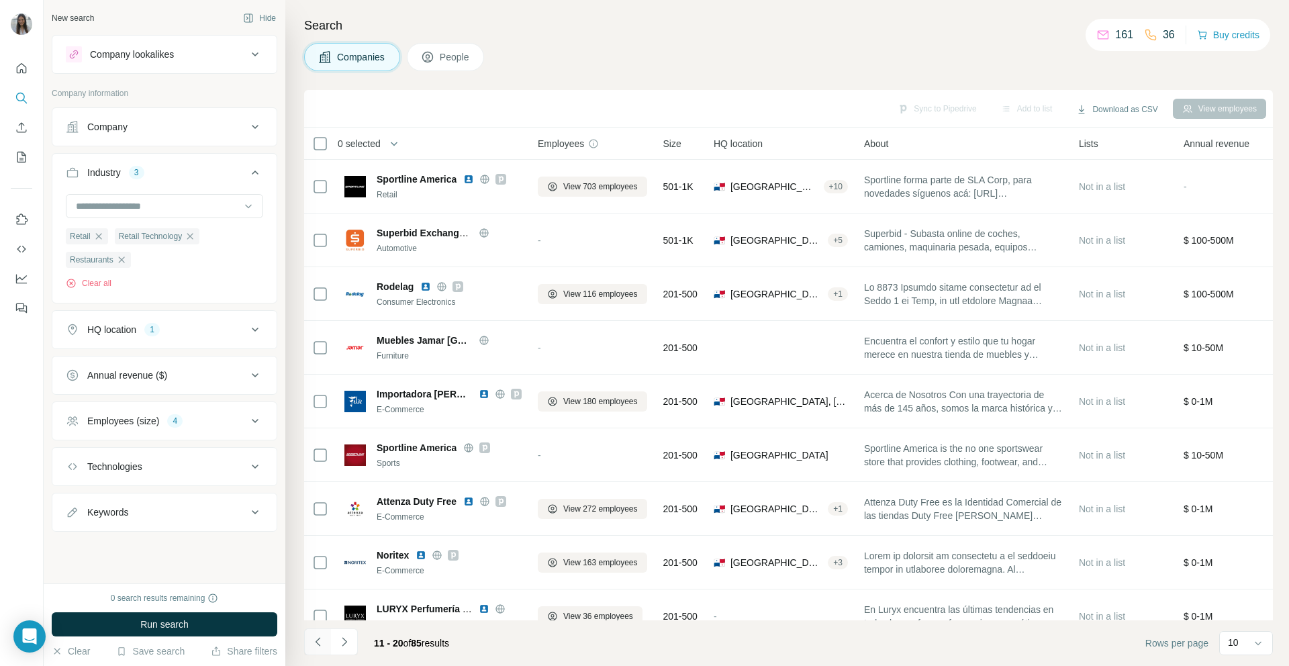
click at [325, 643] on button "Navigate to previous page" at bounding box center [317, 641] width 27 height 27
click at [325, 643] on div at bounding box center [317, 641] width 27 height 27
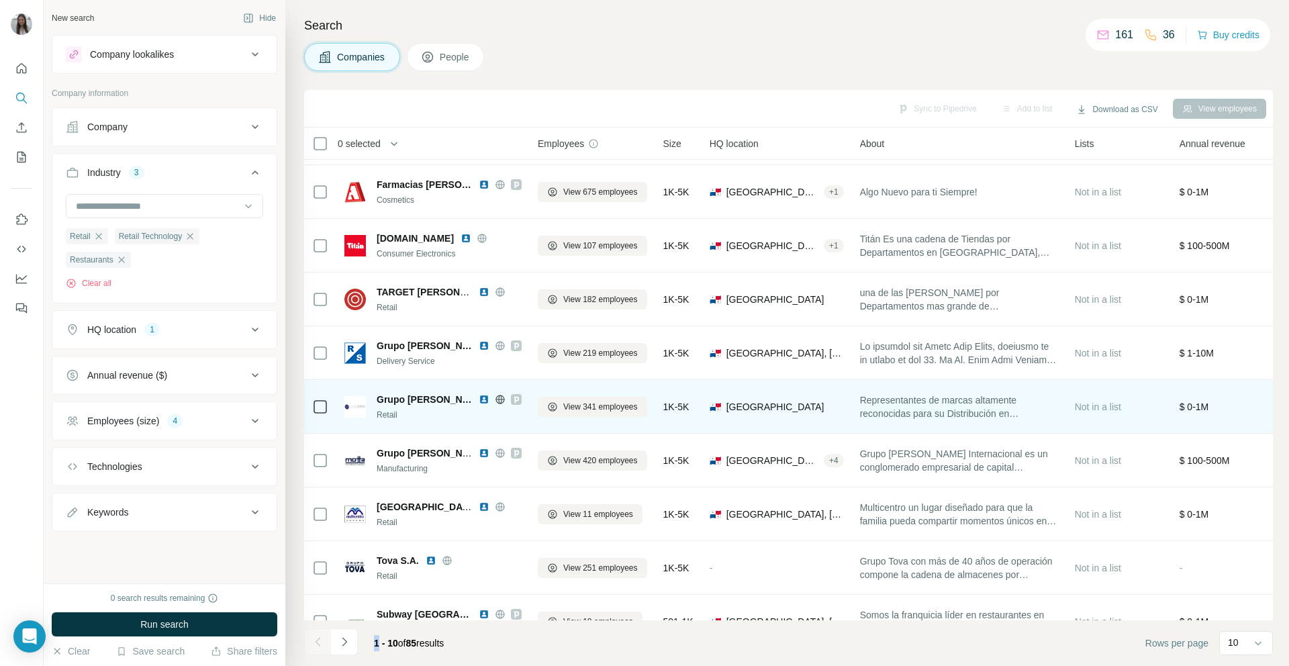
scroll to position [51, 0]
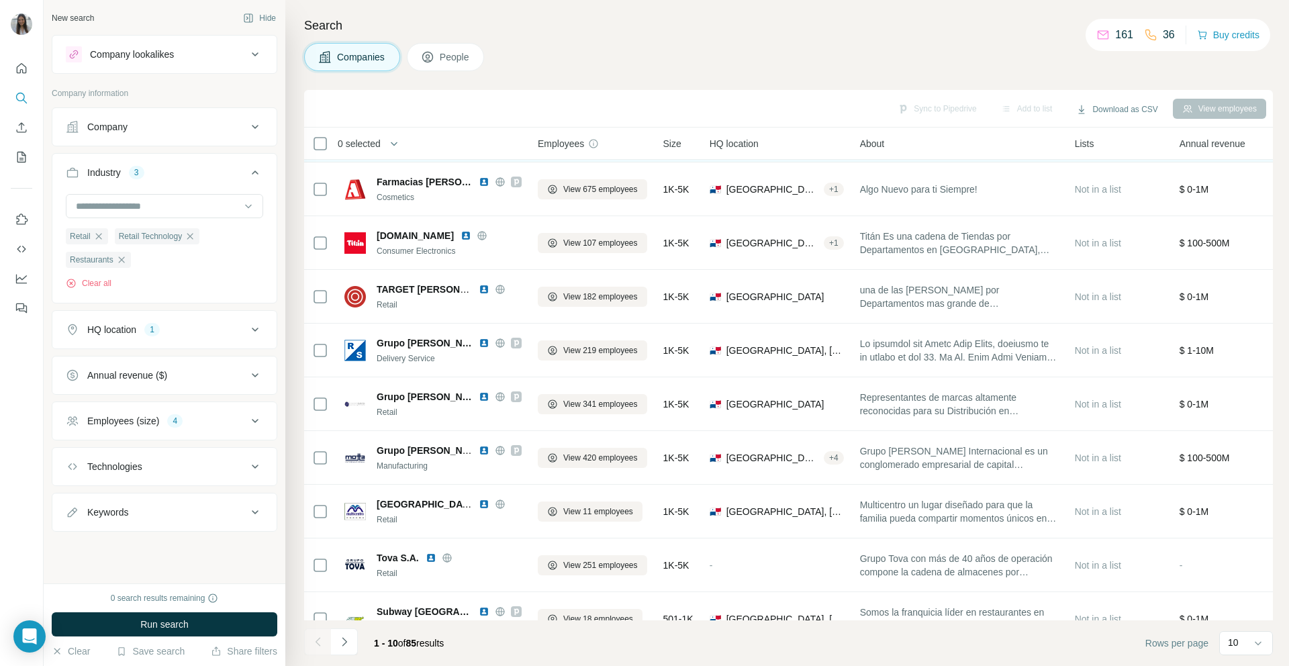
click at [322, 160] on td at bounding box center [320, 136] width 32 height 54
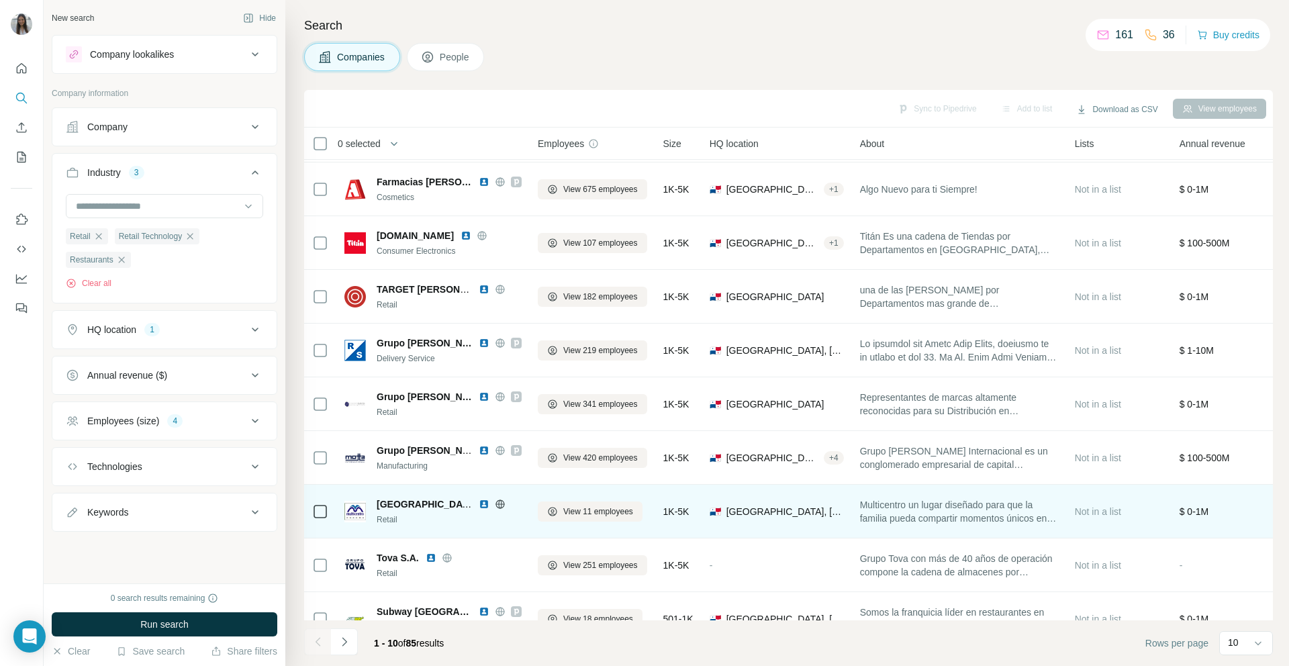
click at [587, 492] on td "View 11 employees" at bounding box center [593, 512] width 126 height 54
click at [586, 493] on div "View 11 employees" at bounding box center [592, 511] width 109 height 37
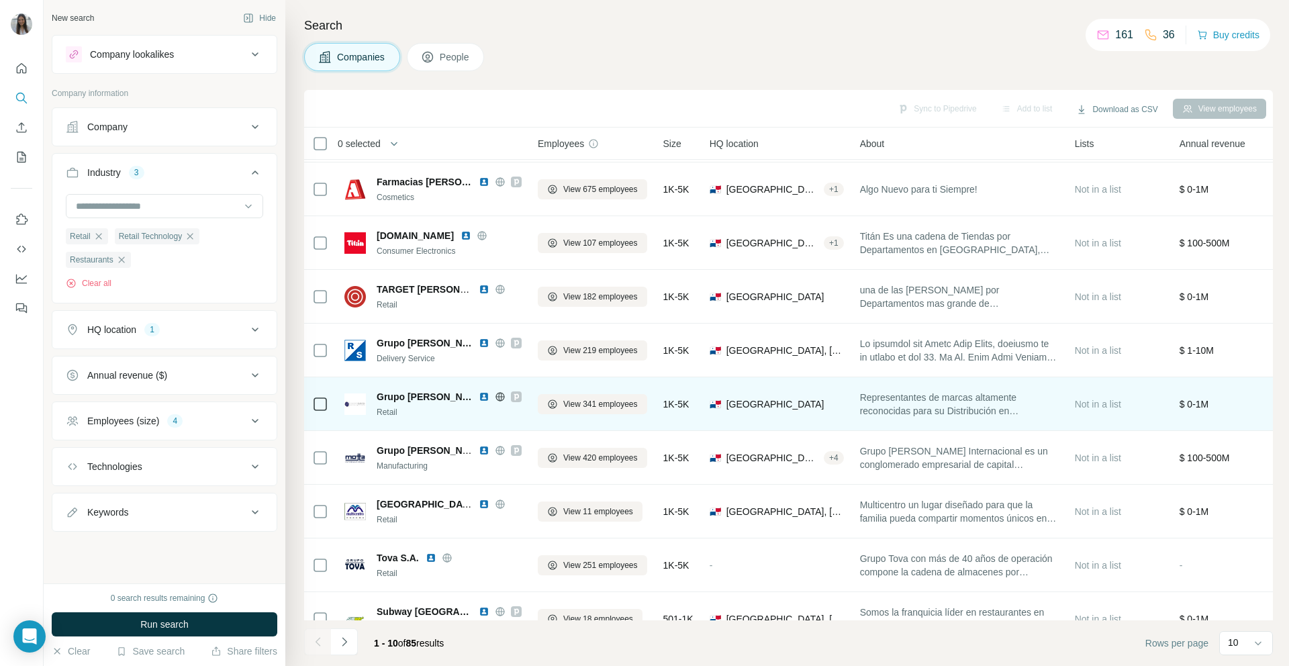
scroll to position [77, 0]
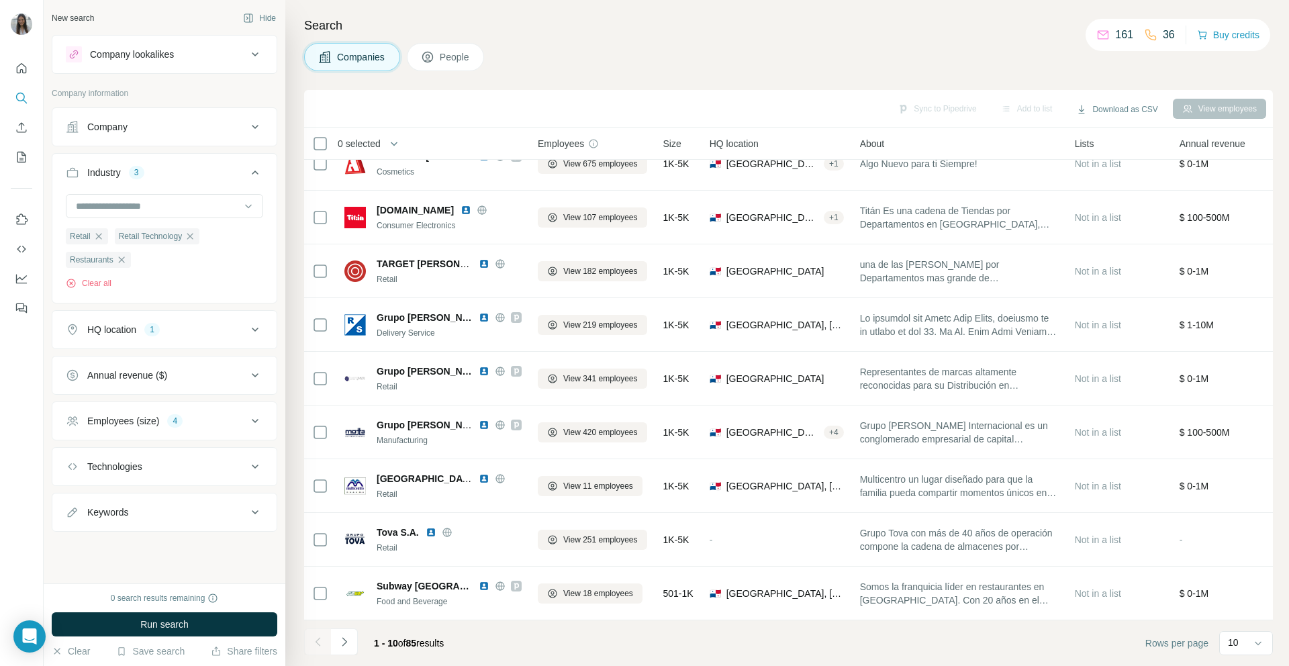
click at [1105, 97] on div "Download as CSV" at bounding box center [1117, 109] width 100 height 25
click at [1116, 162] on div "All viewed companies (50)" at bounding box center [1126, 162] width 126 height 24
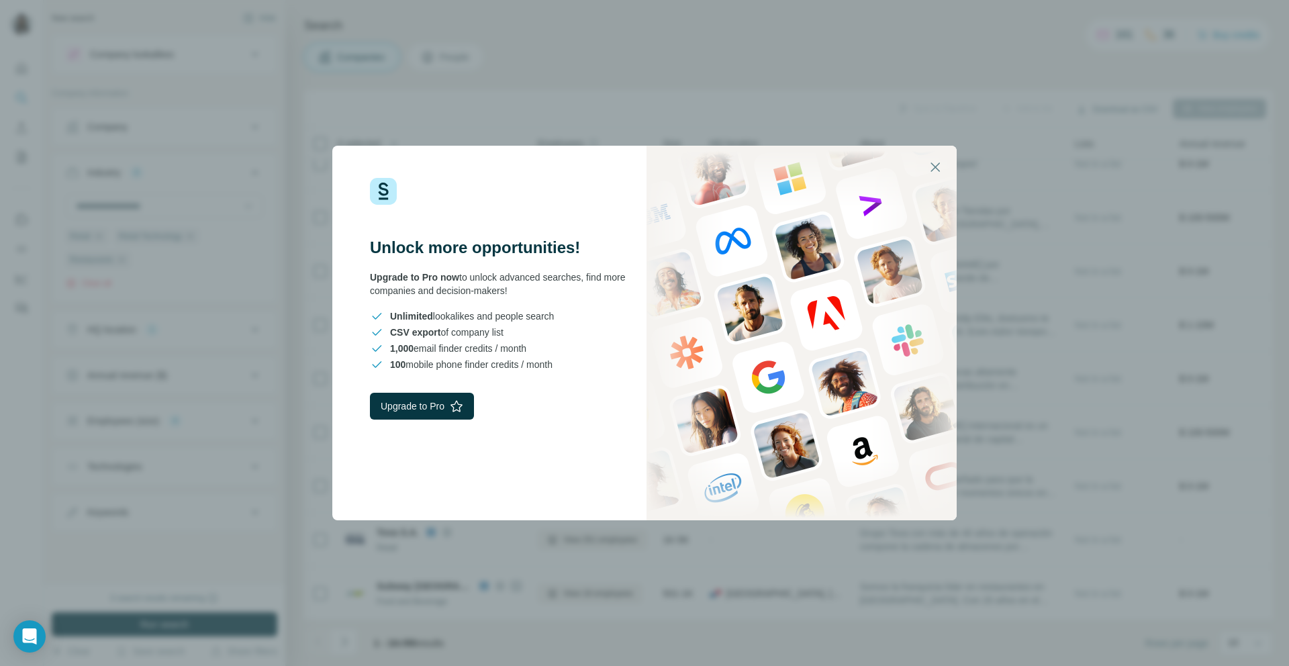
click at [435, 90] on div "Unlock more opportunities! Upgrade to Pro now to unlock advanced searches, find…" at bounding box center [644, 333] width 1289 height 666
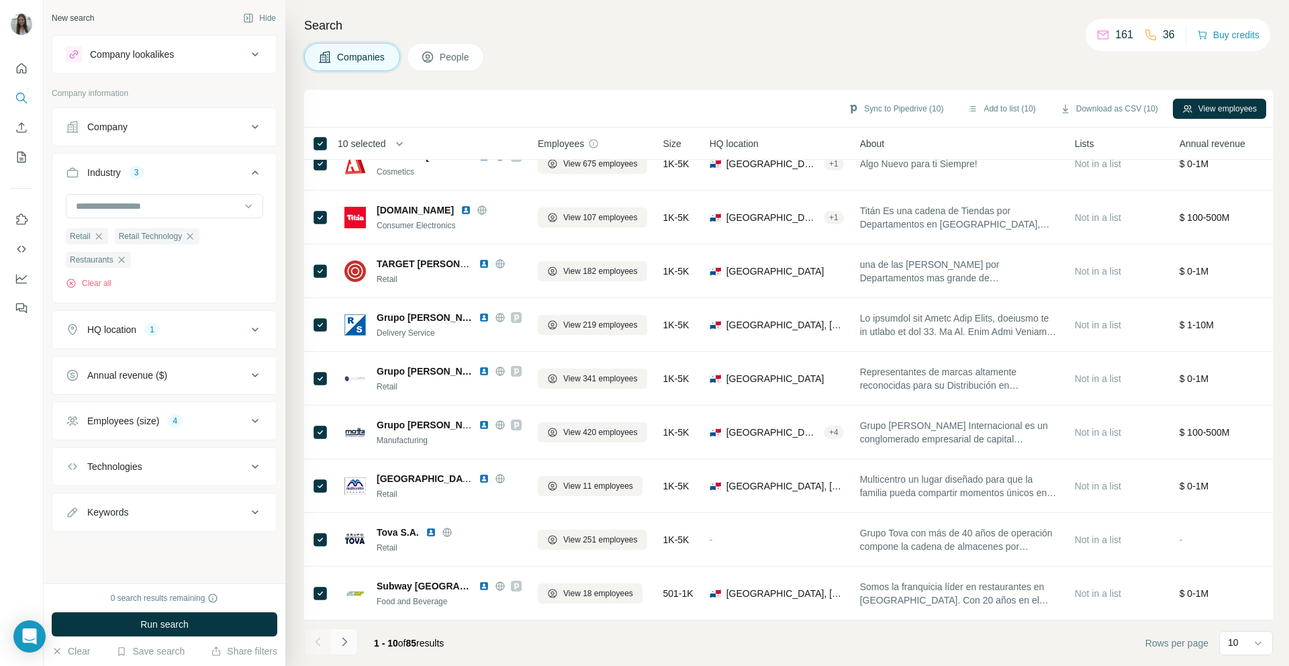
click at [349, 638] on icon "Navigate to next page" at bounding box center [344, 641] width 13 height 13
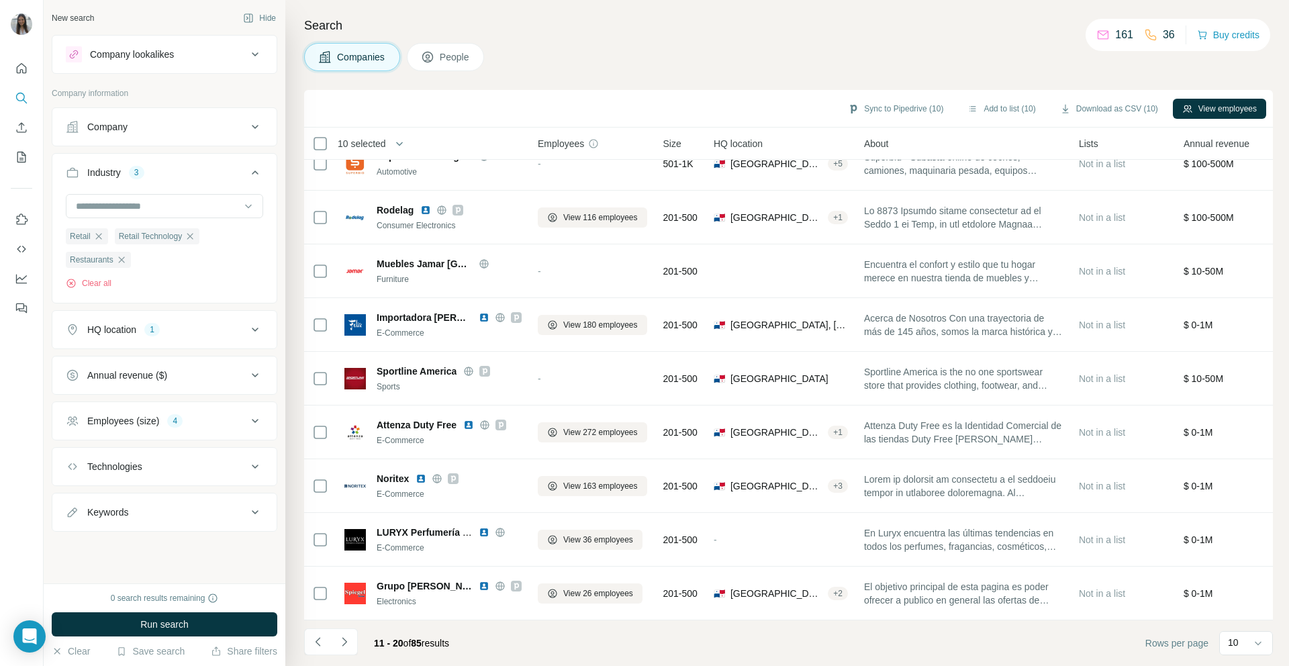
click at [320, 132] on th "10 selected" at bounding box center [411, 144] width 215 height 32
click at [343, 642] on icon "Navigate to next page" at bounding box center [344, 641] width 13 height 13
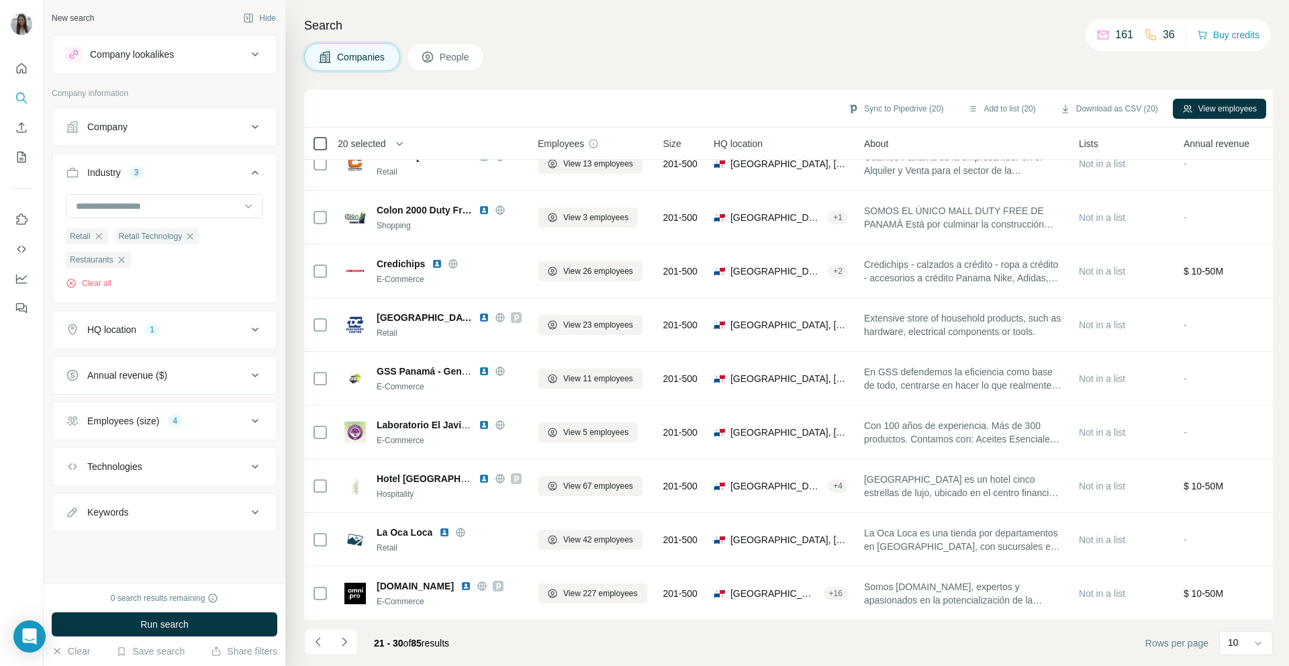
click at [327, 145] on icon at bounding box center [320, 144] width 16 height 16
click at [352, 642] on button "Navigate to next page" at bounding box center [344, 641] width 27 height 27
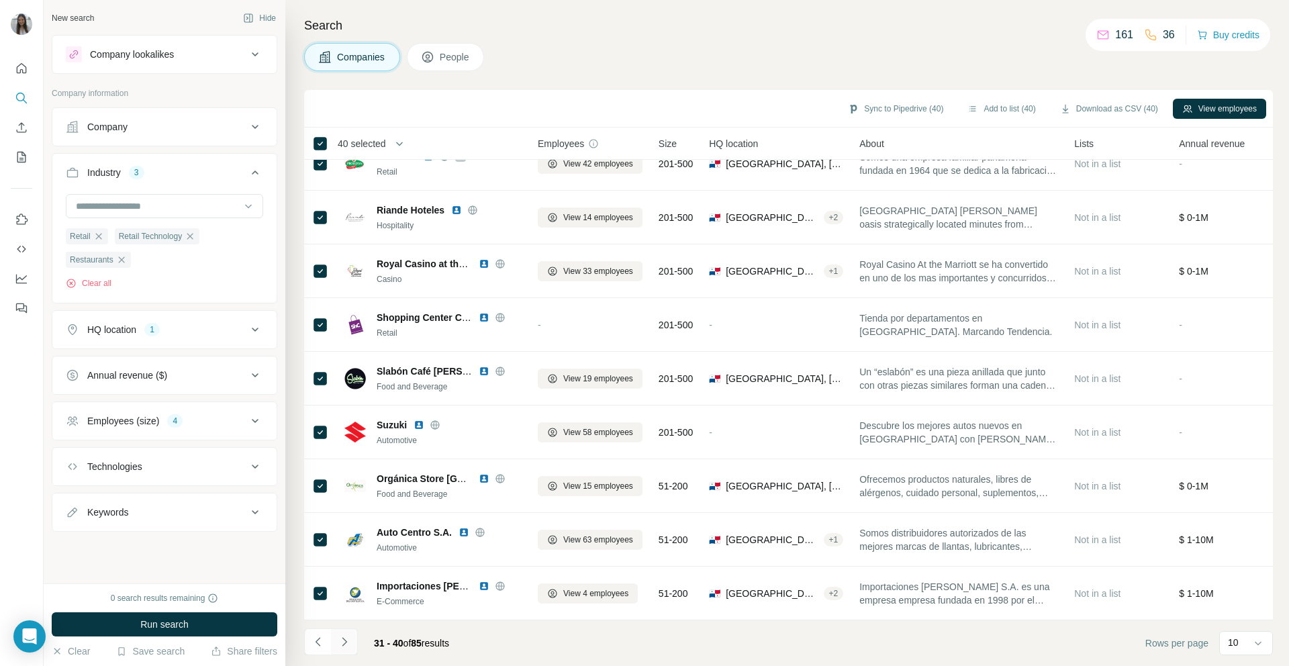
click at [348, 647] on icon "Navigate to next page" at bounding box center [344, 641] width 13 height 13
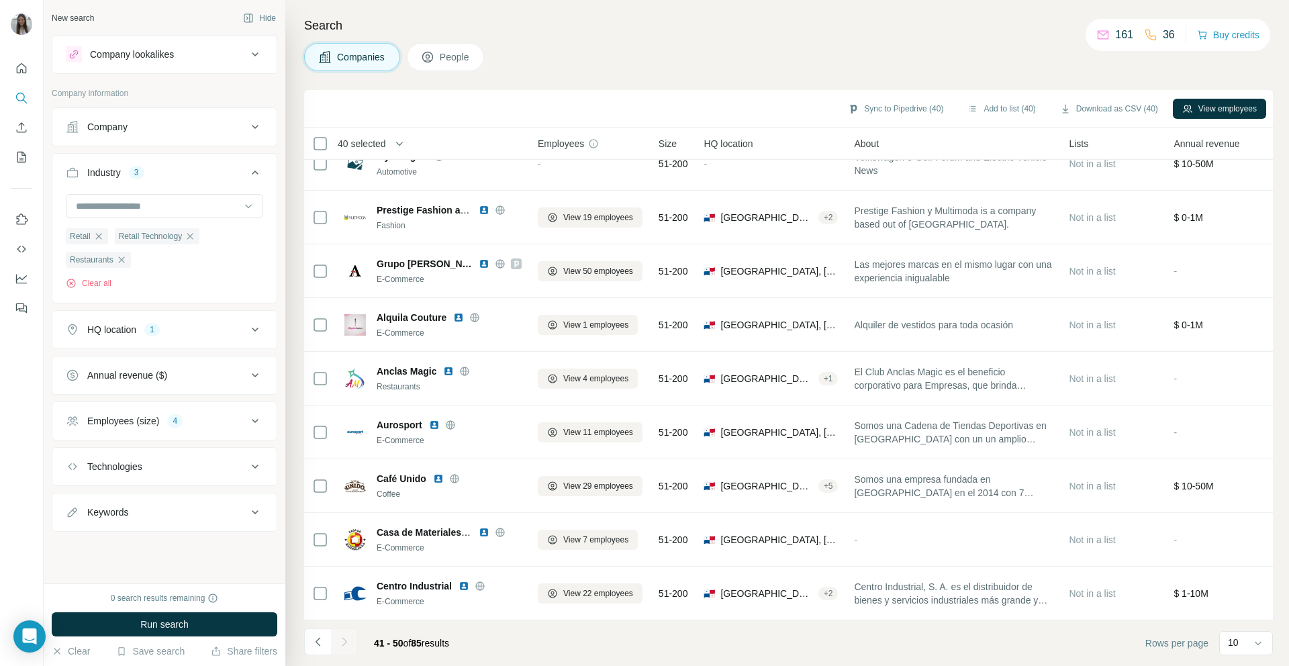
click at [316, 134] on th "40 selected" at bounding box center [411, 144] width 215 height 32
click at [986, 111] on button "Add to list (50)" at bounding box center [1001, 109] width 87 height 20
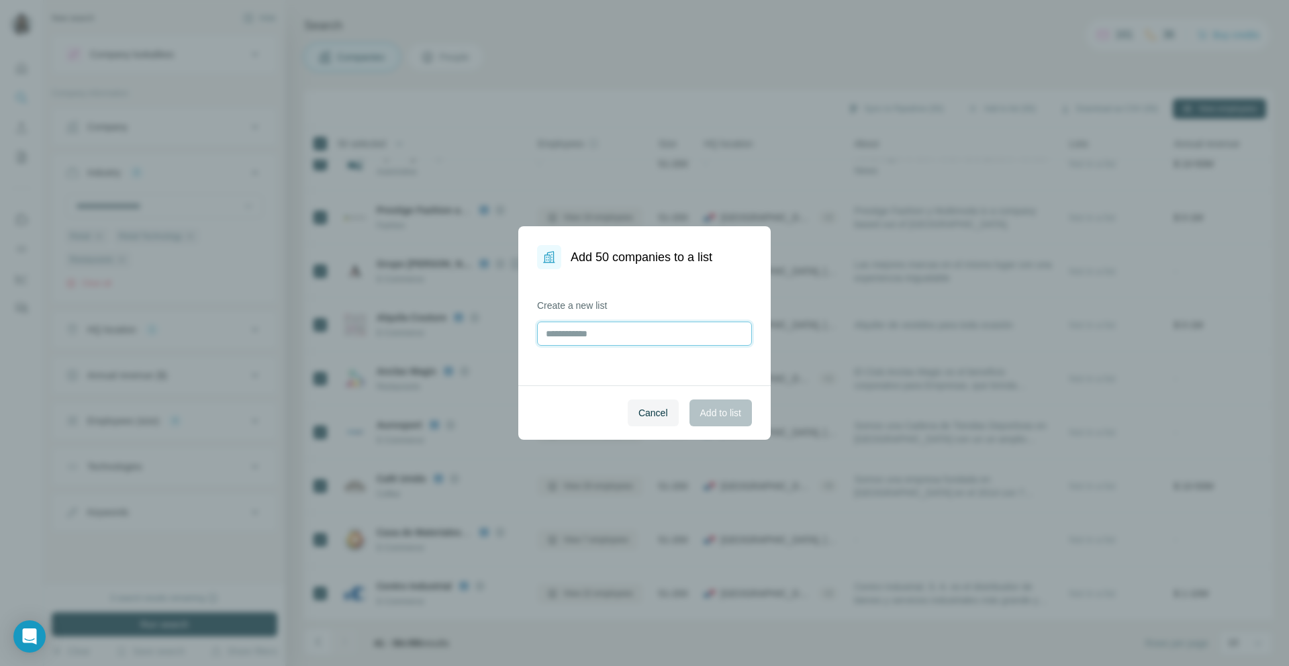
click at [649, 332] on input "text" at bounding box center [644, 334] width 215 height 24
type input "**********"
click at [710, 415] on span "Add to list" at bounding box center [720, 412] width 41 height 13
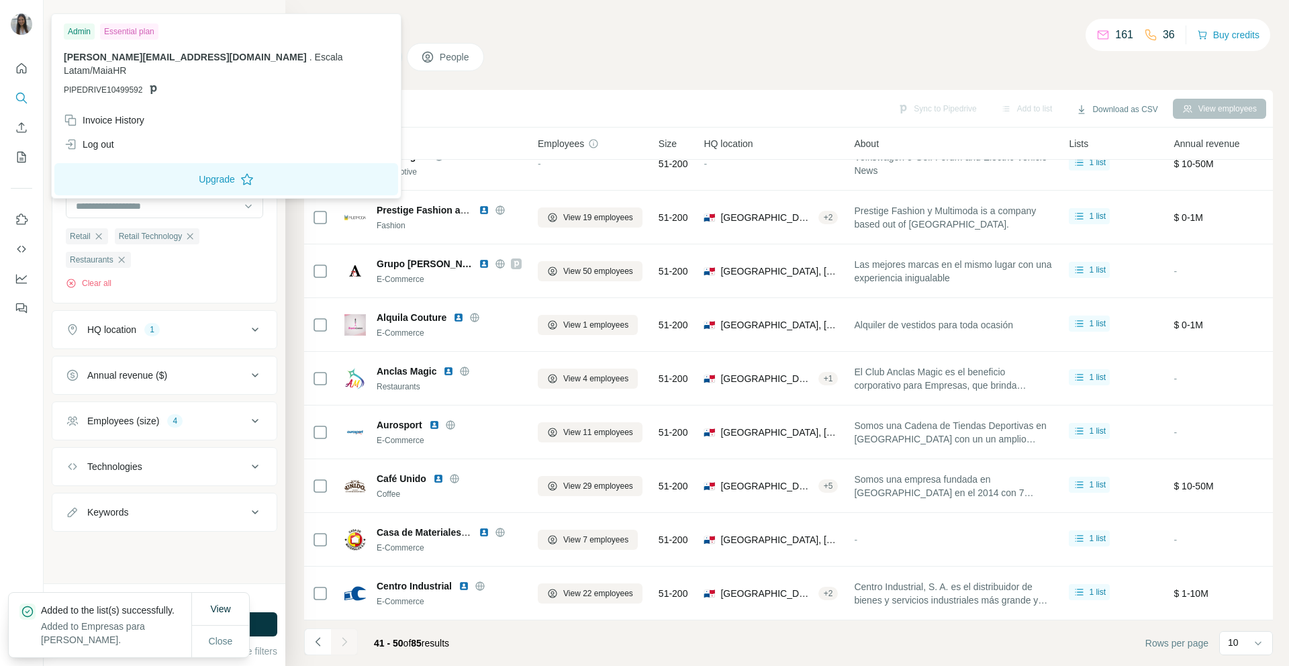
click at [23, 21] on img at bounding box center [21, 23] width 21 height 21
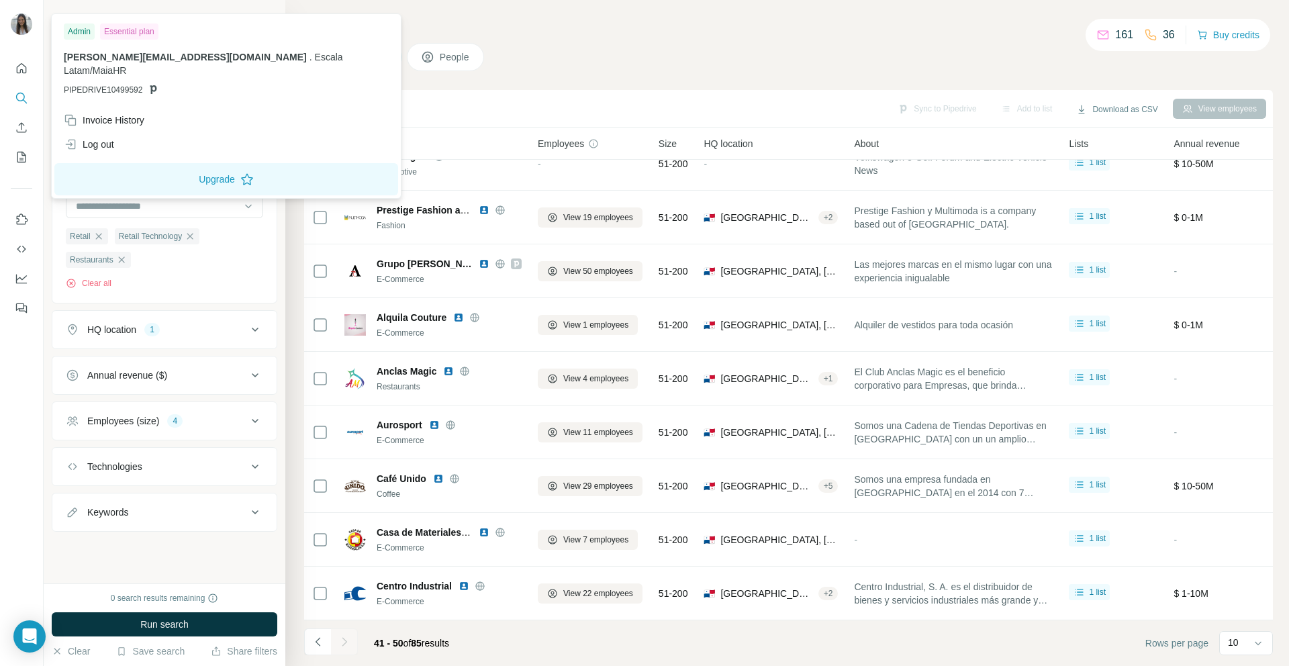
click at [138, 29] on div "Essential plan" at bounding box center [129, 31] width 58 height 16
click at [0, 430] on div at bounding box center [22, 333] width 44 height 666
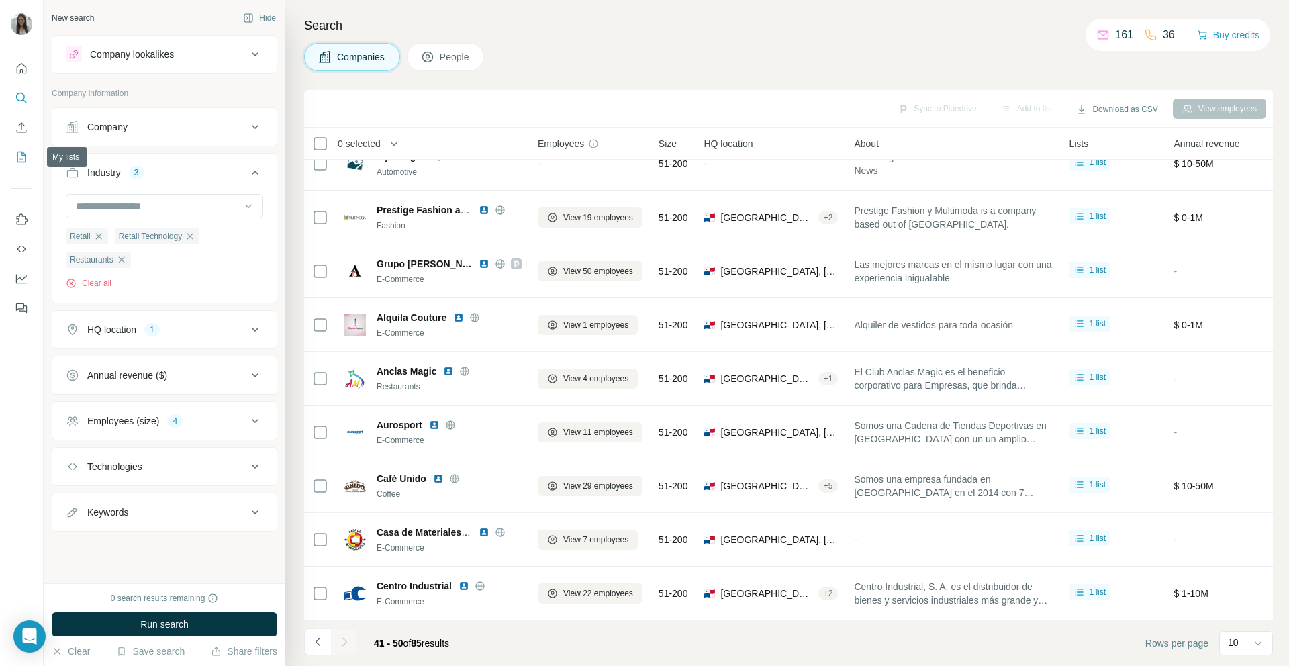
click at [27, 162] on icon "My lists" at bounding box center [21, 156] width 13 height 13
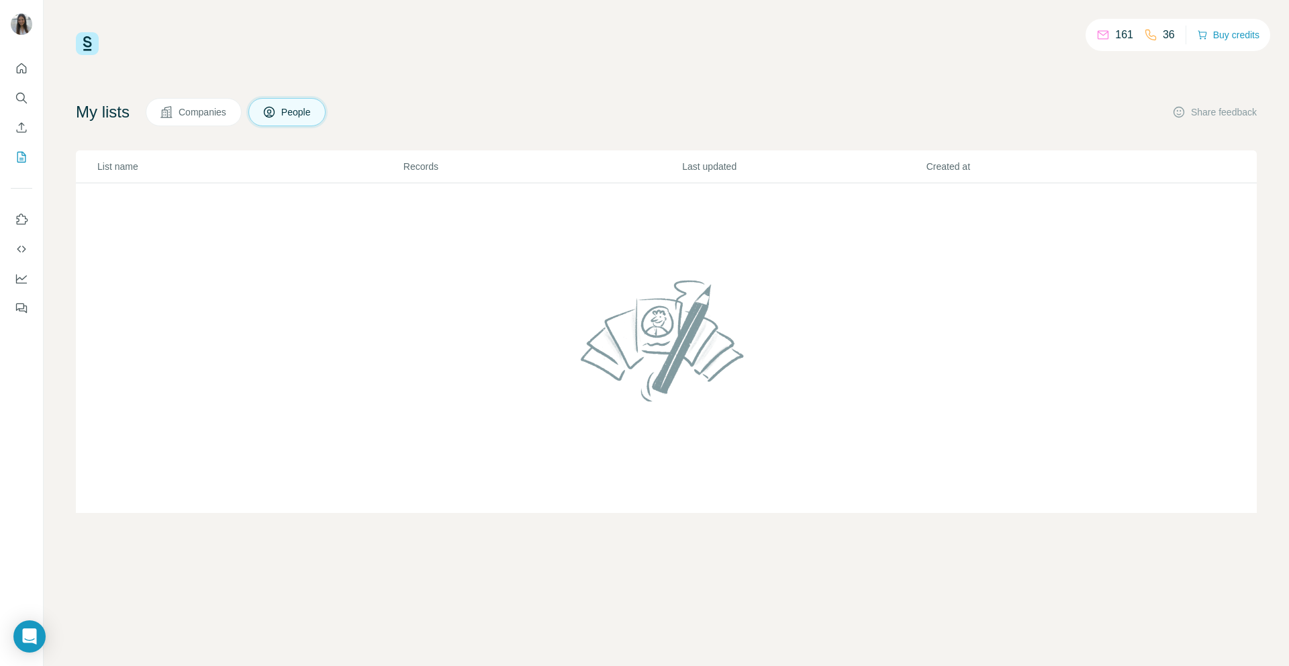
click at [164, 117] on button "Companies" at bounding box center [194, 112] width 96 height 28
click at [199, 107] on span "Companies" at bounding box center [203, 111] width 49 height 13
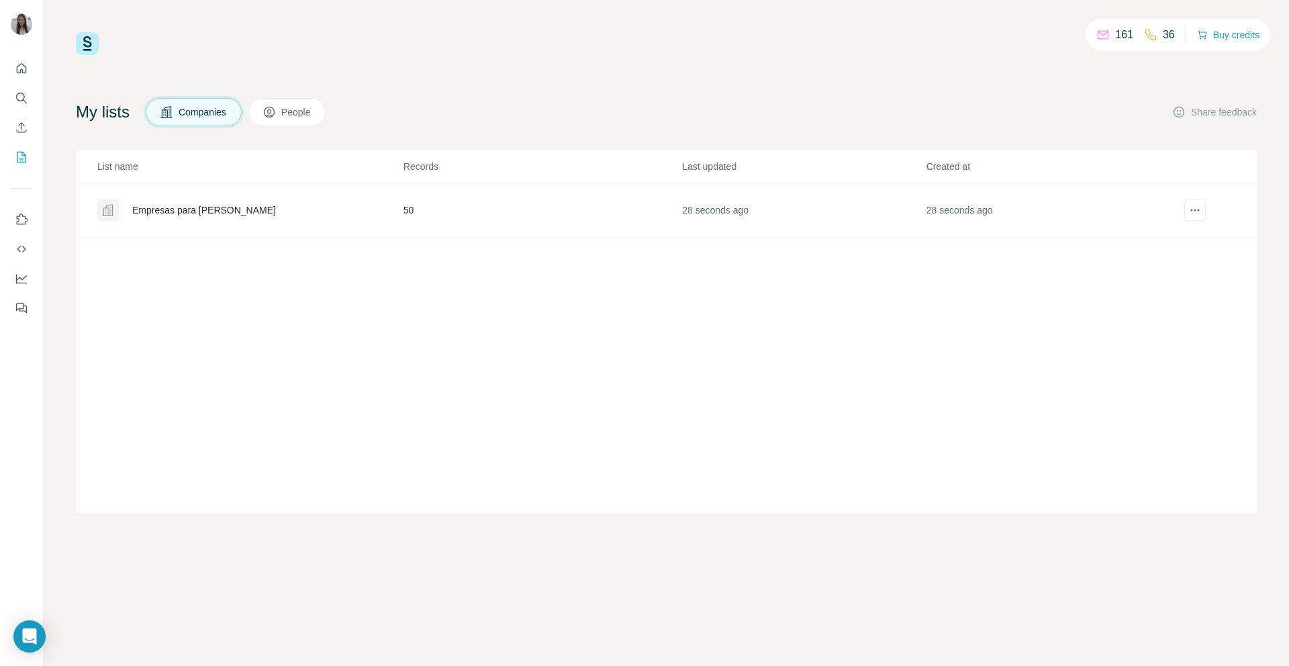
click at [172, 218] on div "Empresas para [PERSON_NAME]" at bounding box center [249, 209] width 305 height 21
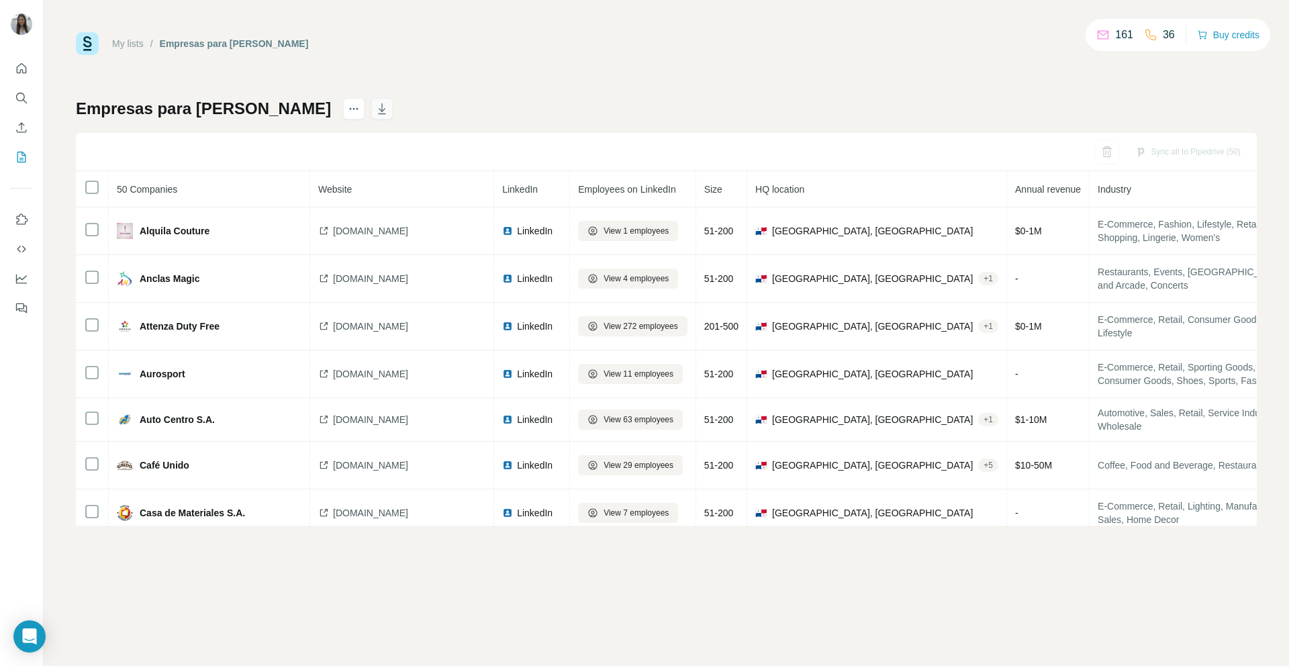
click at [375, 112] on icon "button" at bounding box center [381, 108] width 13 height 13
click at [17, 59] on button "Quick start" at bounding box center [21, 68] width 21 height 24
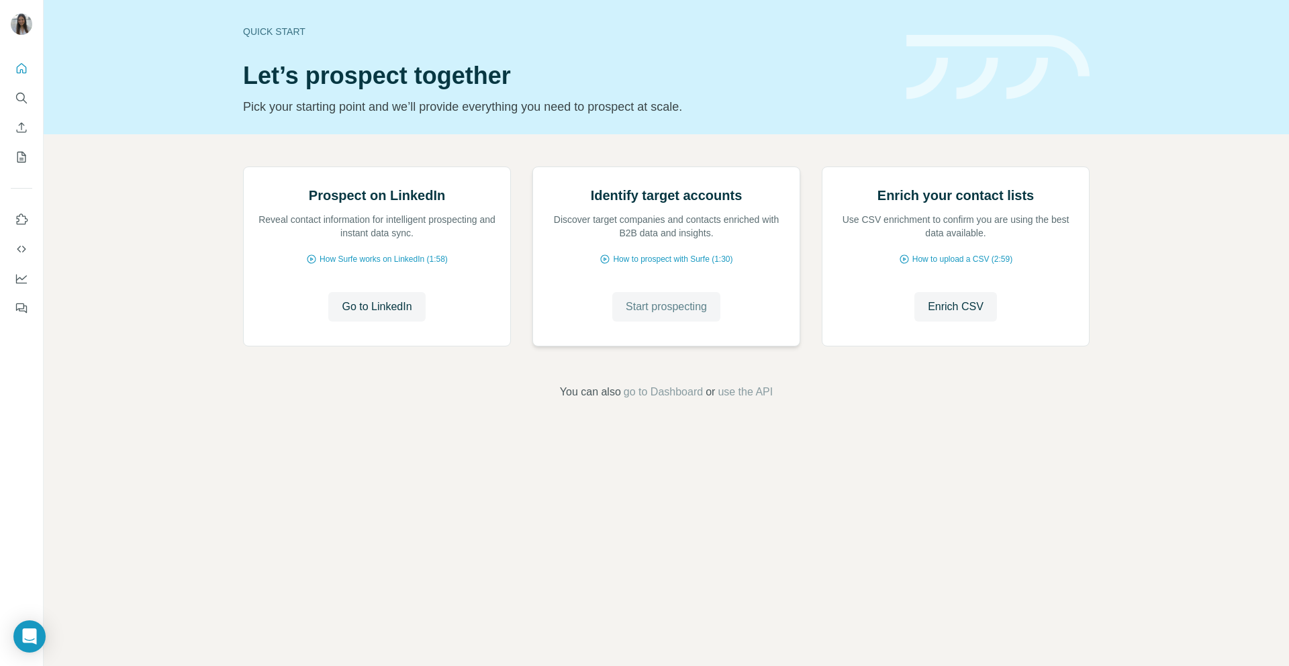
click at [681, 315] on span "Start prospecting" at bounding box center [666, 307] width 81 height 16
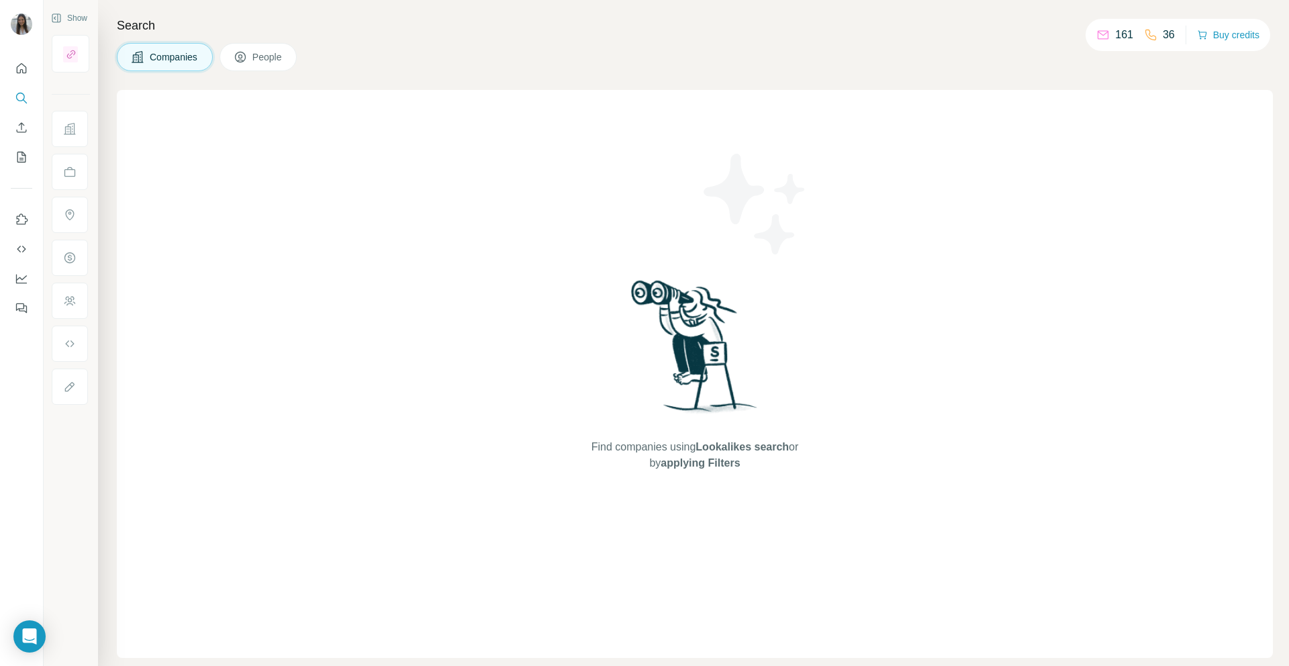
click at [242, 66] on button "People" at bounding box center [259, 57] width 78 height 28
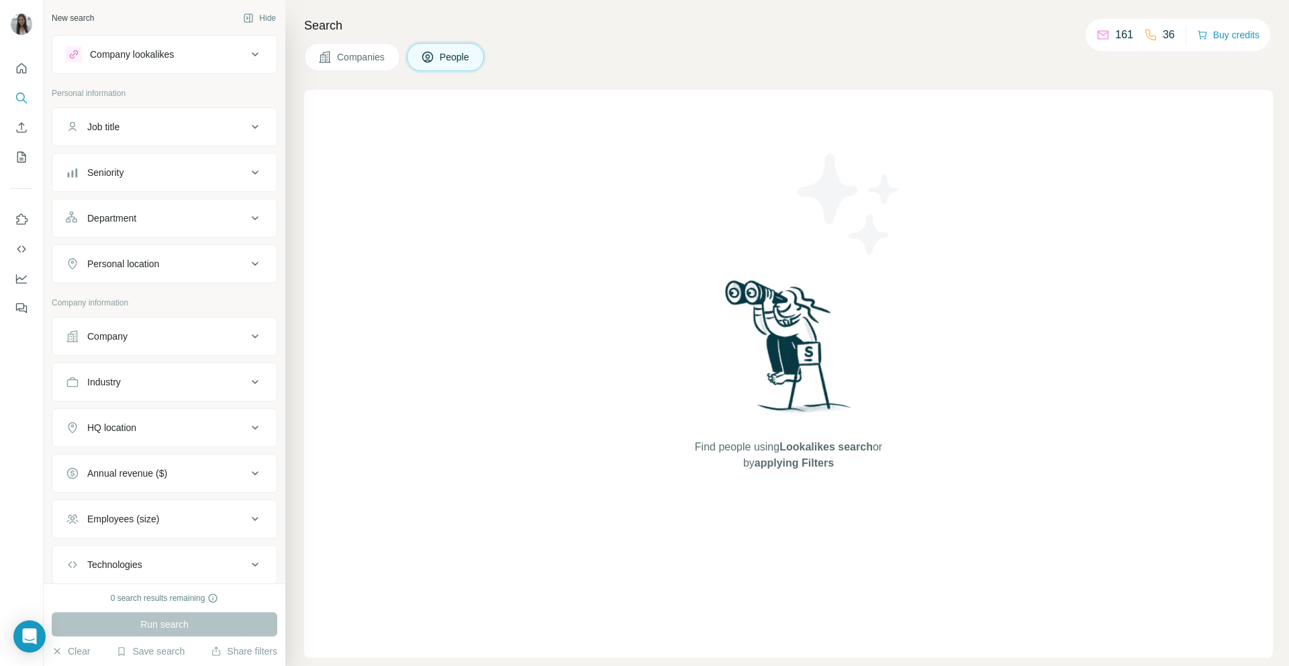
click at [148, 391] on button "Industry" at bounding box center [164, 382] width 224 height 32
click at [148, 418] on input at bounding box center [158, 415] width 166 height 15
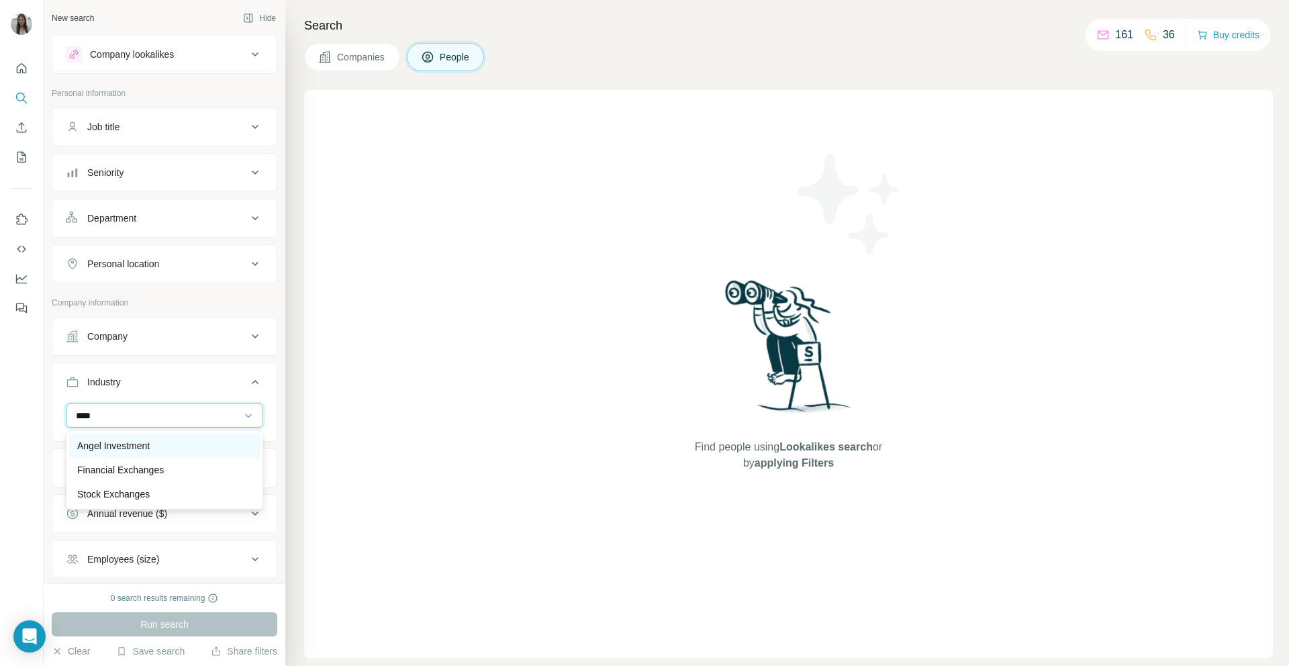
type input "****"
click at [169, 452] on div "Angel Investment" at bounding box center [164, 445] width 175 height 13
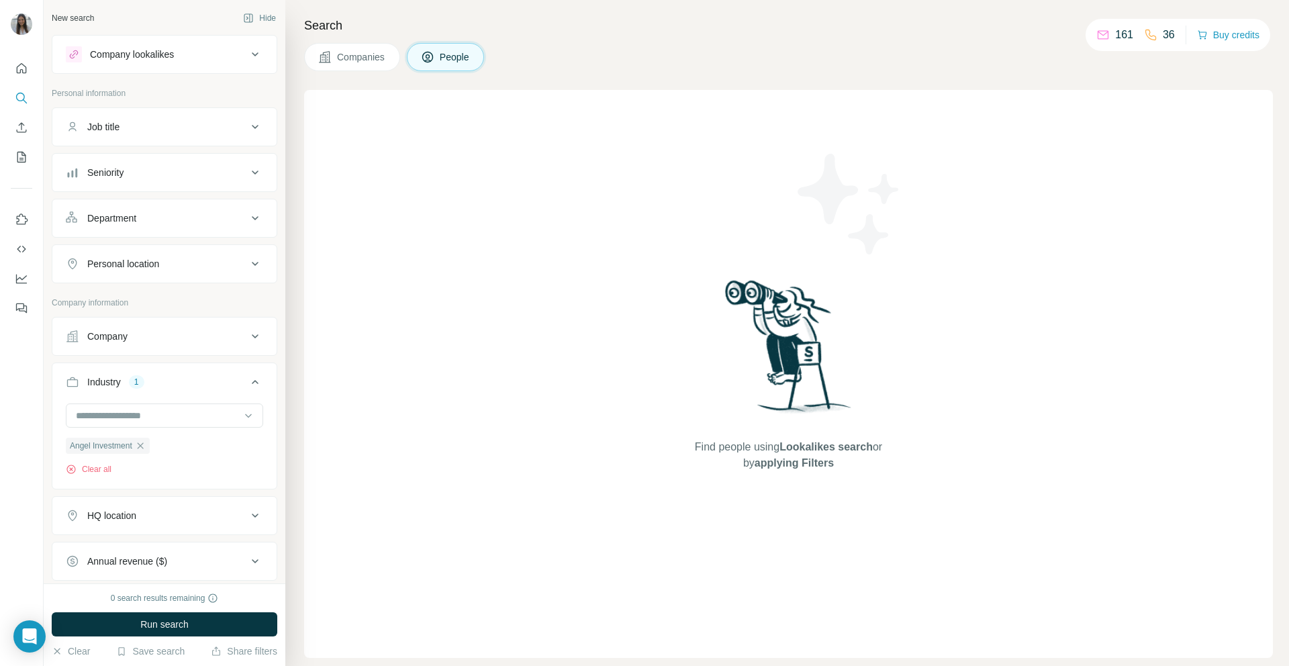
click at [203, 143] on div "Job title" at bounding box center [165, 126] width 226 height 39
click at [199, 175] on div "Seniority" at bounding box center [156, 172] width 181 height 13
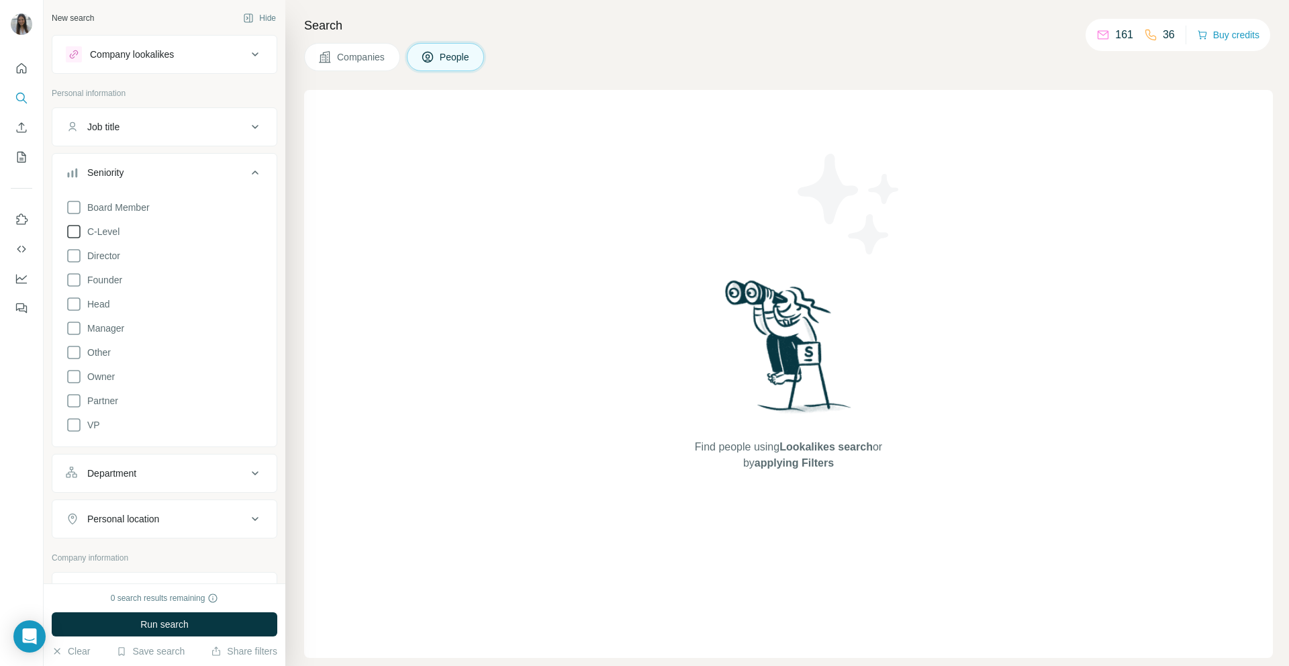
click at [74, 224] on icon at bounding box center [74, 232] width 16 height 16
click at [120, 154] on div "Seniority 1 Board Member C-Level Director Founder Head Manager Other Owner Part…" at bounding box center [165, 310] width 226 height 314
click at [122, 171] on div "Seniority" at bounding box center [105, 172] width 36 height 13
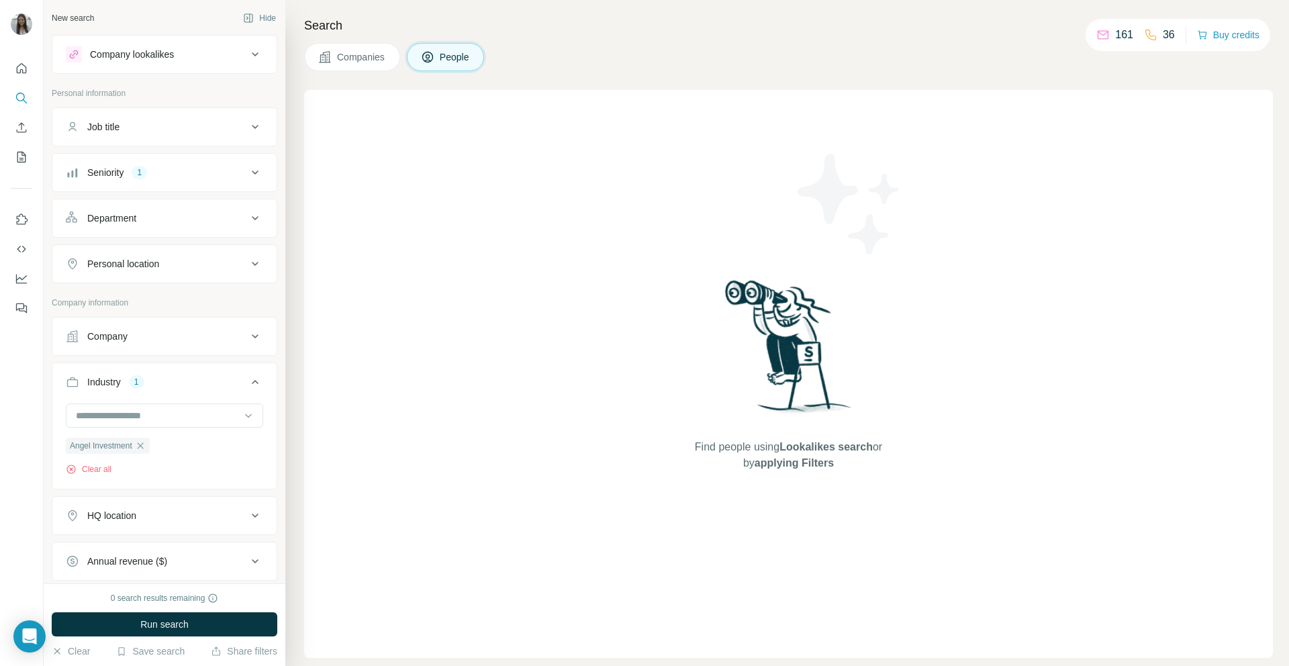
click at [152, 525] on button "HQ location" at bounding box center [164, 515] width 224 height 32
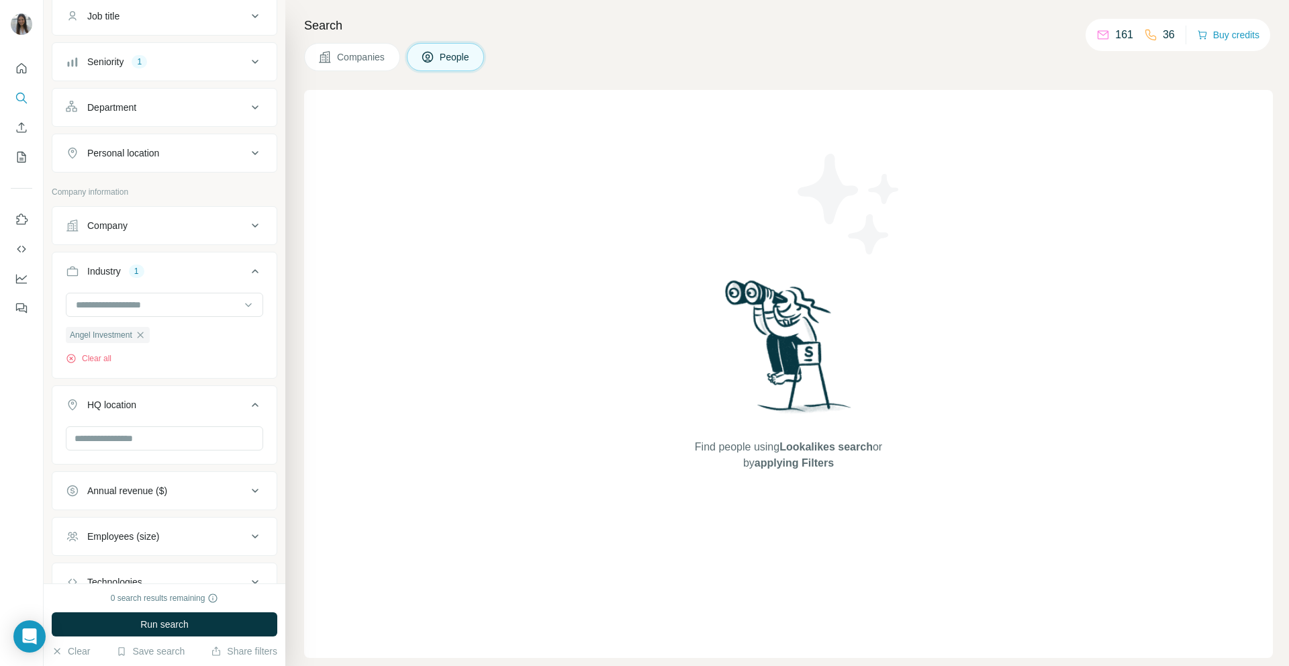
scroll to position [213, 0]
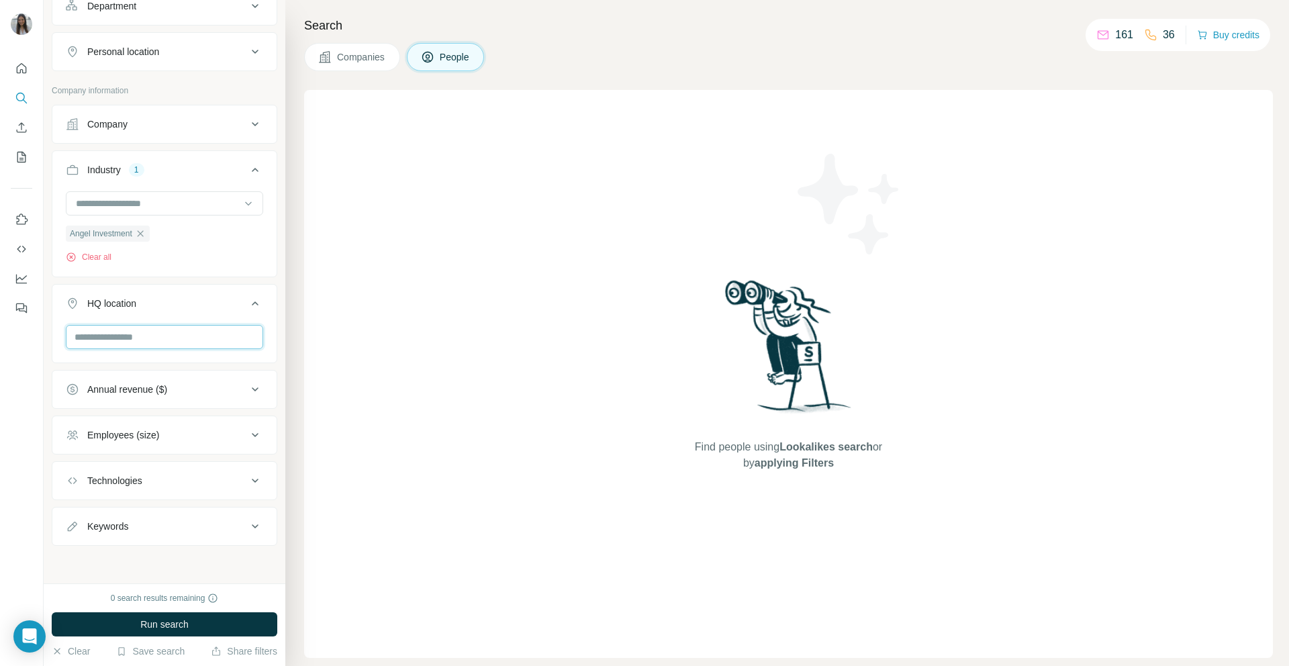
click at [134, 335] on input "text" at bounding box center [164, 337] width 197 height 24
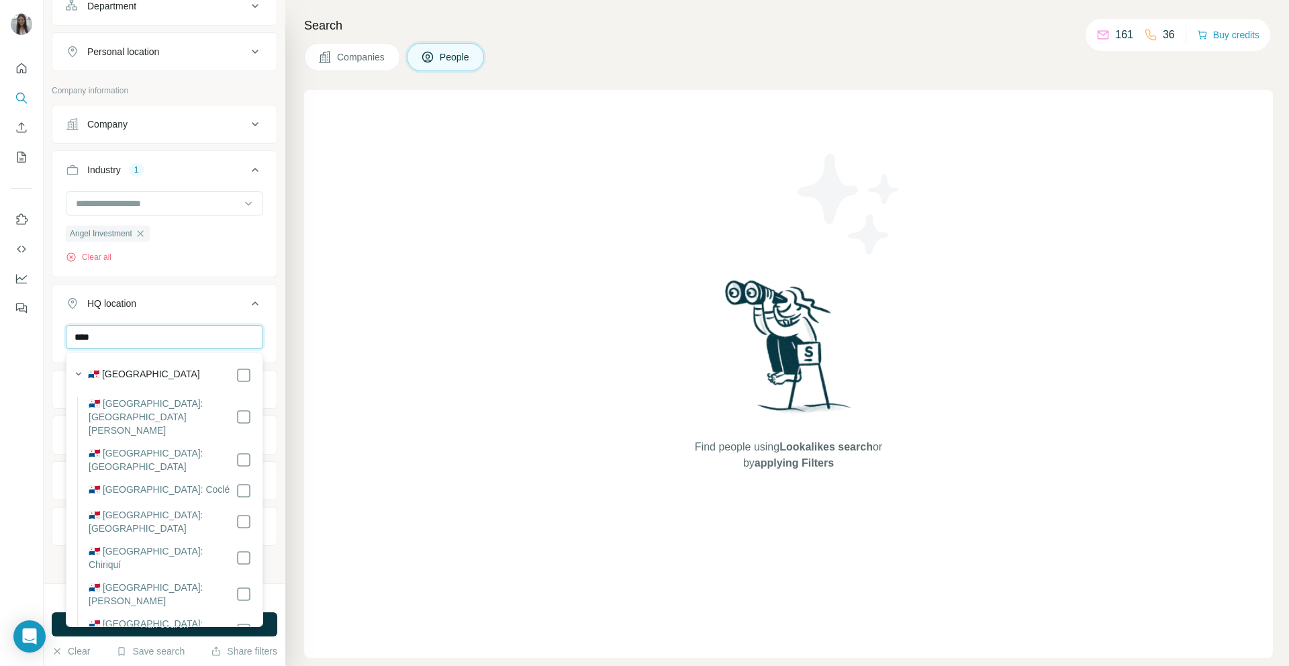
type input "****"
click at [151, 382] on div "🇵🇦 [GEOGRAPHIC_DATA]" at bounding box center [170, 375] width 164 height 16
click at [254, 379] on div "🇵🇦 [GEOGRAPHIC_DATA] 🇵🇦 [GEOGRAPHIC_DATA]: [GEOGRAPHIC_DATA][PERSON_NAME] 🇵🇦 [G…" at bounding box center [164, 613] width 191 height 516
click at [251, 375] on icon at bounding box center [244, 375] width 16 height 16
click at [305, 354] on div "Find people using Lookalikes search or by applying Filters" at bounding box center [788, 374] width 969 height 568
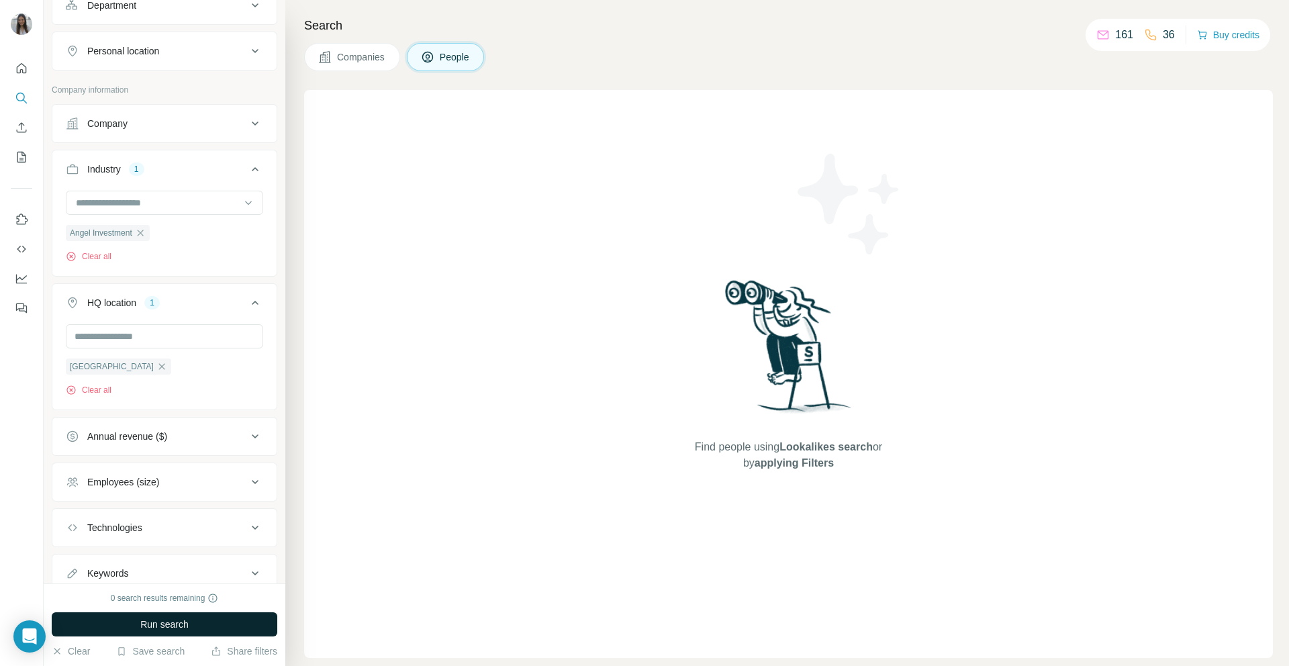
click at [188, 628] on span "Run search" at bounding box center [164, 624] width 48 height 13
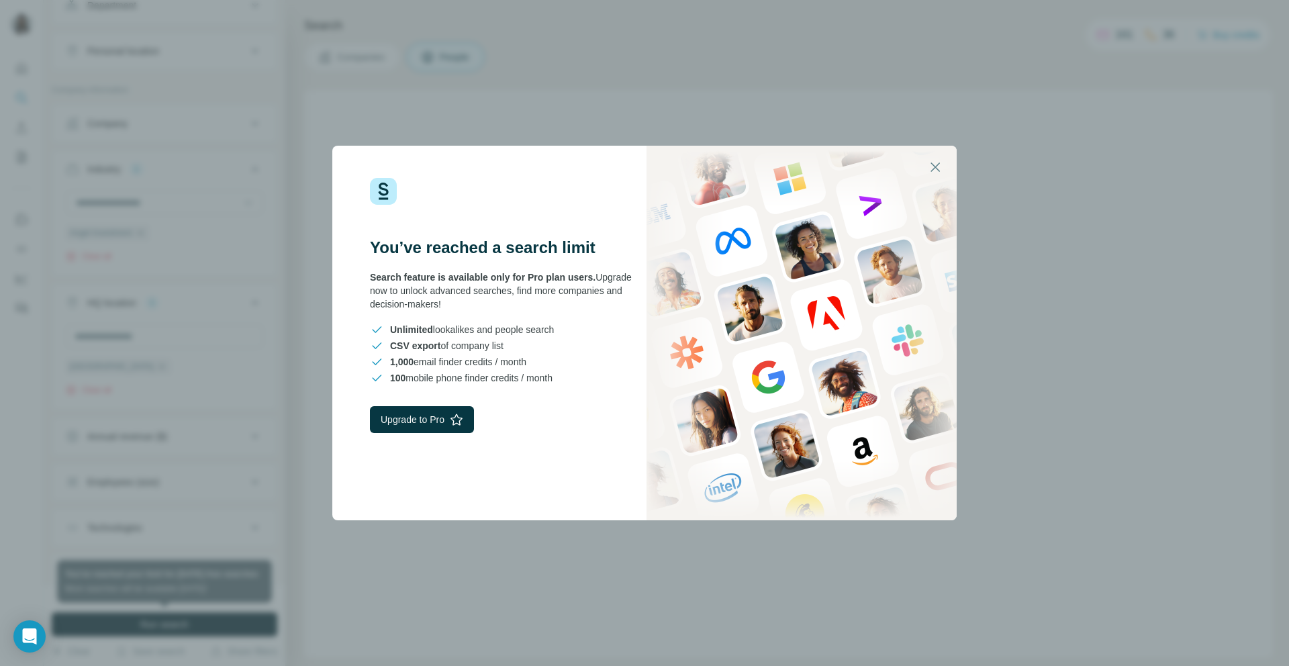
click at [573, 69] on div "You’ve reached a search limit Search feature is available only for Pro plan use…" at bounding box center [644, 333] width 1289 height 666
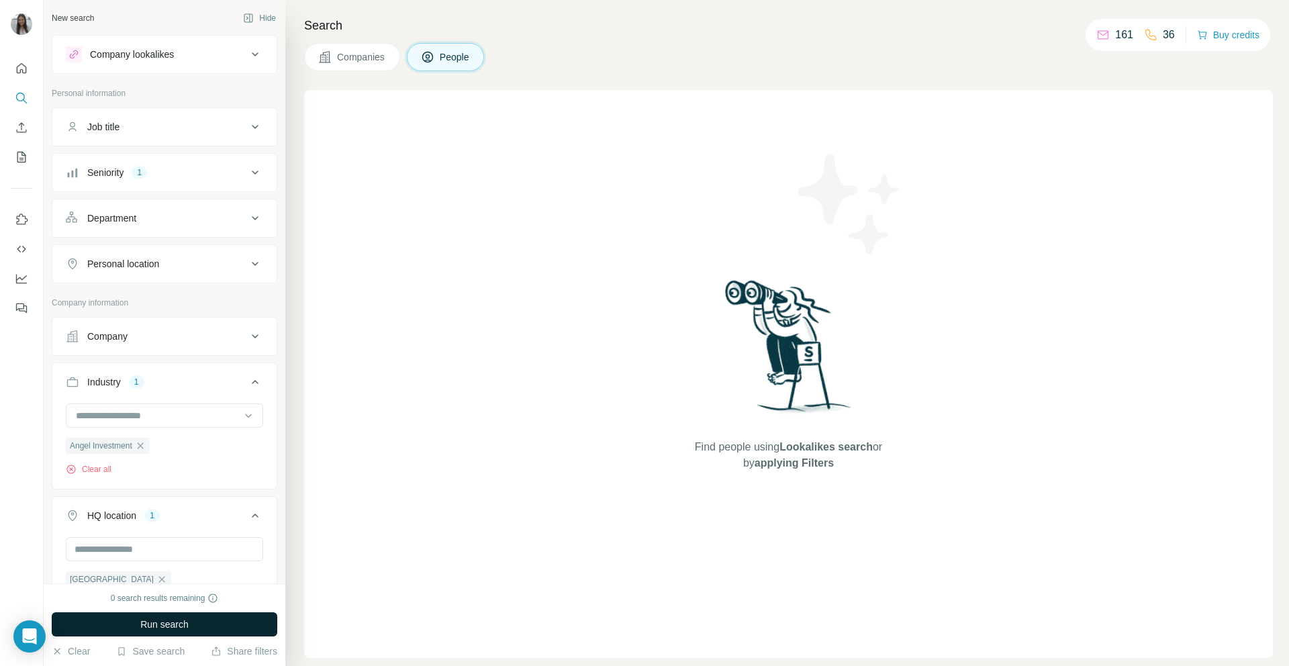
click at [156, 175] on div "Seniority 1" at bounding box center [156, 172] width 181 height 13
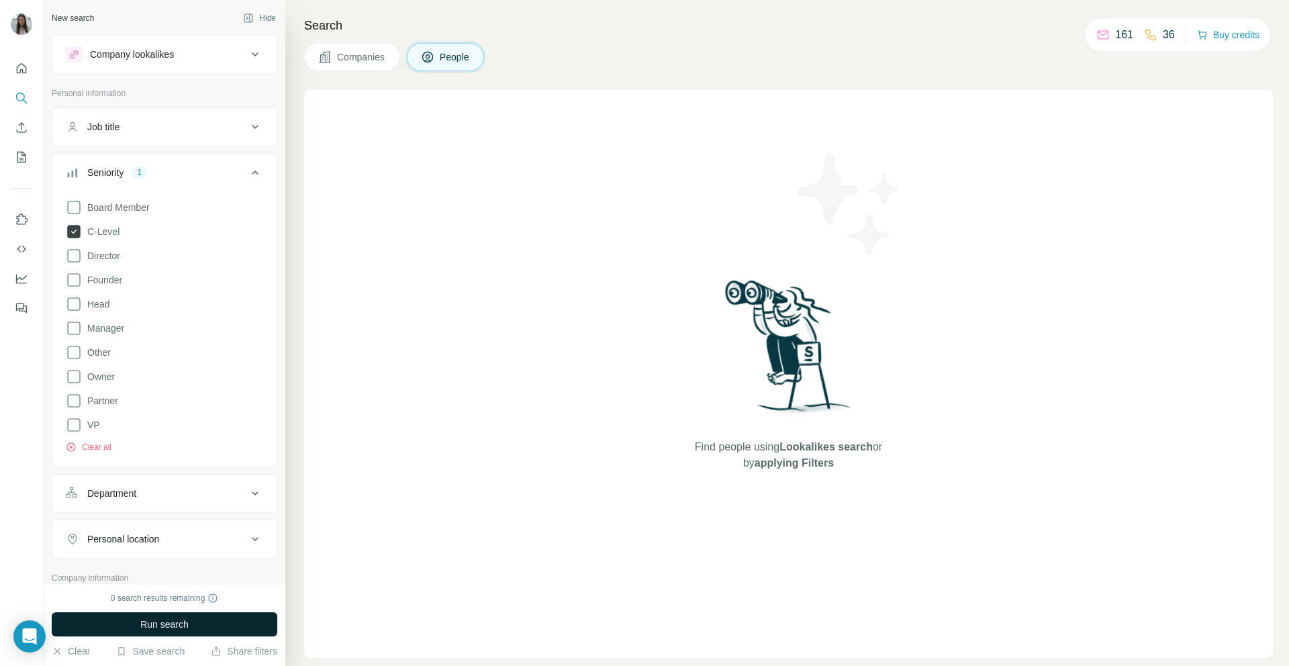
click at [81, 226] on icon at bounding box center [74, 232] width 16 height 16
click at [83, 226] on span "C-Level" at bounding box center [101, 231] width 38 height 13
click at [163, 612] on button "Run search" at bounding box center [165, 624] width 226 height 24
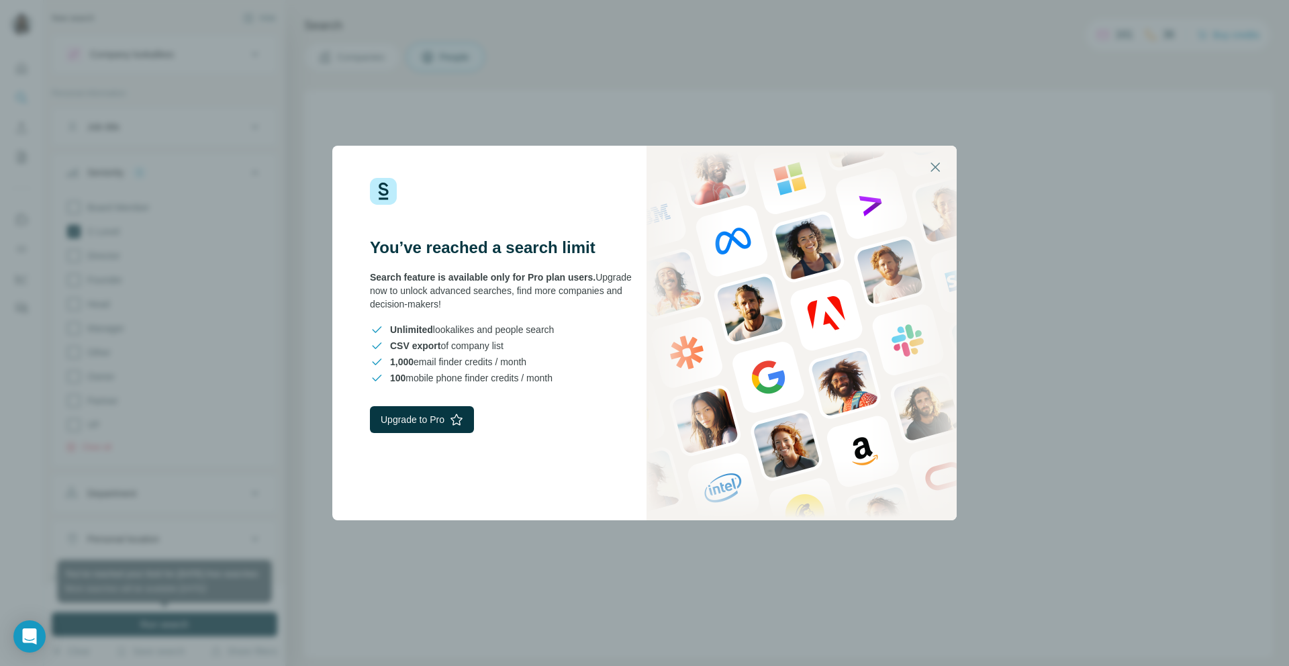
click at [610, 616] on div "You’ve reached a search limit Search feature is available only for Pro plan use…" at bounding box center [644, 333] width 1289 height 666
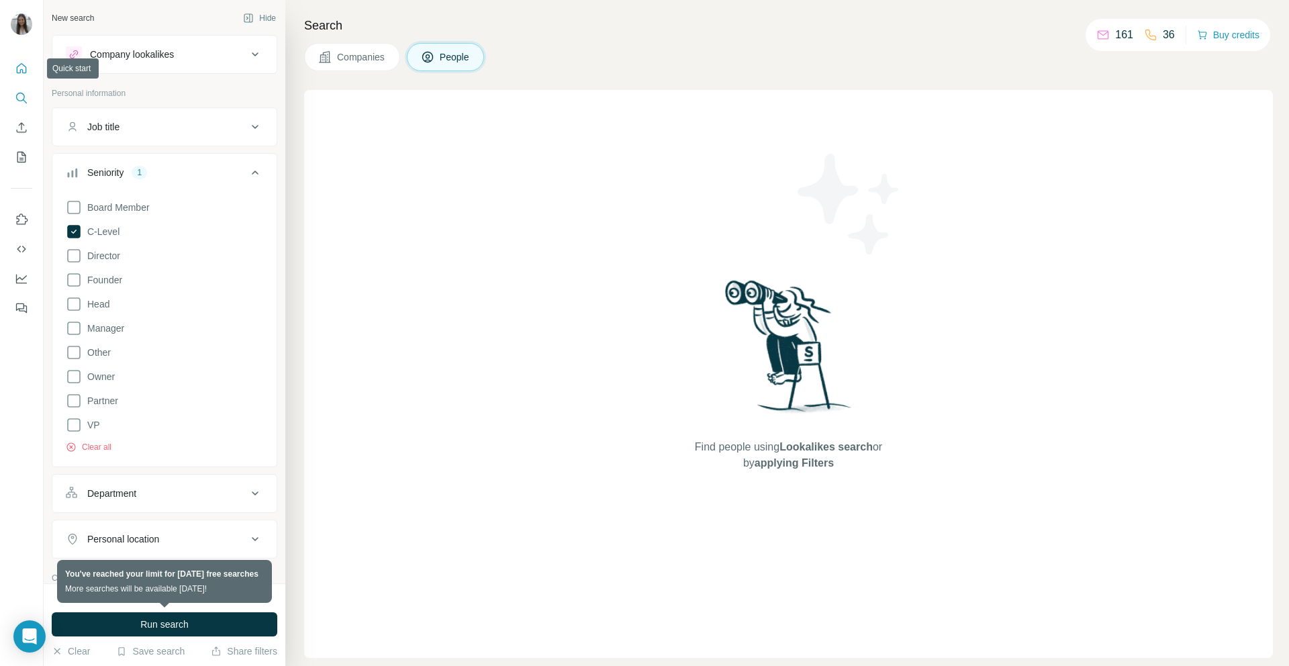
click at [23, 74] on icon "Quick start" at bounding box center [21, 68] width 13 height 13
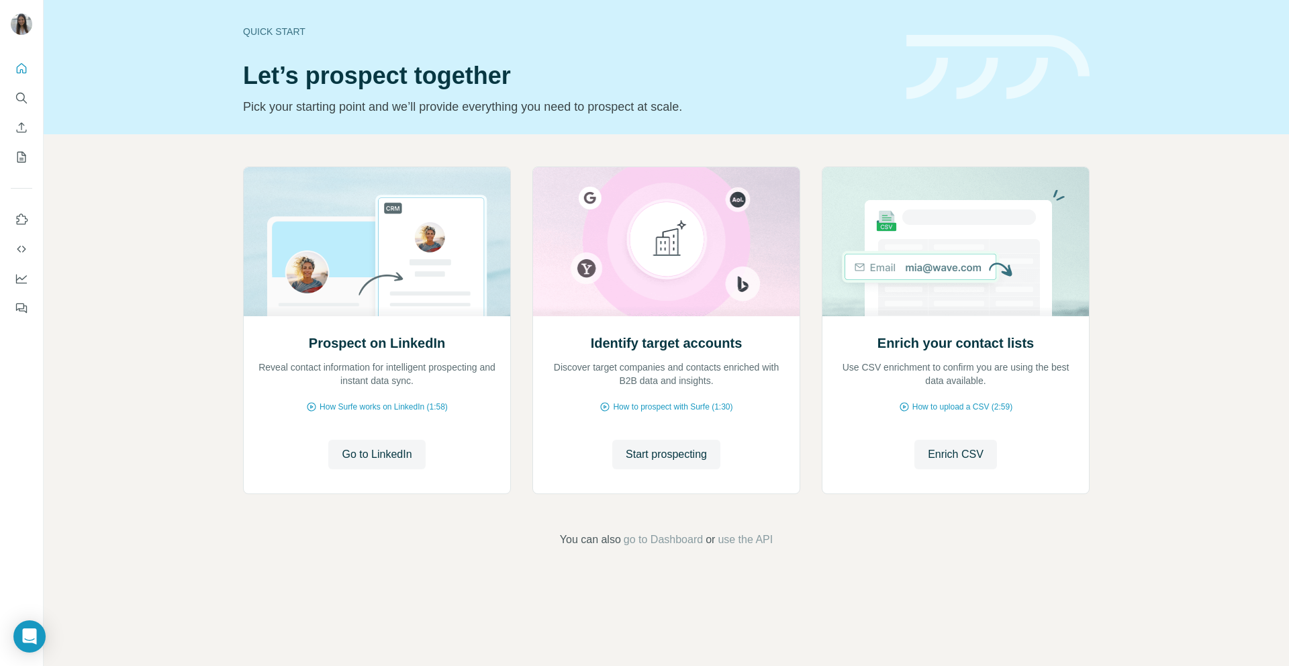
click at [13, 70] on button "Quick start" at bounding box center [21, 68] width 21 height 24
click at [20, 169] on button "My lists" at bounding box center [21, 157] width 21 height 24
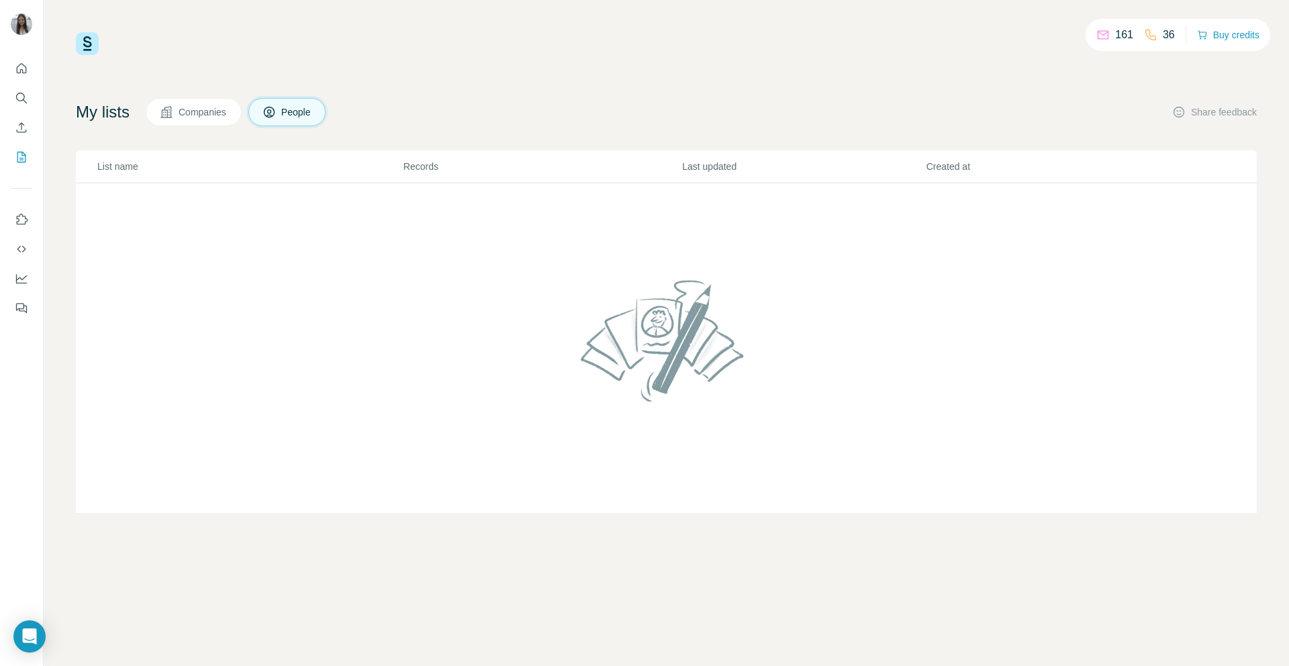
click at [205, 94] on div "161 36 Buy credits My lists Companies People Share feedback List name Records L…" at bounding box center [666, 272] width 1181 height 481
click at [205, 102] on button "Companies" at bounding box center [194, 112] width 96 height 28
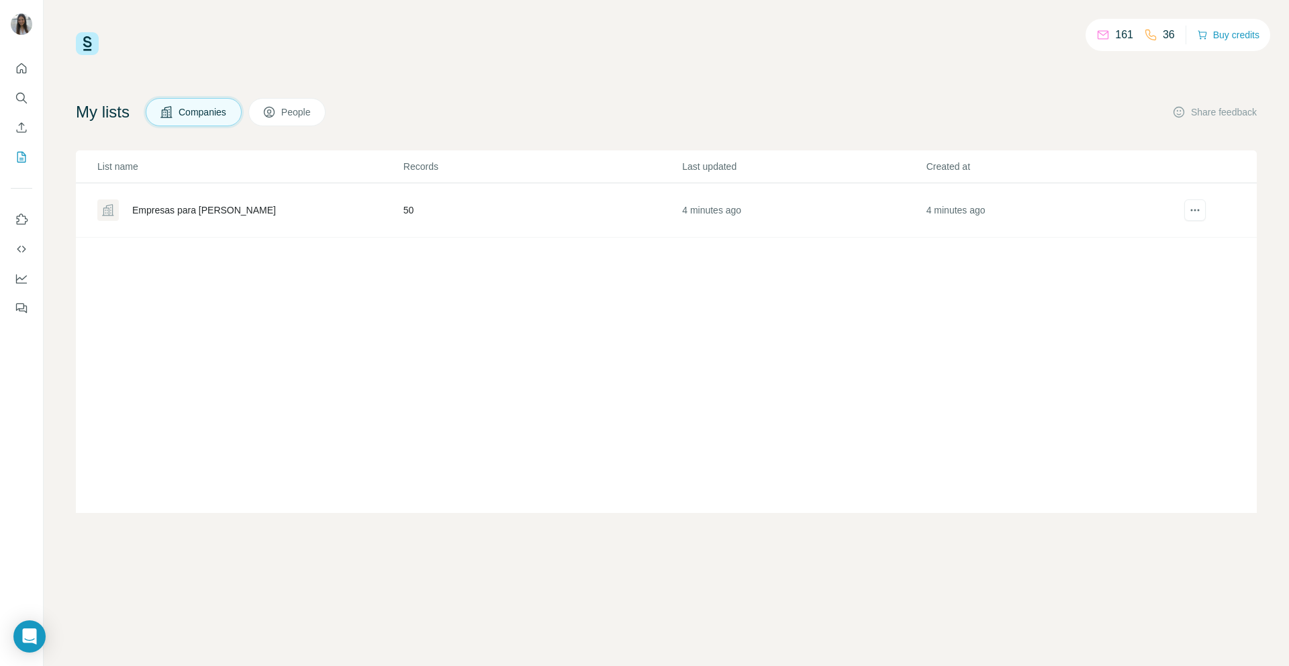
click at [201, 205] on div "Empresas para [PERSON_NAME]" at bounding box center [204, 209] width 144 height 13
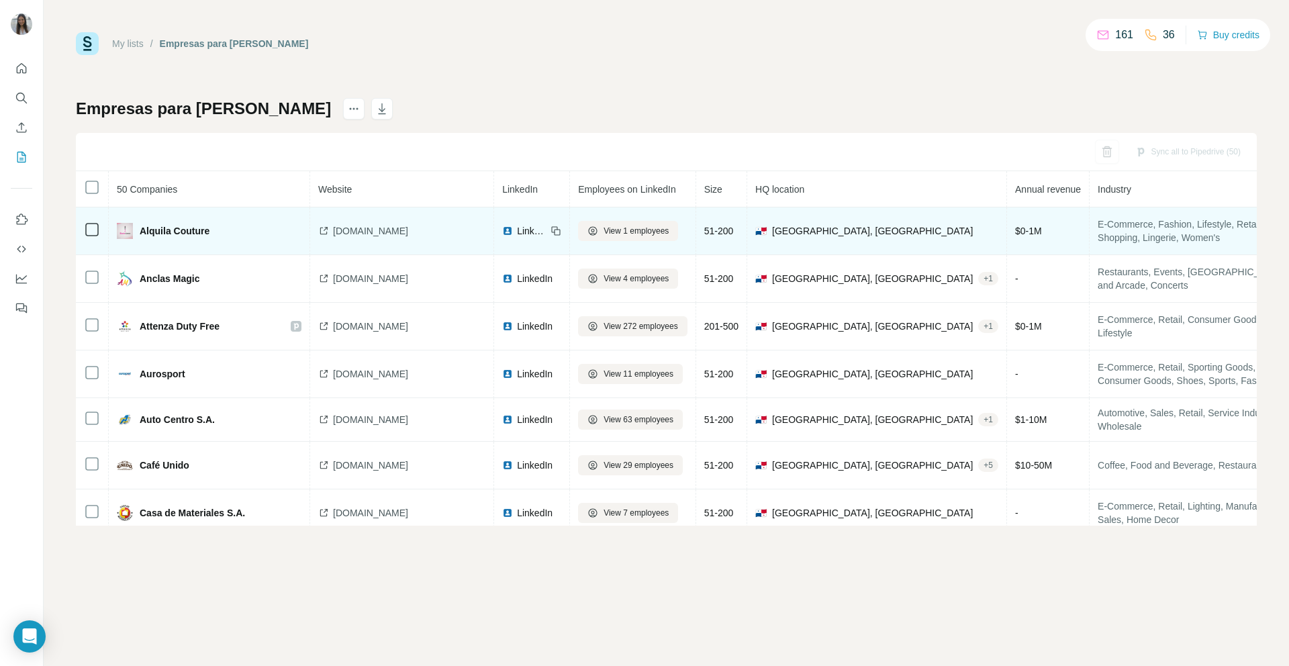
click at [377, 233] on span "[DOMAIN_NAME]" at bounding box center [370, 230] width 75 height 13
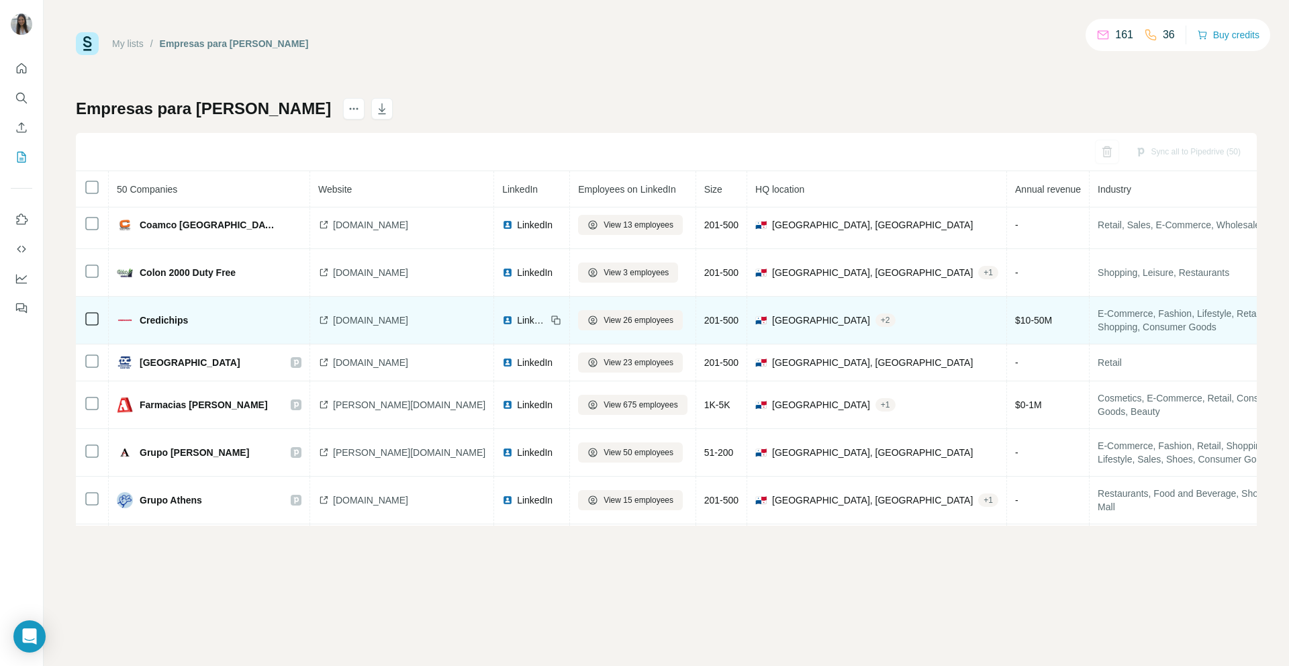
scroll to position [385, 0]
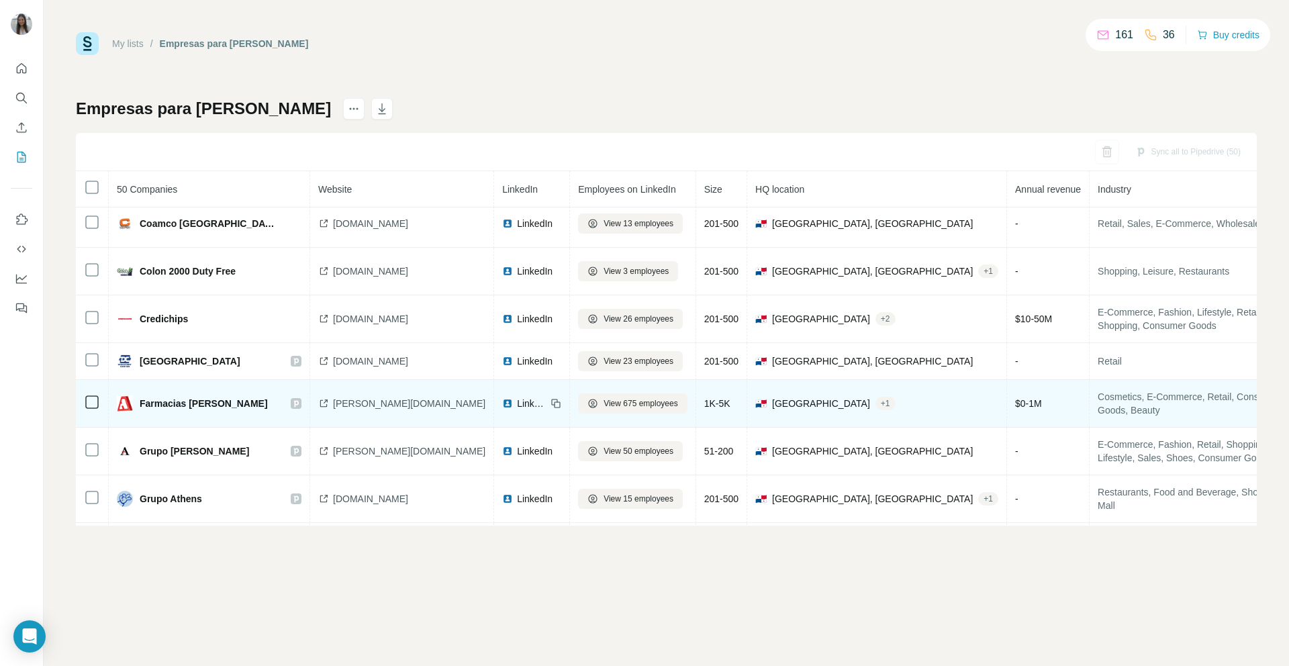
click at [342, 403] on span "[PERSON_NAME][DOMAIN_NAME]" at bounding box center [409, 403] width 152 height 13
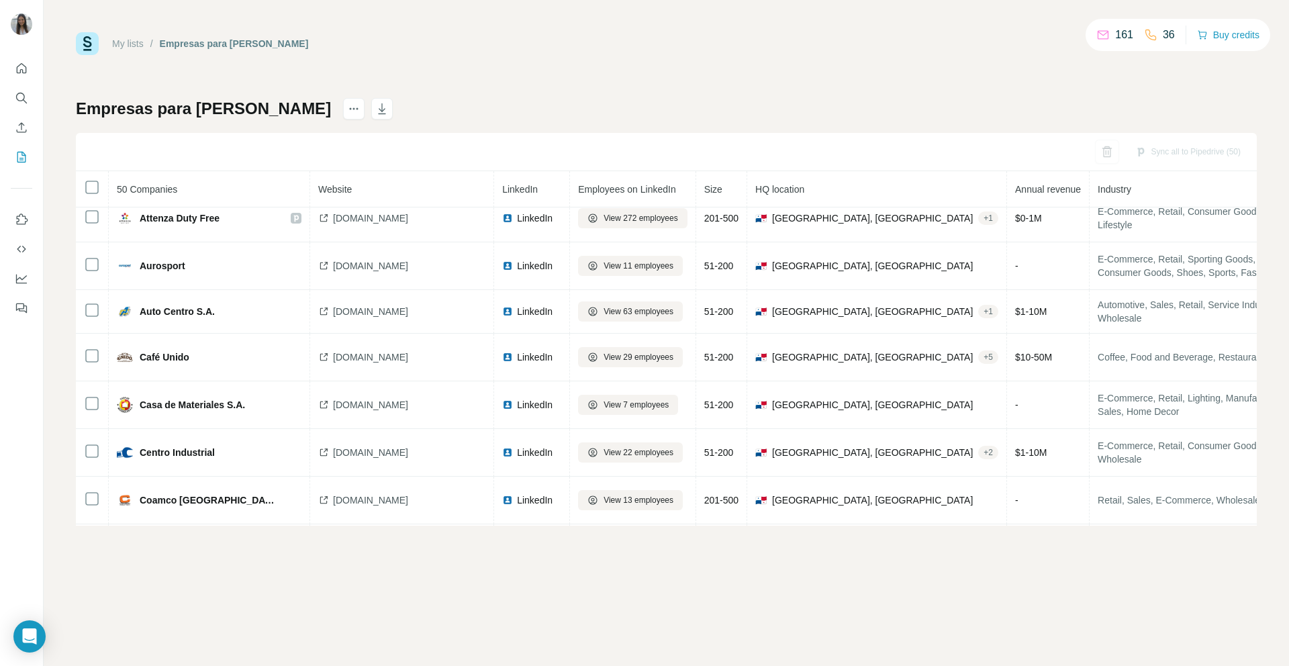
scroll to position [89, 0]
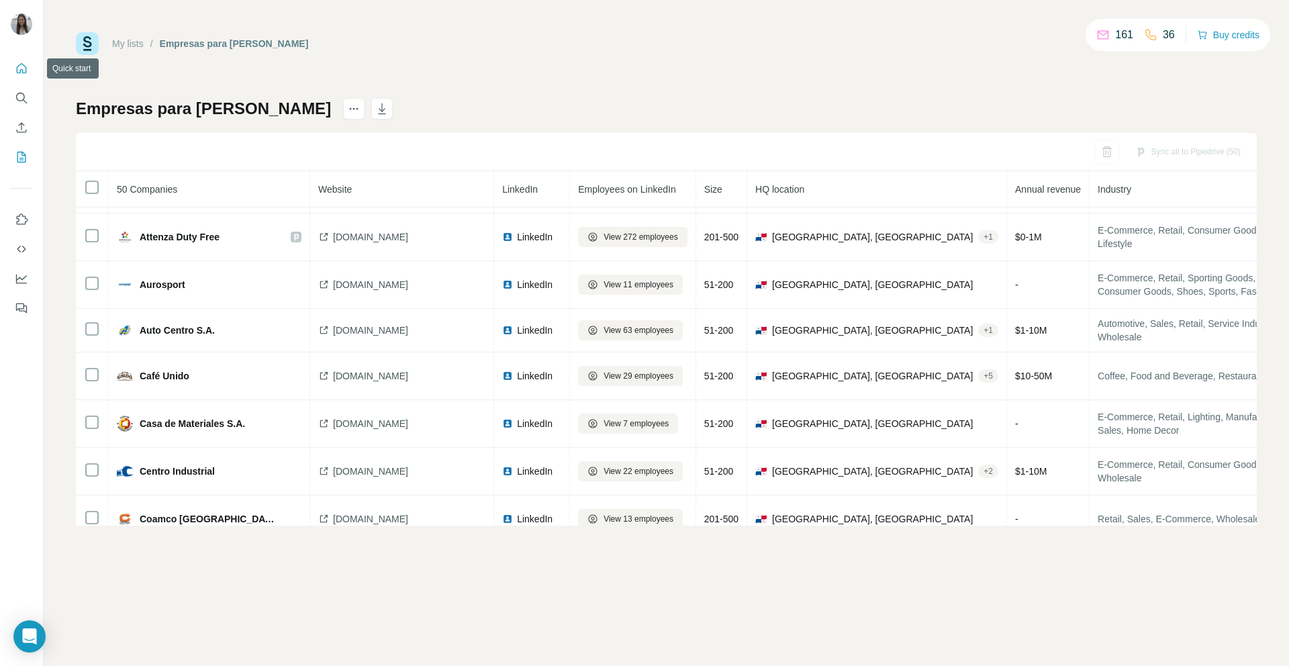
click at [22, 72] on icon "Quick start" at bounding box center [22, 68] width 10 height 10
